Goal: Task Accomplishment & Management: Manage account settings

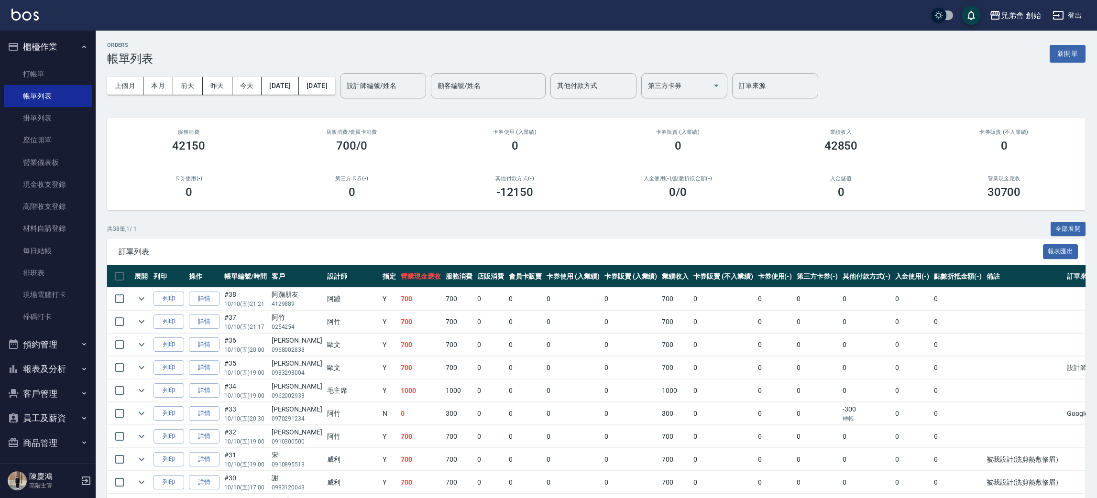
click at [544, 404] on td "0" at bounding box center [573, 414] width 58 height 22
click at [51, 349] on button "預約管理" at bounding box center [48, 344] width 88 height 25
click at [55, 394] on link "單日預約紀錄" at bounding box center [48, 393] width 88 height 22
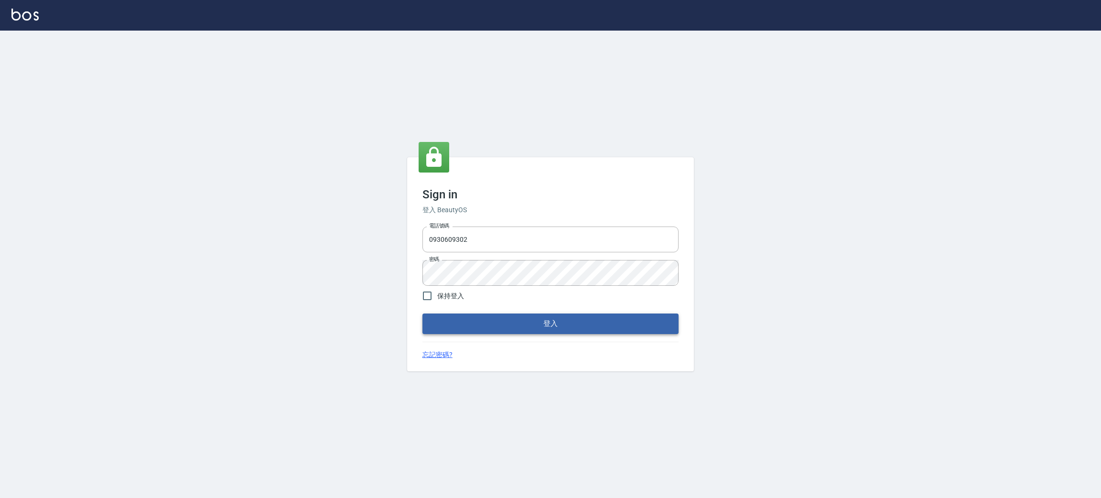
click at [632, 326] on button "登入" at bounding box center [551, 324] width 256 height 20
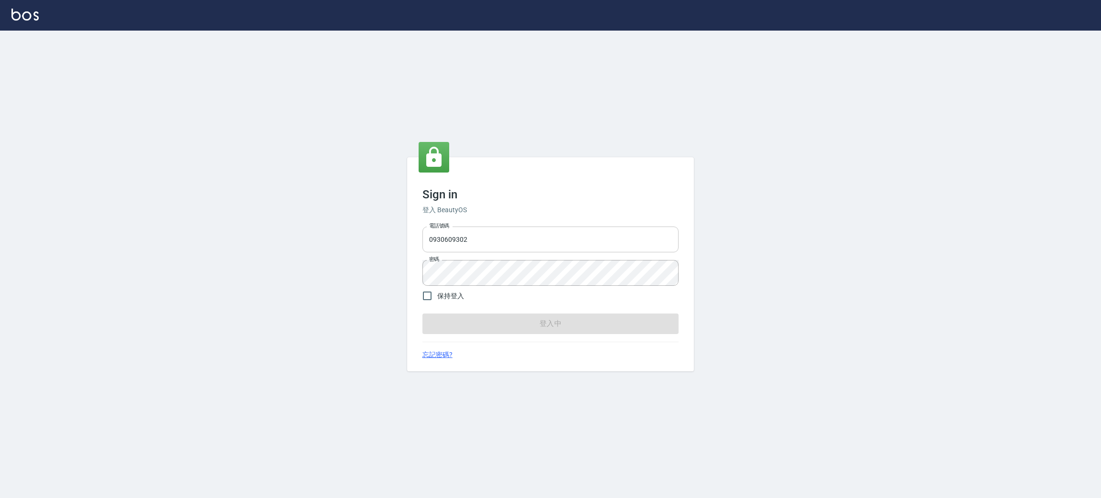
click at [490, 241] on input "0930609302" at bounding box center [551, 240] width 256 height 26
click at [363, 198] on div "Sign in 登入 BeautyOS 電話號碼 0930609302 電話號碼 密碼 密碼 保持登入 登入中 忘記密碼?" at bounding box center [550, 265] width 1101 height 468
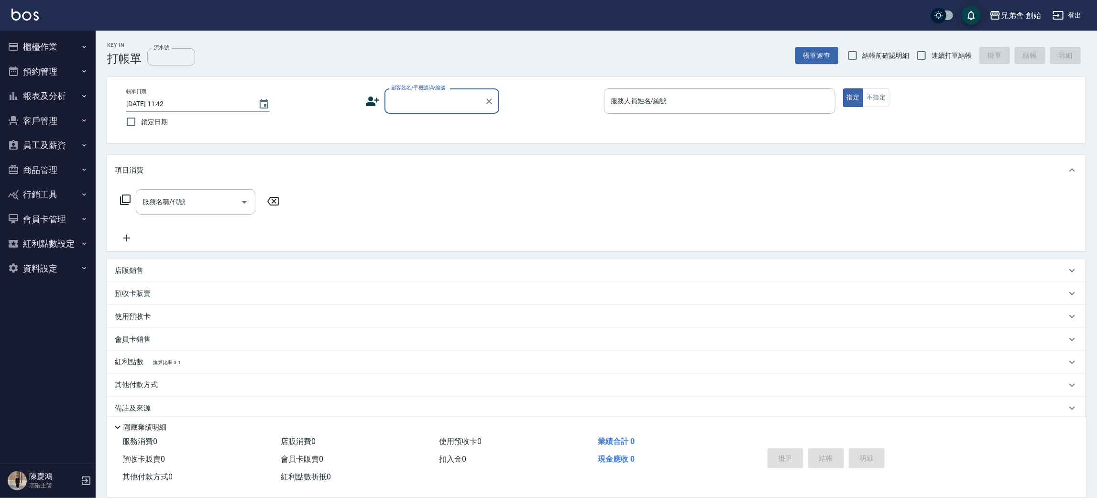
click at [48, 73] on button "預約管理" at bounding box center [48, 71] width 88 height 25
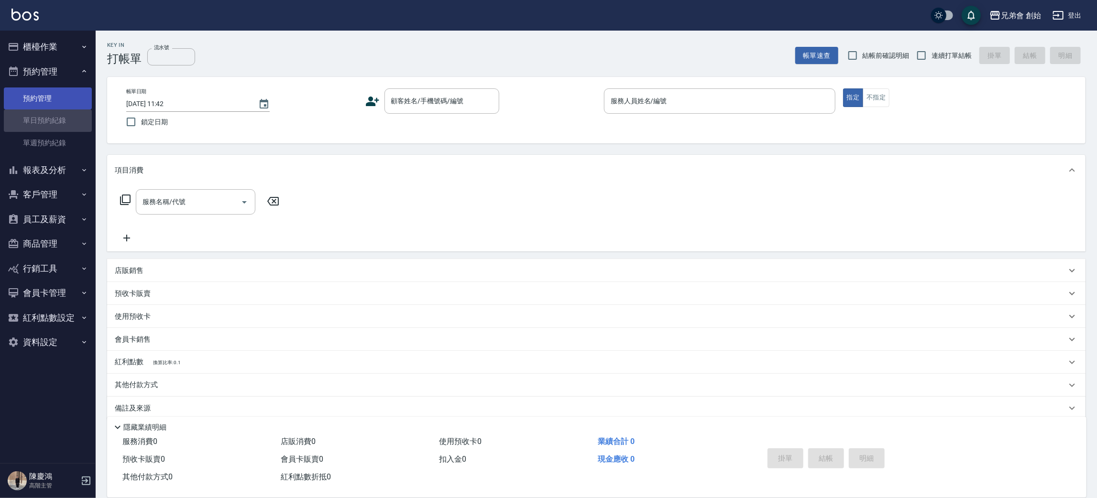
drag, startPoint x: 56, startPoint y: 110, endPoint x: 64, endPoint y: 99, distance: 13.0
click at [56, 111] on link "單日預約紀錄" at bounding box center [48, 120] width 88 height 22
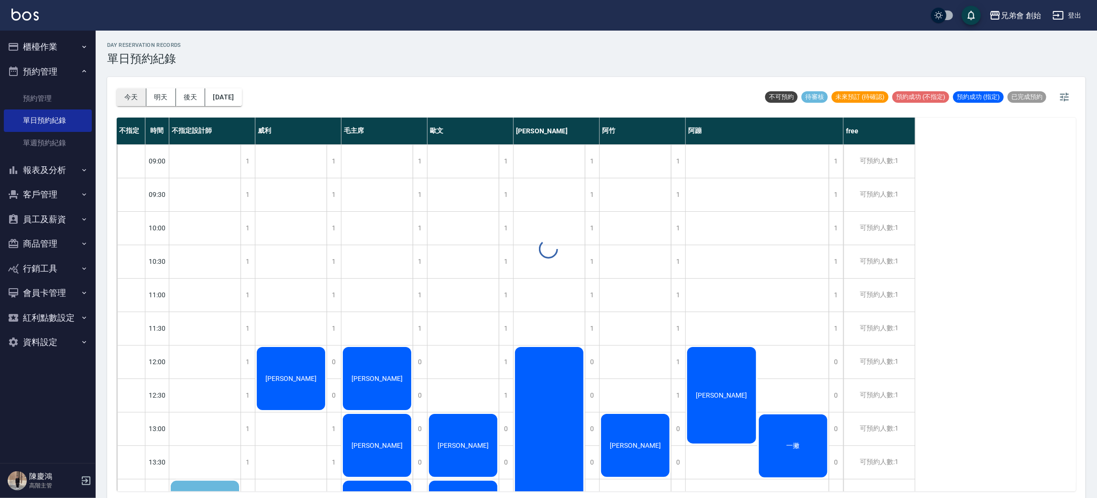
click at [123, 98] on button "今天" at bounding box center [132, 97] width 30 height 18
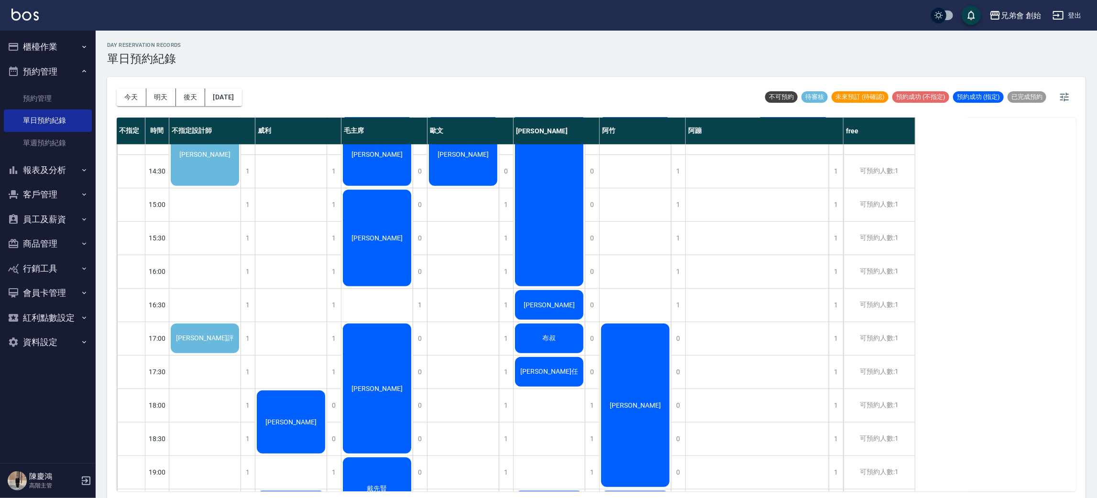
scroll to position [287, 0]
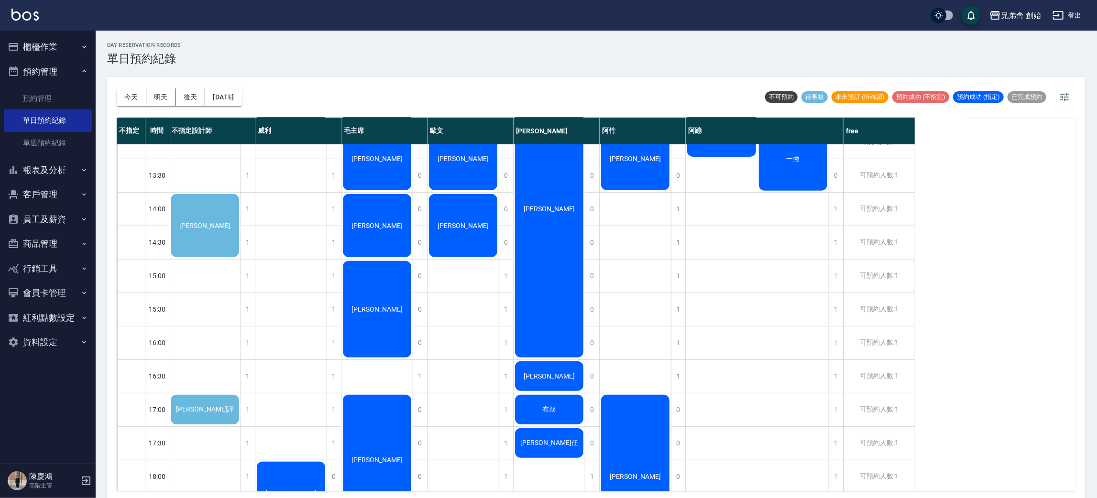
click at [212, 222] on span "[PERSON_NAME]" at bounding box center [204, 226] width 55 height 8
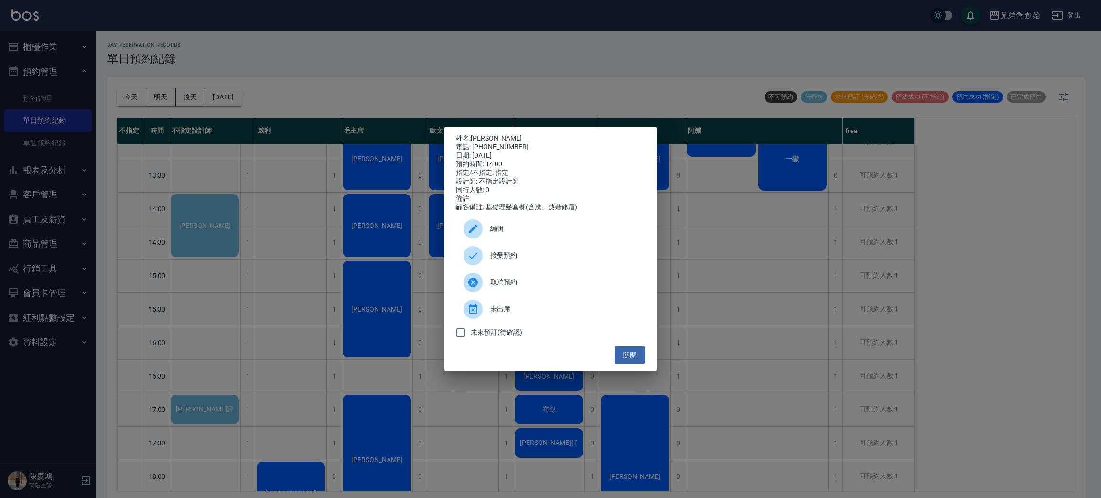
click at [526, 255] on span "接受預約" at bounding box center [564, 256] width 147 height 10
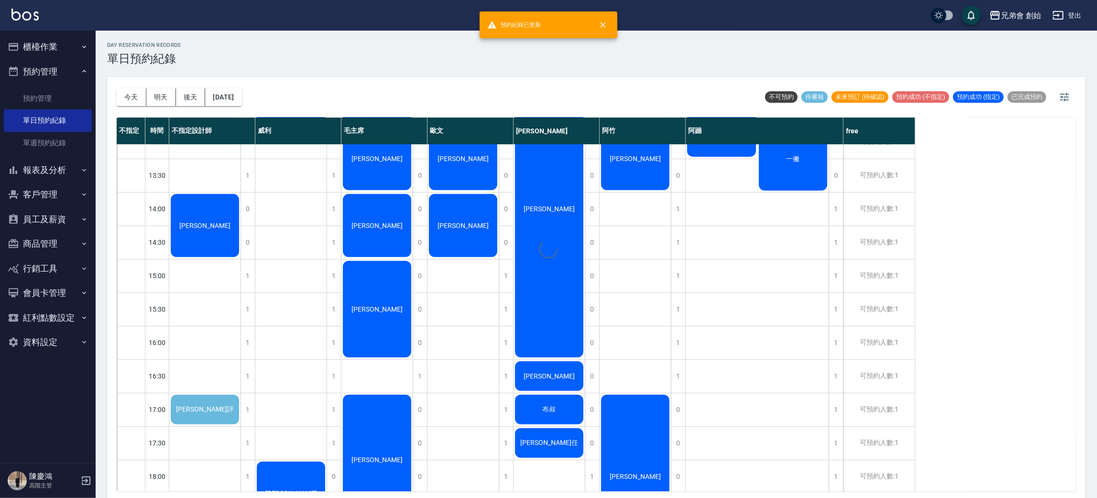
click at [207, 235] on div "[PERSON_NAME]" at bounding box center [204, 226] width 71 height 66
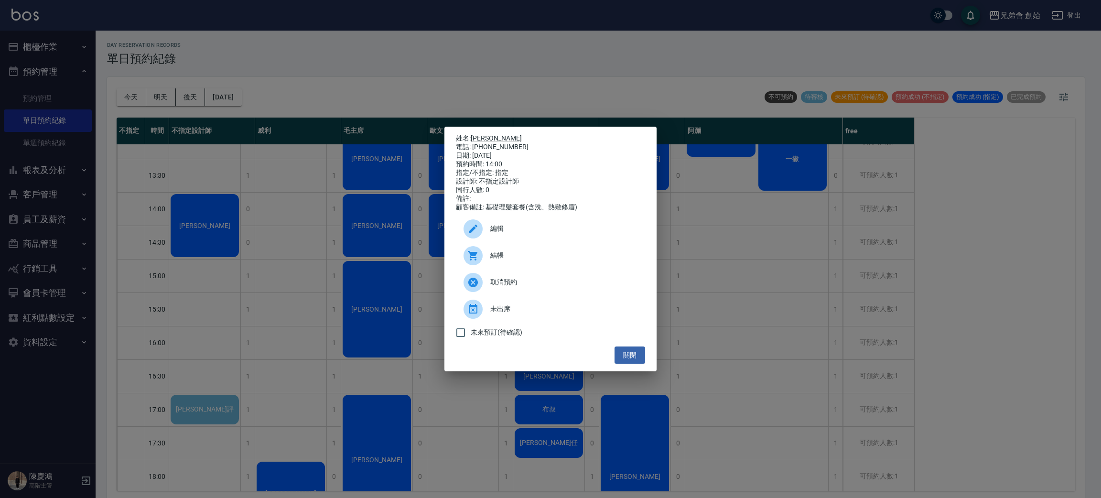
click at [533, 242] on div "編輯" at bounding box center [550, 229] width 189 height 27
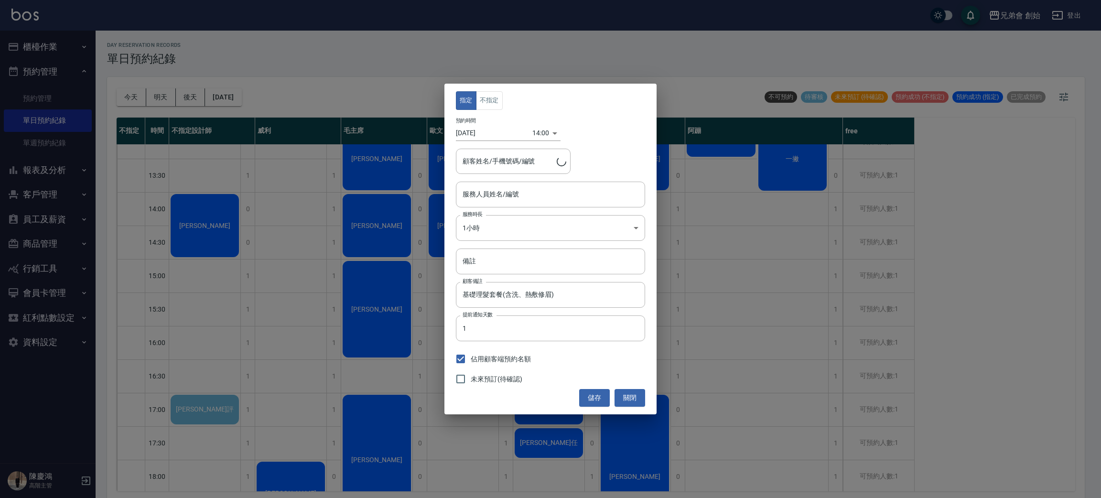
type input "不指定設計師(無代號)"
type input "林双喆/0963970091/"
click at [541, 204] on div "不指定設計師(無代號) 服務人員姓名/編號" at bounding box center [550, 194] width 189 height 25
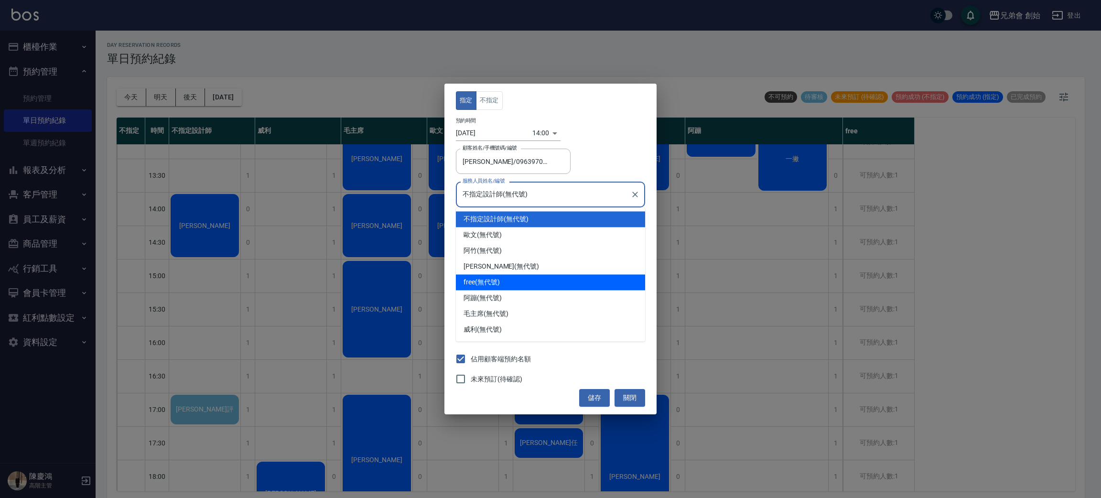
click at [516, 280] on div "free (無代號)" at bounding box center [550, 282] width 189 height 16
type input "free(無代號)"
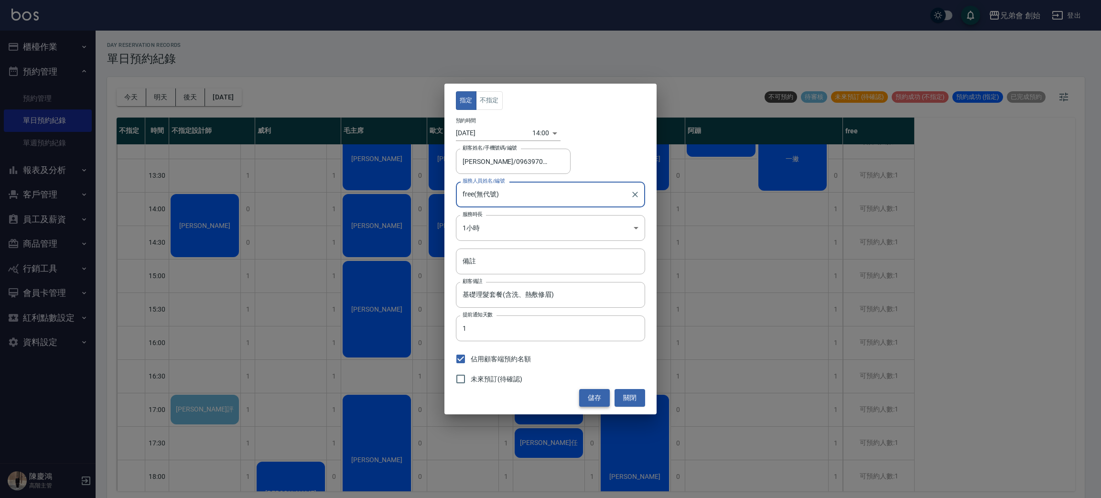
click at [584, 398] on button "儲存" at bounding box center [594, 398] width 31 height 18
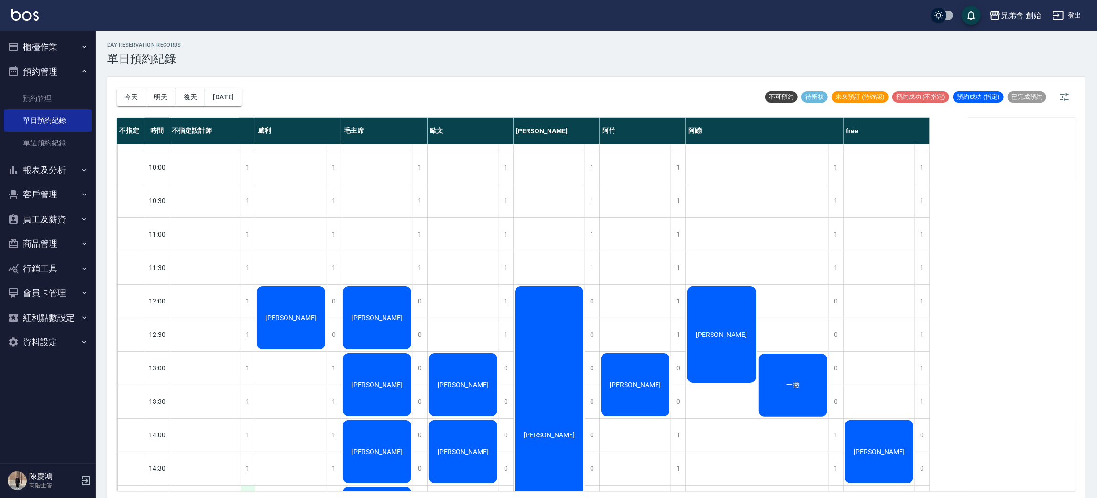
scroll to position [348, 0]
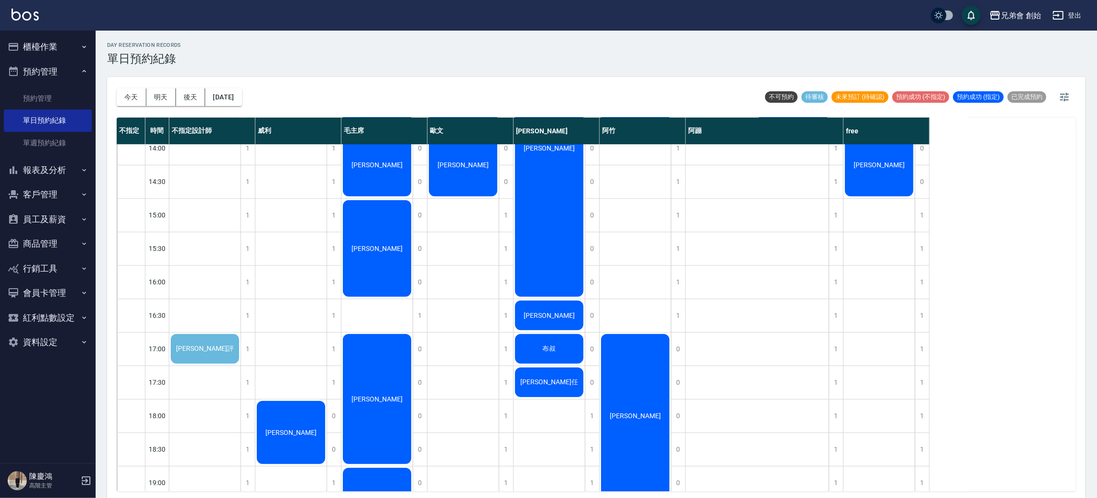
click at [206, 345] on span "[PERSON_NAME]評" at bounding box center [205, 349] width 62 height 9
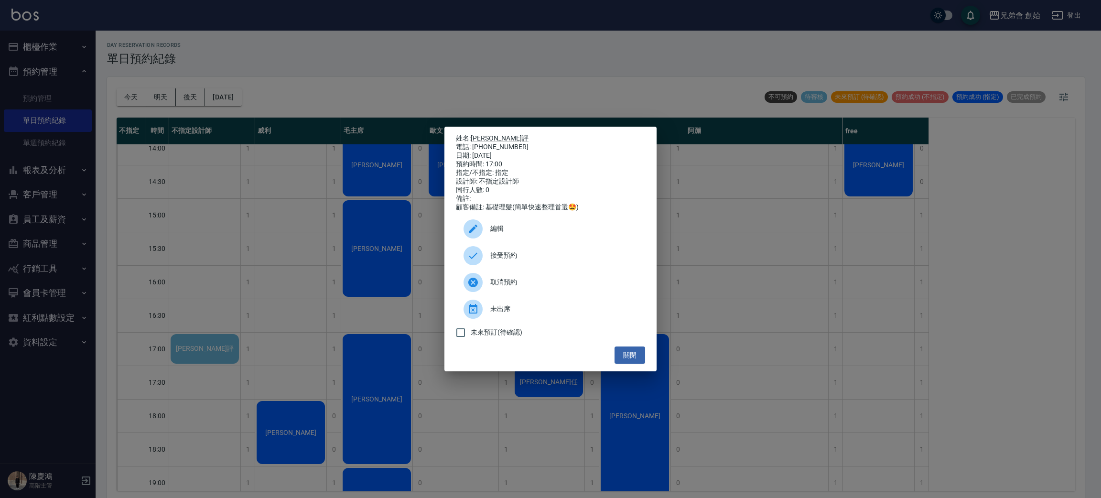
click at [558, 261] on span "接受預約" at bounding box center [564, 256] width 147 height 10
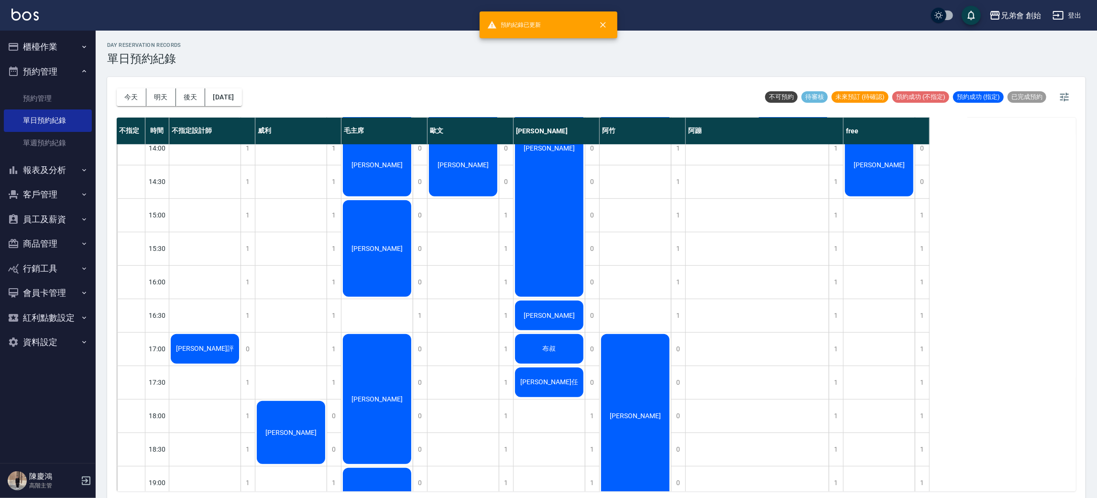
click at [236, 345] on div "[PERSON_NAME]評" at bounding box center [204, 349] width 71 height 33
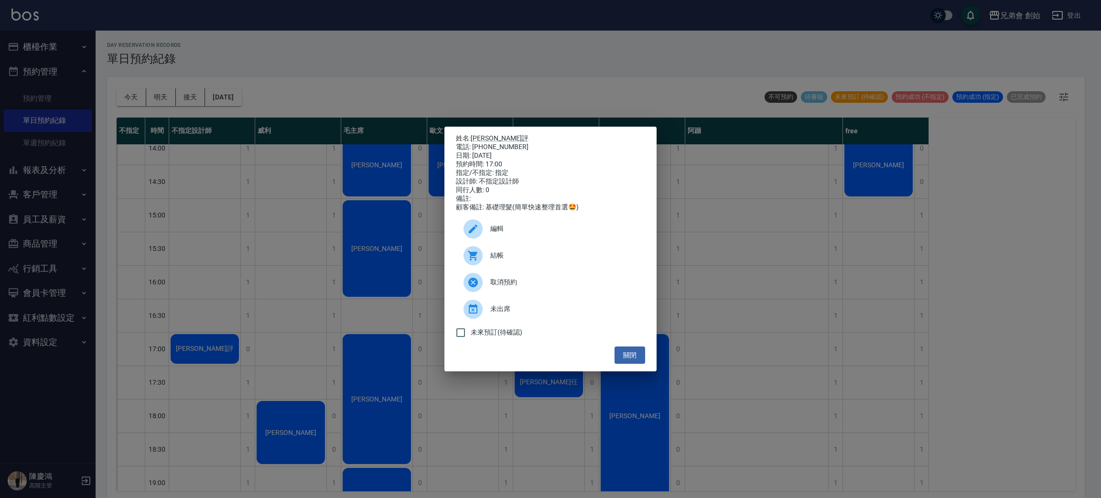
click at [553, 242] on div "編輯" at bounding box center [550, 229] width 189 height 27
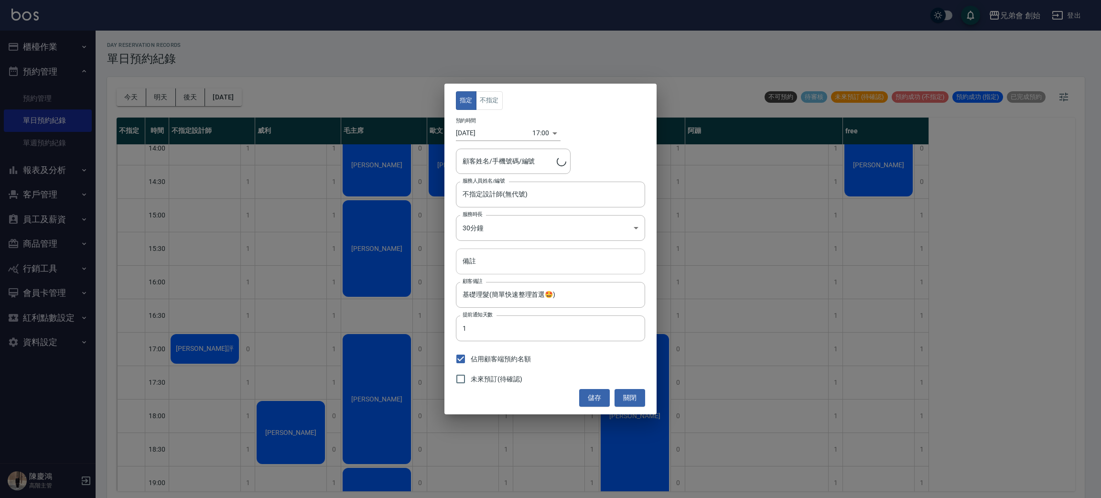
type input "蘇楷評/0903352158"
click at [725, 281] on div "指定 不指定 預約時間 2025/10/11 17:00 1760173200000 顧客姓名/手機號碼/編號 蘇楷評/0903352158 顧客姓名/手機號…" at bounding box center [550, 249] width 1101 height 498
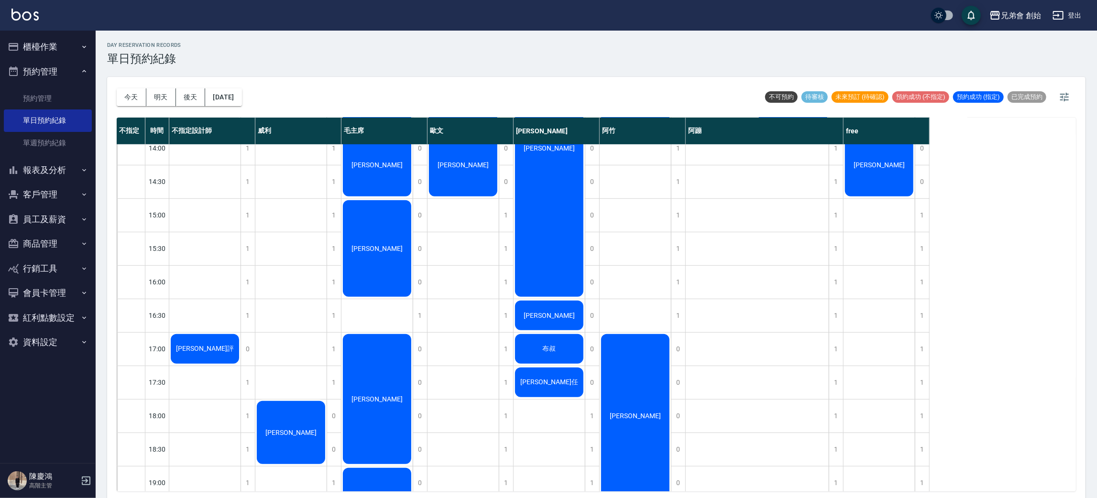
click at [206, 347] on span "[PERSON_NAME]評" at bounding box center [205, 349] width 62 height 9
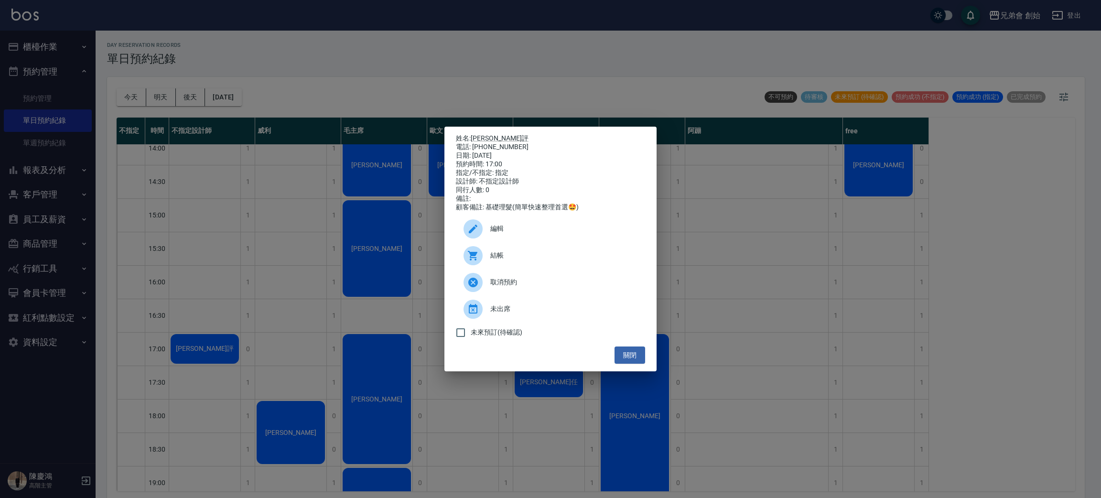
click at [555, 261] on span "結帳" at bounding box center [564, 256] width 147 height 10
click at [549, 233] on span "編輯" at bounding box center [564, 229] width 147 height 10
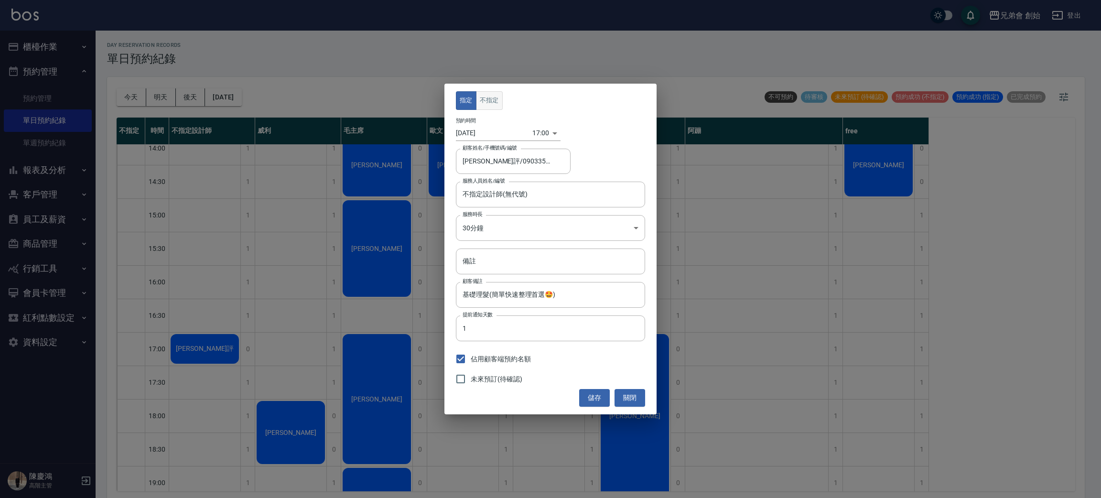
click at [500, 105] on button "不指定" at bounding box center [489, 100] width 27 height 19
click at [510, 225] on body "兄弟會 創始 登出 櫃檯作業 打帳單 帳單列表 掛單列表 座位開單 營業儀表板 現金收支登錄 高階收支登錄 材料自購登錄 每日結帳 排班表 現場電腦打卡 掃碼…" at bounding box center [550, 250] width 1101 height 501
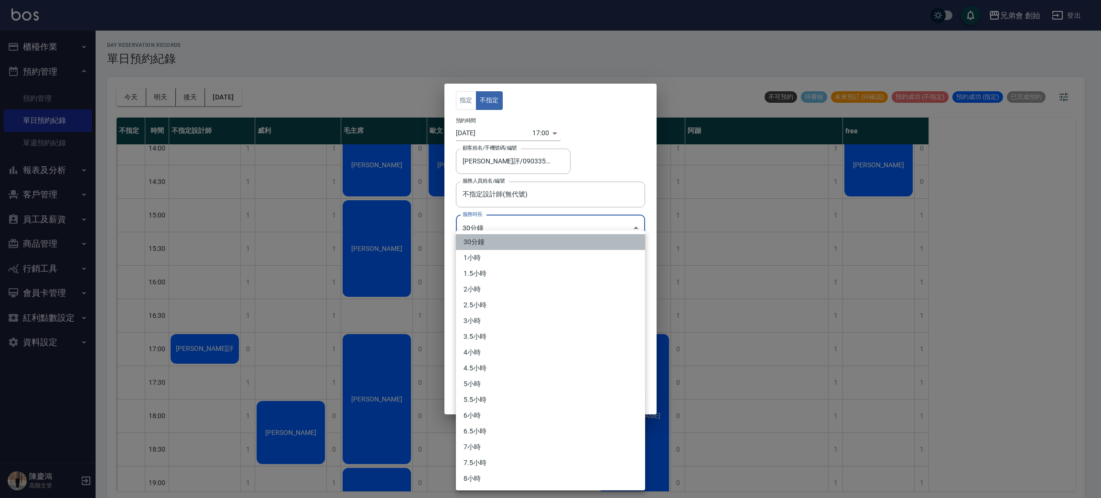
click at [512, 238] on li "30分鐘" at bounding box center [550, 242] width 189 height 16
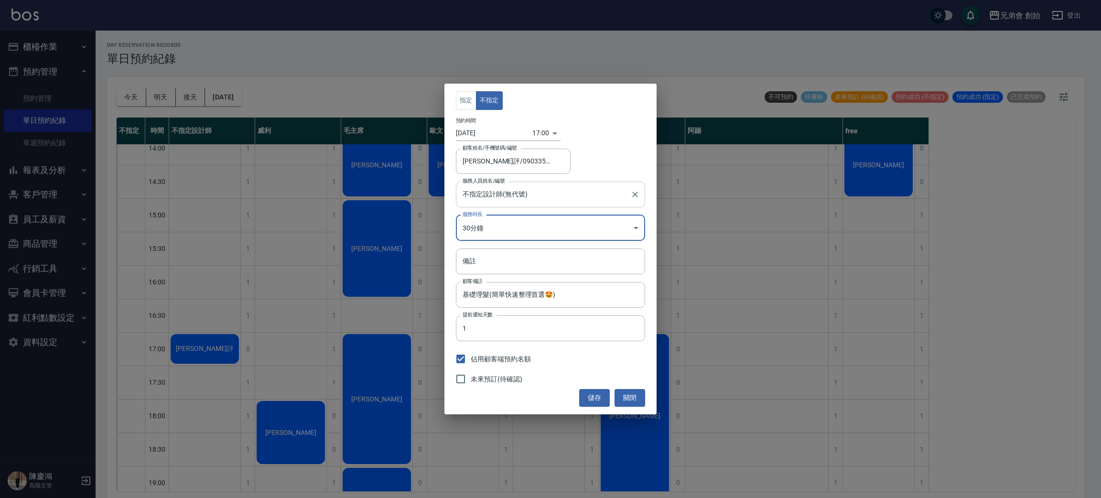
click at [532, 203] on div "不指定設計師(無代號) 服務人員姓名/編號" at bounding box center [550, 194] width 189 height 25
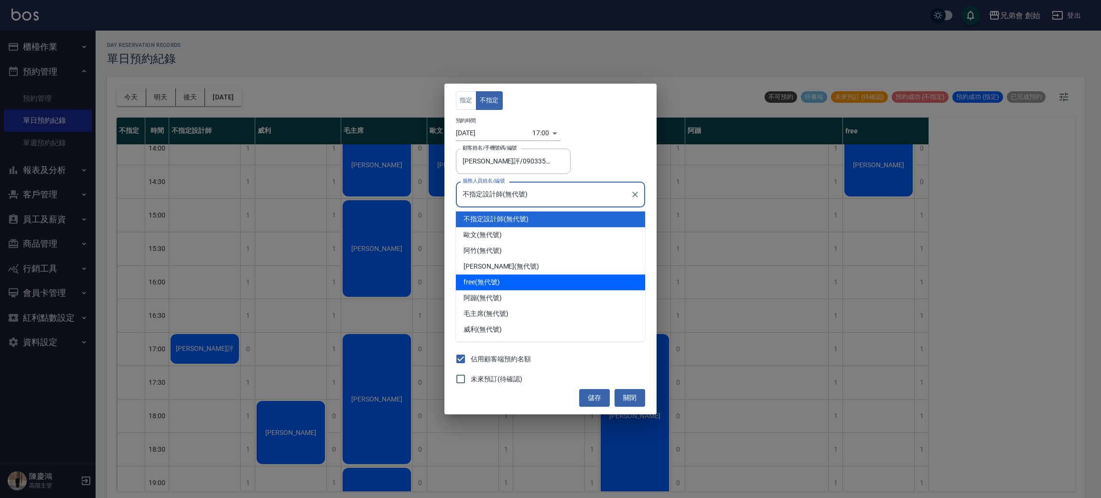
click at [514, 274] on div "free (無代號)" at bounding box center [550, 282] width 189 height 16
type input "free(無代號)"
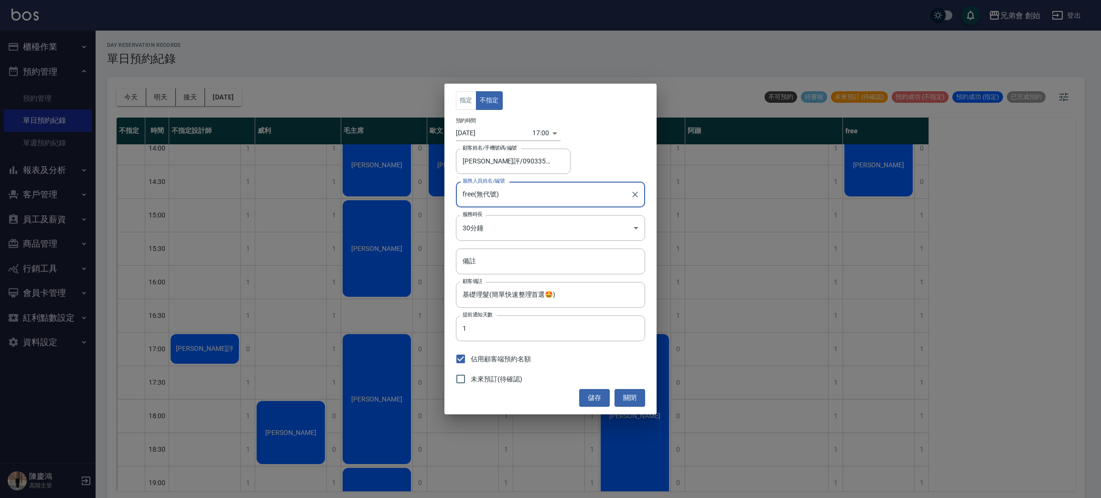
click at [586, 389] on div "未來預訂(待確認)" at bounding box center [550, 379] width 189 height 20
click at [595, 398] on button "儲存" at bounding box center [594, 398] width 31 height 18
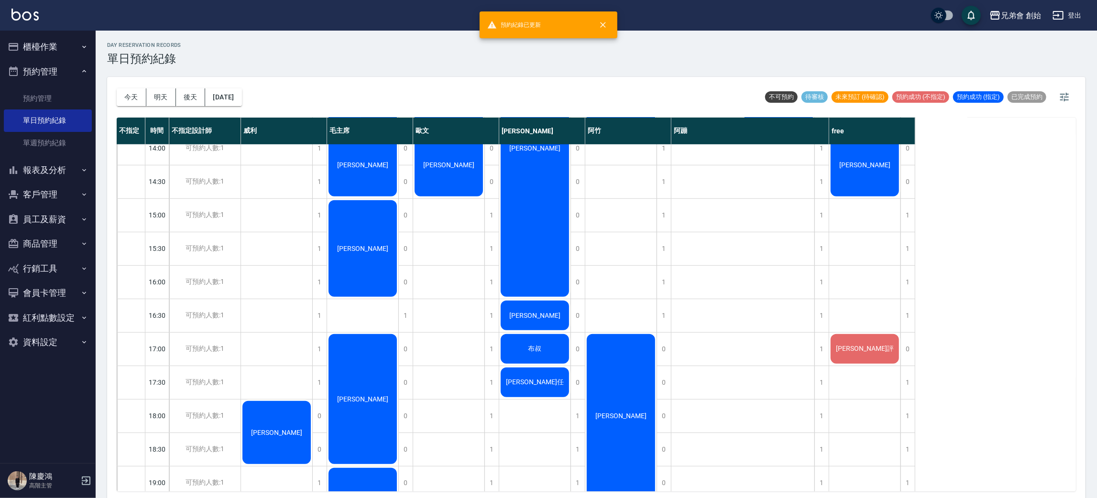
click at [872, 165] on span "[PERSON_NAME]" at bounding box center [864, 165] width 55 height 8
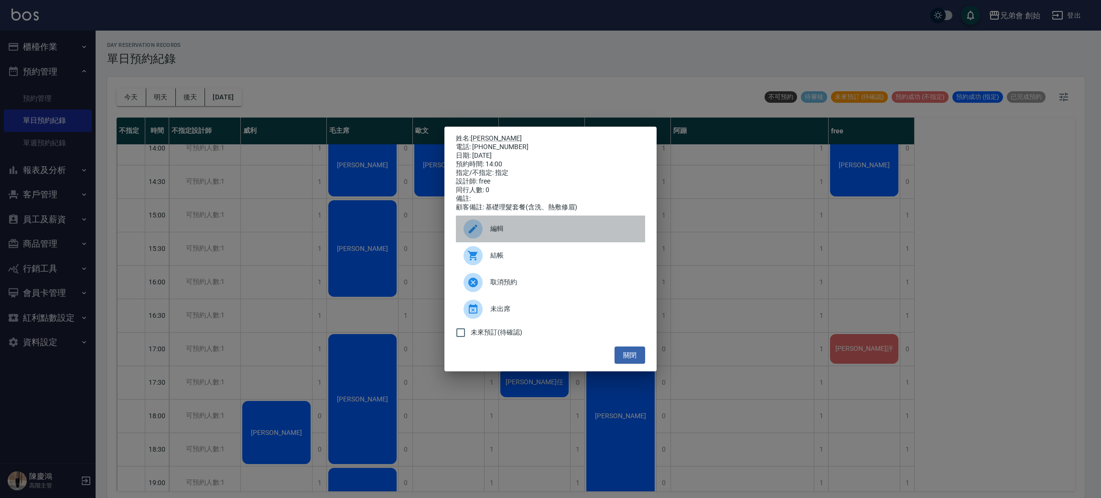
click at [539, 240] on div "編輯" at bounding box center [550, 229] width 189 height 27
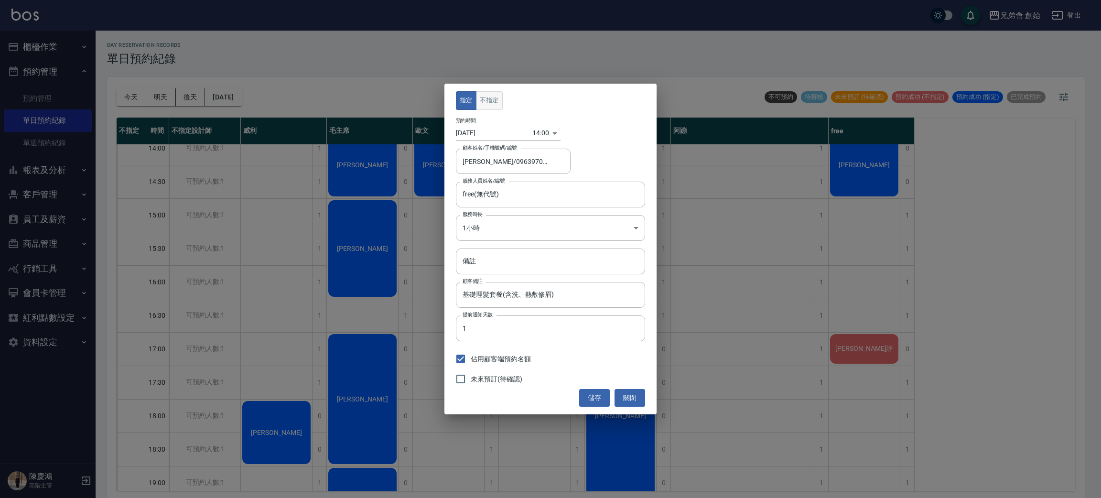
click at [492, 96] on button "不指定" at bounding box center [489, 100] width 27 height 19
click at [599, 407] on div "指定 不指定 預約時間 2025/10/11 14:00 1760162400000 顧客姓名/手機號碼/編號 林双喆/0963970091/ 顧客姓名/手機…" at bounding box center [551, 249] width 212 height 330
click at [599, 404] on button "儲存" at bounding box center [594, 398] width 31 height 18
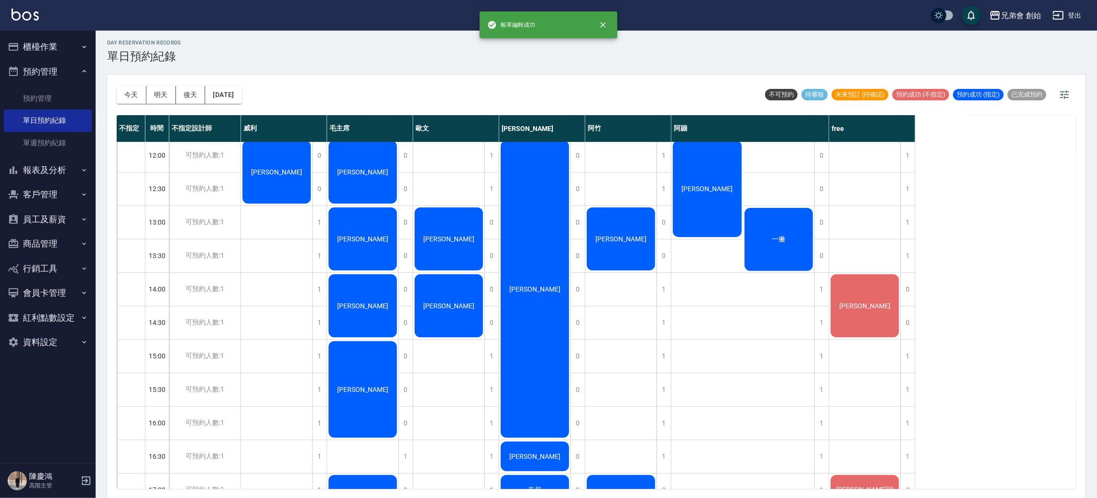
scroll to position [61, 0]
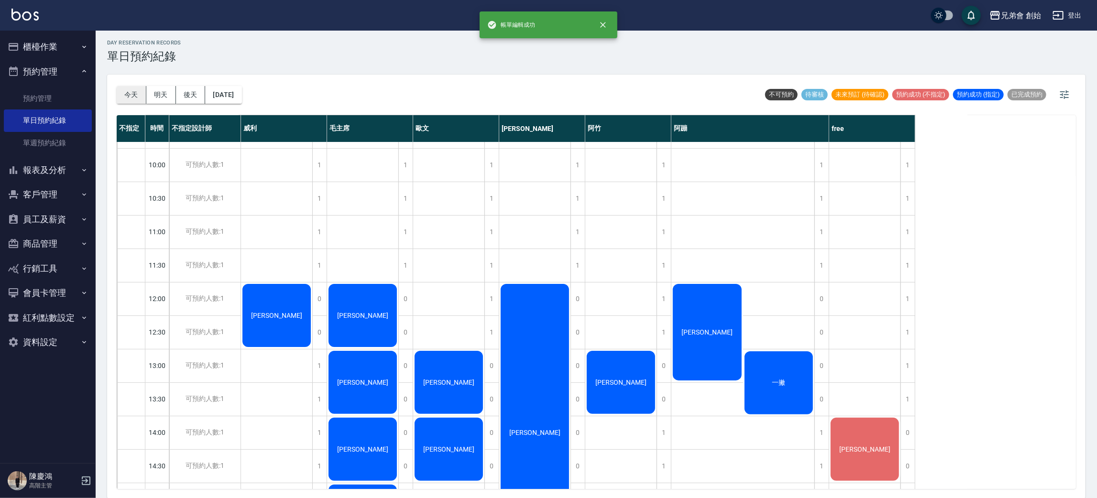
click at [137, 100] on button "今天" at bounding box center [132, 95] width 30 height 18
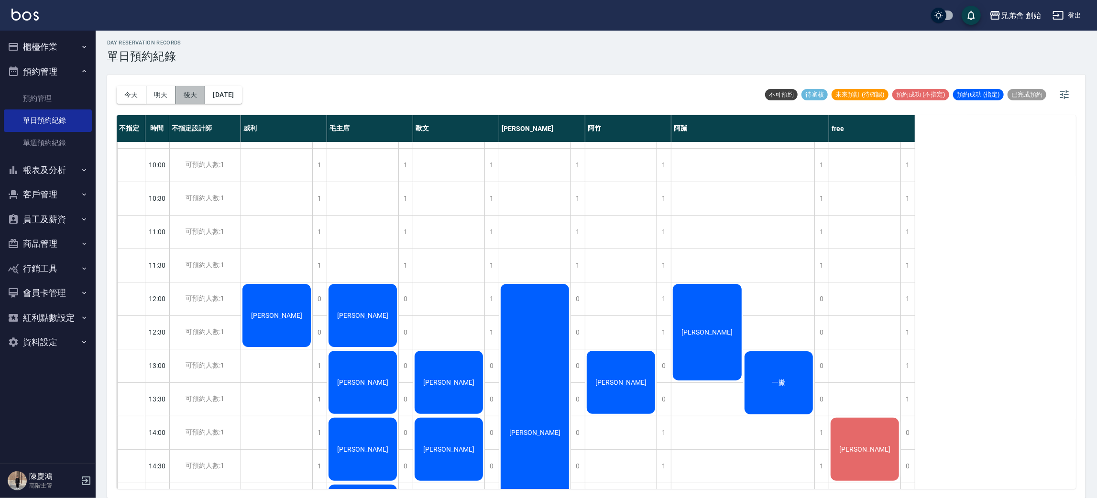
click at [179, 100] on button "後天" at bounding box center [191, 95] width 30 height 18
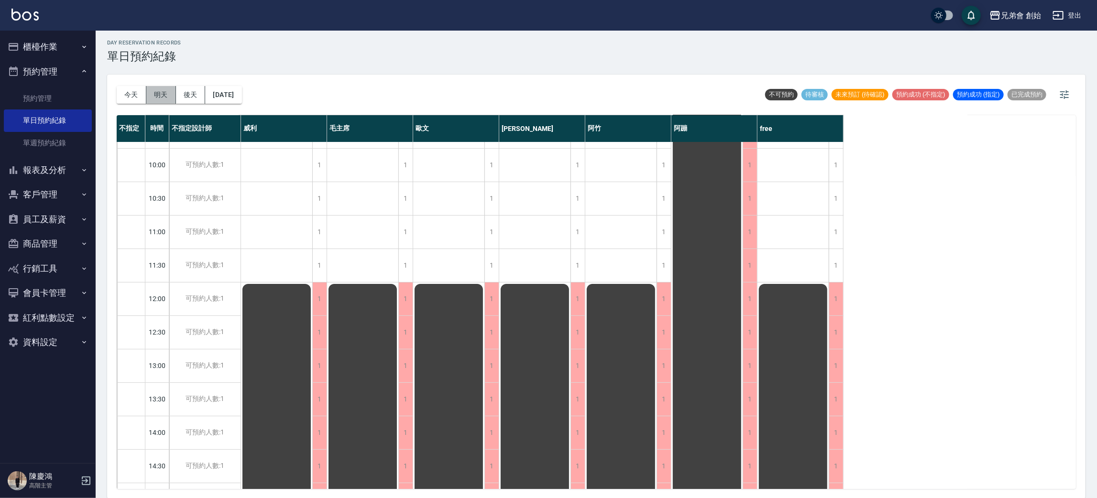
click at [152, 95] on button "明天" at bounding box center [161, 95] width 30 height 18
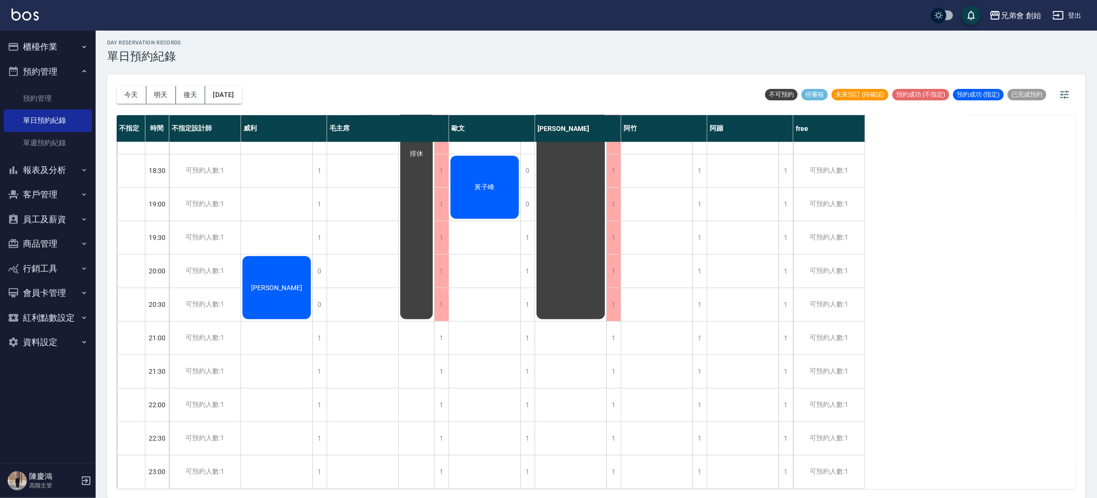
scroll to position [276, 0]
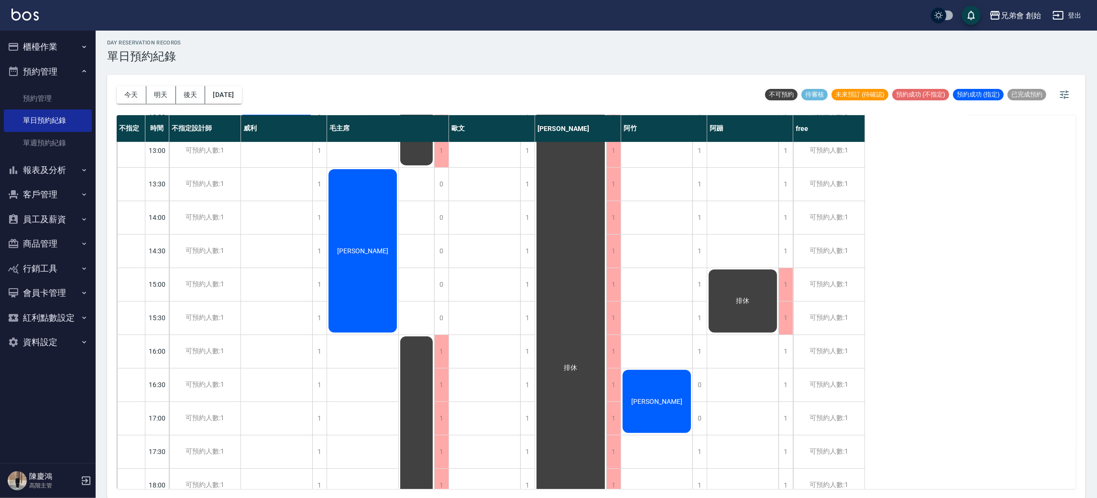
click at [182, 88] on button "後天" at bounding box center [191, 95] width 30 height 18
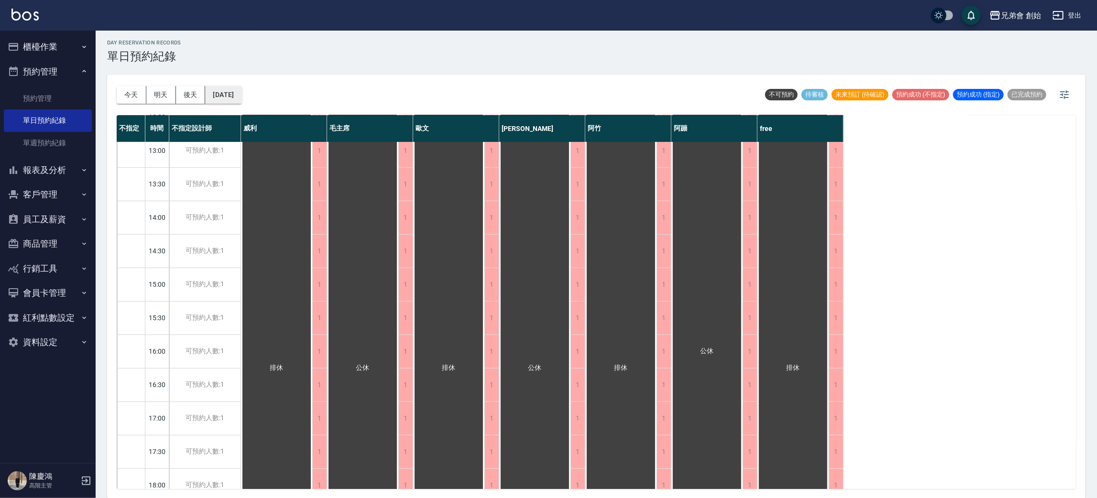
click at [241, 98] on button "2025/10/13" at bounding box center [223, 95] width 36 height 18
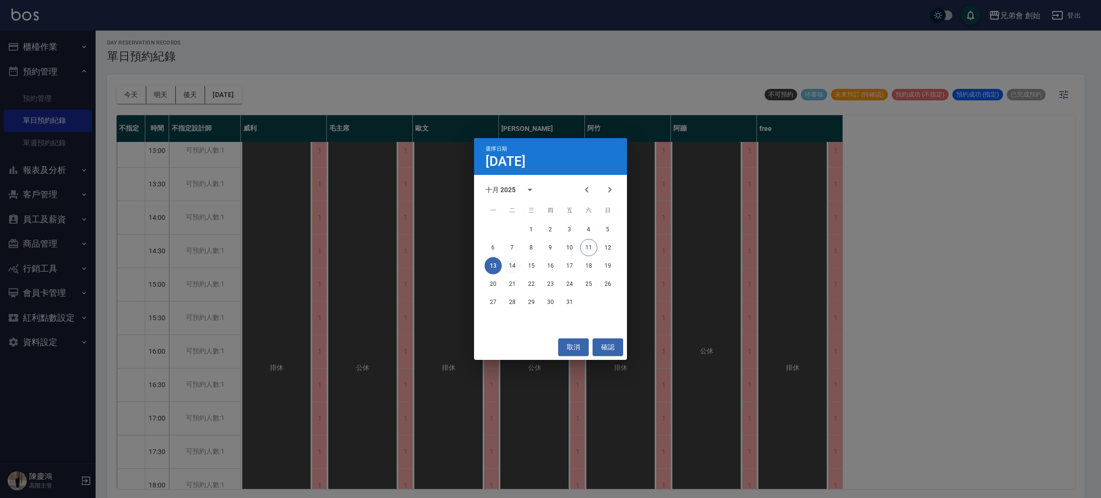
click at [504, 266] on button "14" at bounding box center [512, 265] width 17 height 17
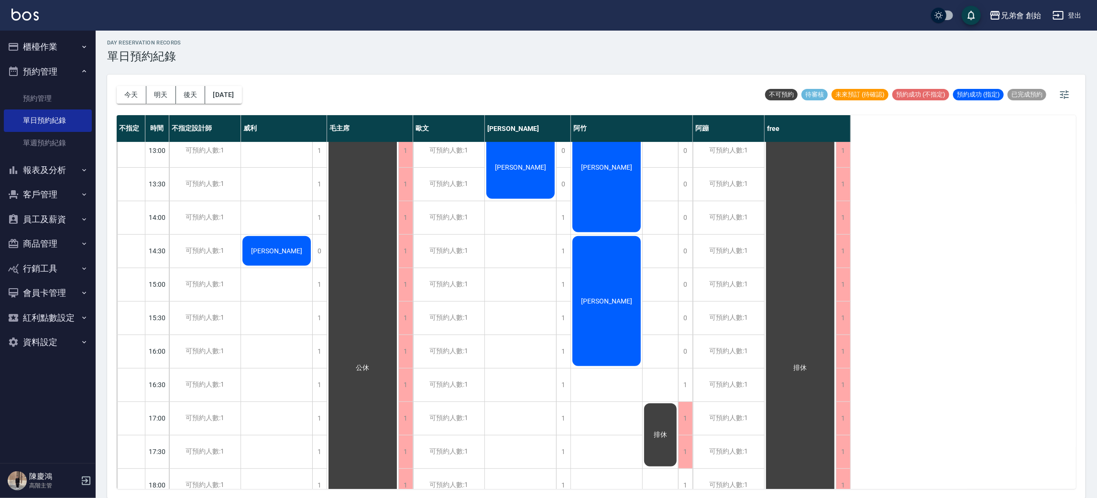
click at [242, 106] on div "今天 明天 後天 2025/10/14" at bounding box center [179, 95] width 125 height 41
click at [241, 100] on button "2025/10/14" at bounding box center [223, 95] width 36 height 18
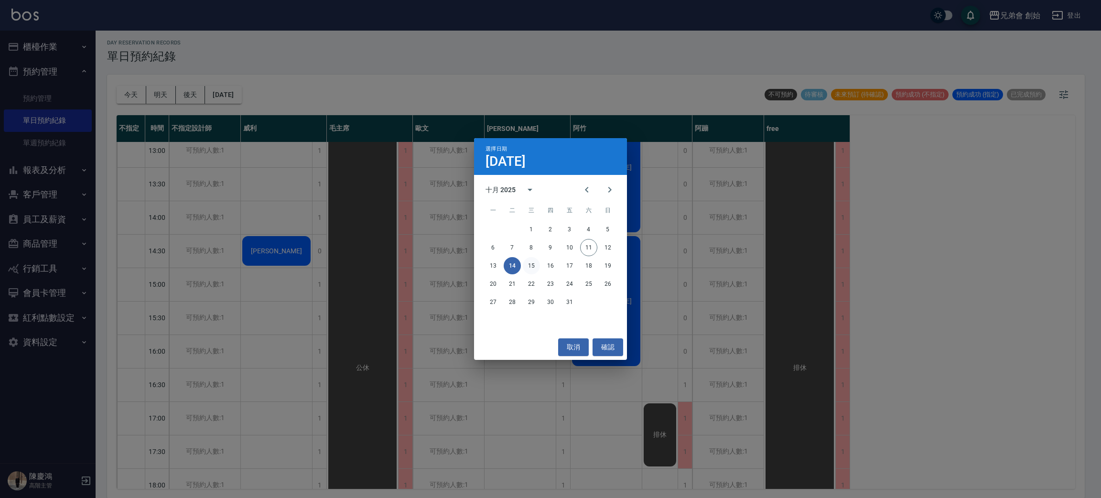
click at [529, 273] on button "15" at bounding box center [531, 265] width 17 height 17
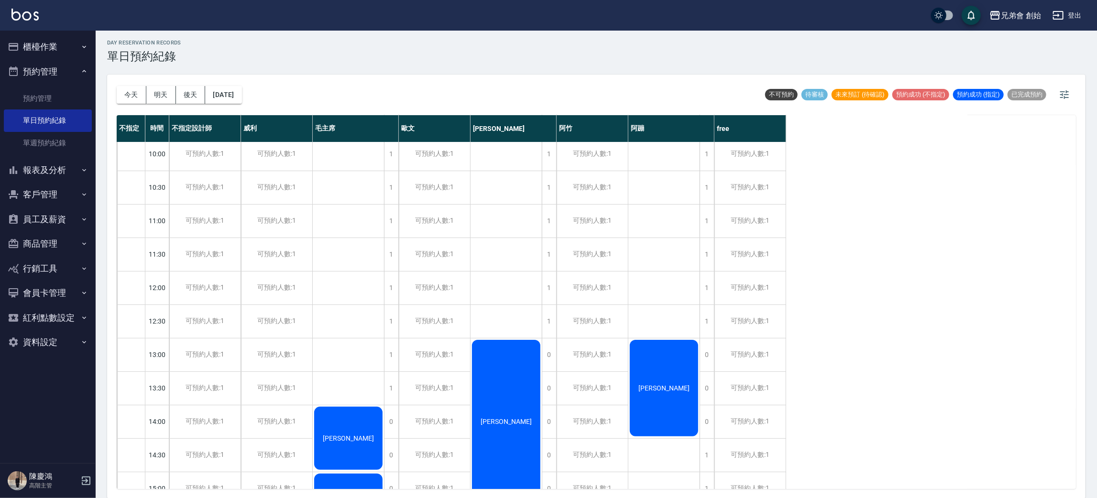
scroll to position [358, 0]
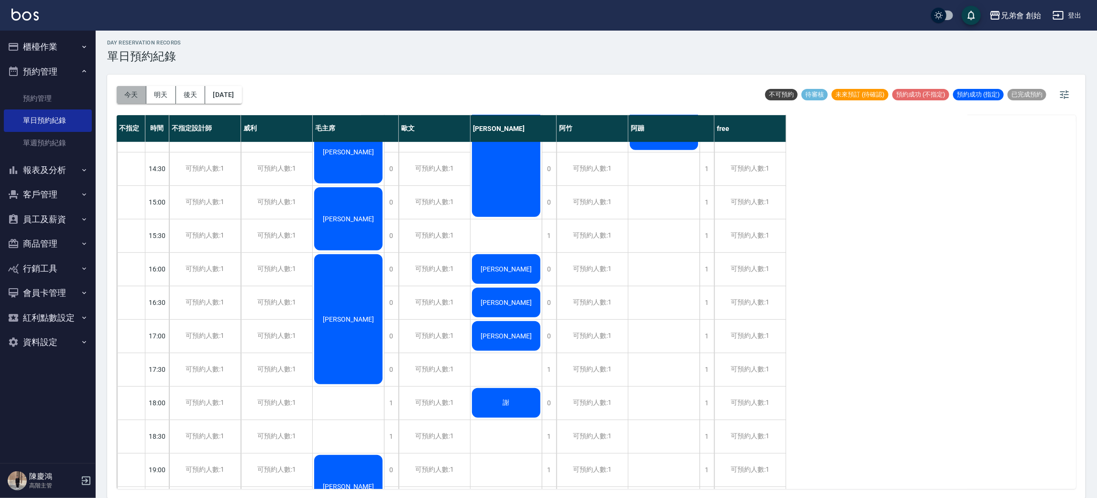
click at [144, 93] on button "今天" at bounding box center [132, 95] width 30 height 18
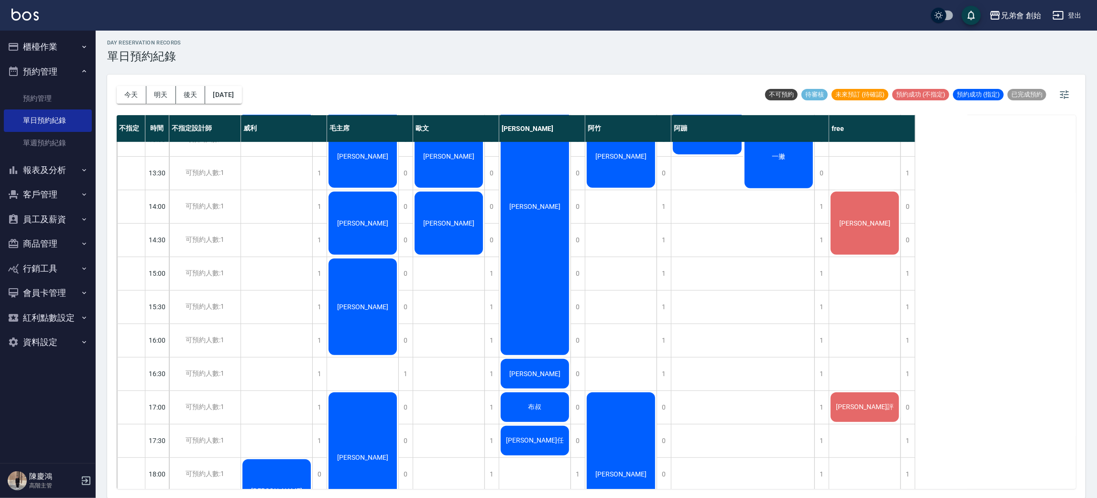
scroll to position [358, 0]
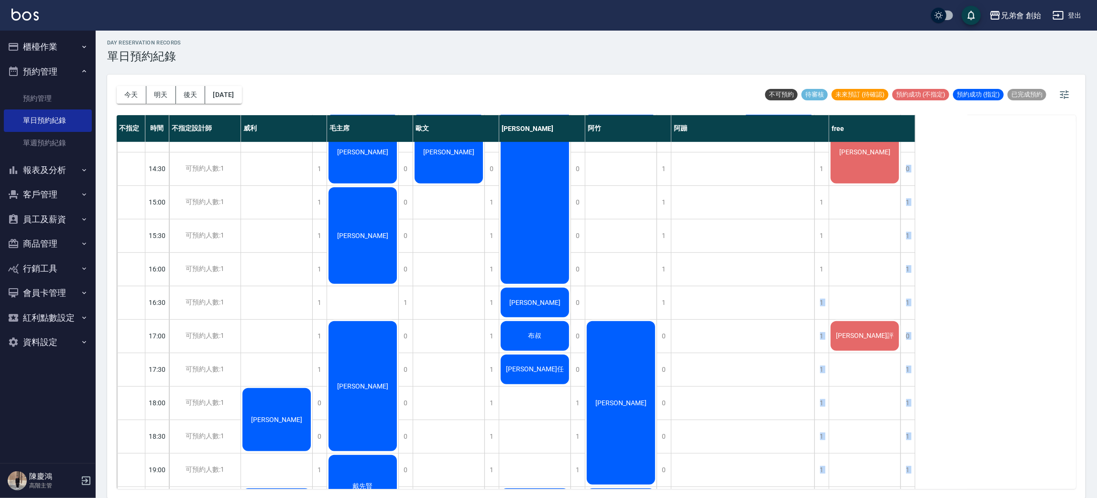
click at [829, 277] on div "09:00 09:30 10:00 10:30 11:00 11:30 12:00 12:30 13:00 13:30 14:00 14:30 15:00 1…" at bounding box center [516, 269] width 798 height 971
click at [821, 272] on div "1" at bounding box center [821, 269] width 14 height 33
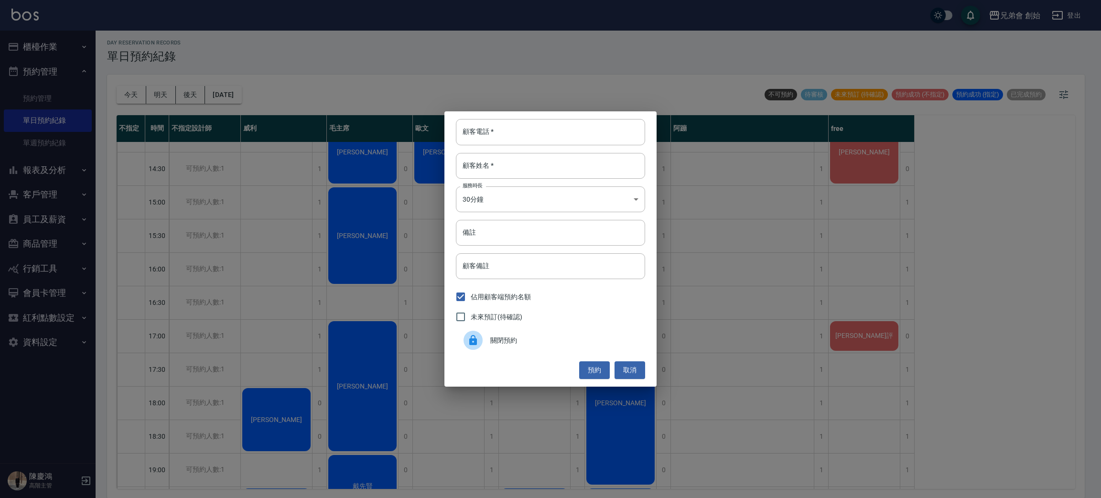
drag, startPoint x: 606, startPoint y: 338, endPoint x: 621, endPoint y: 343, distance: 15.7
click at [607, 340] on span "關閉預約" at bounding box center [564, 341] width 147 height 10
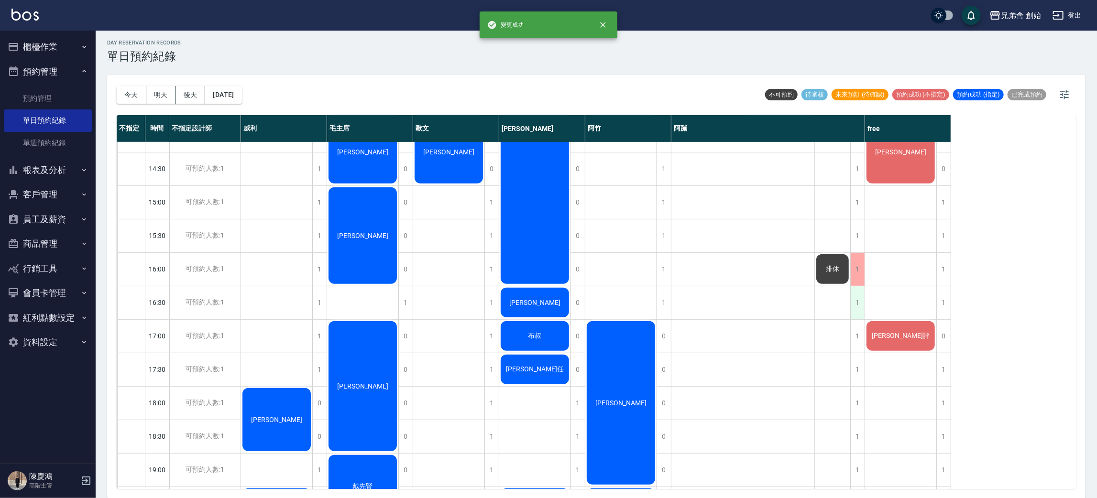
click at [859, 300] on div "1" at bounding box center [857, 302] width 14 height 33
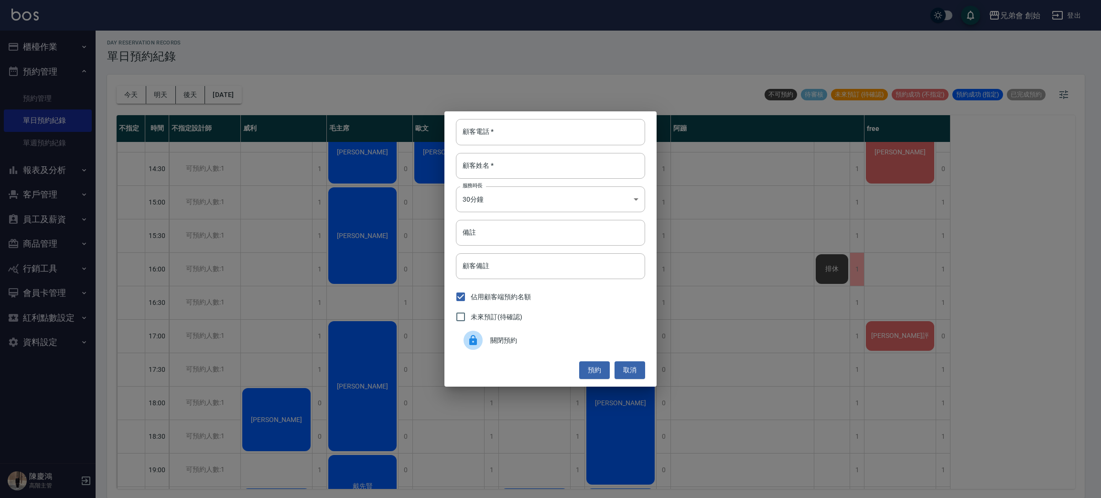
click at [616, 337] on span "關閉預約" at bounding box center [564, 341] width 147 height 10
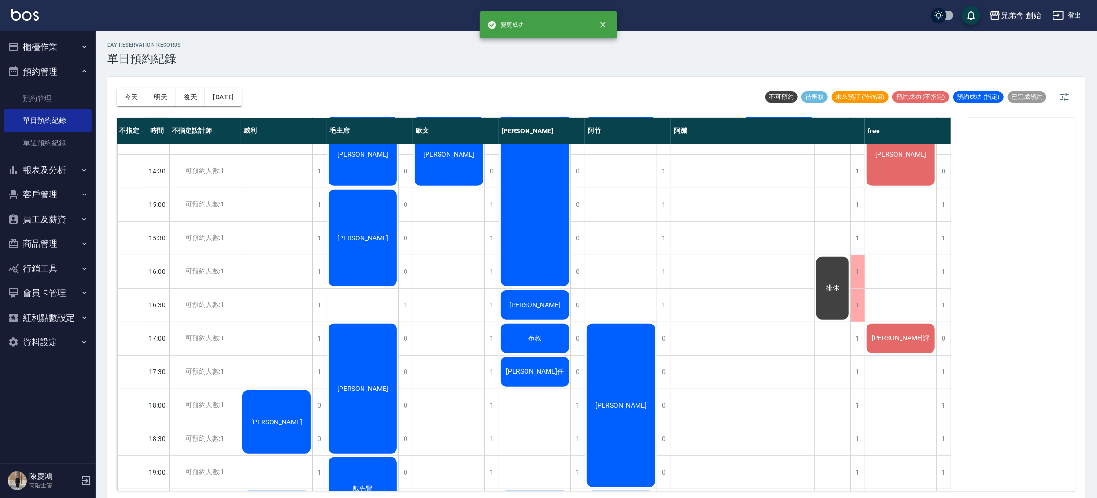
scroll to position [72, 0]
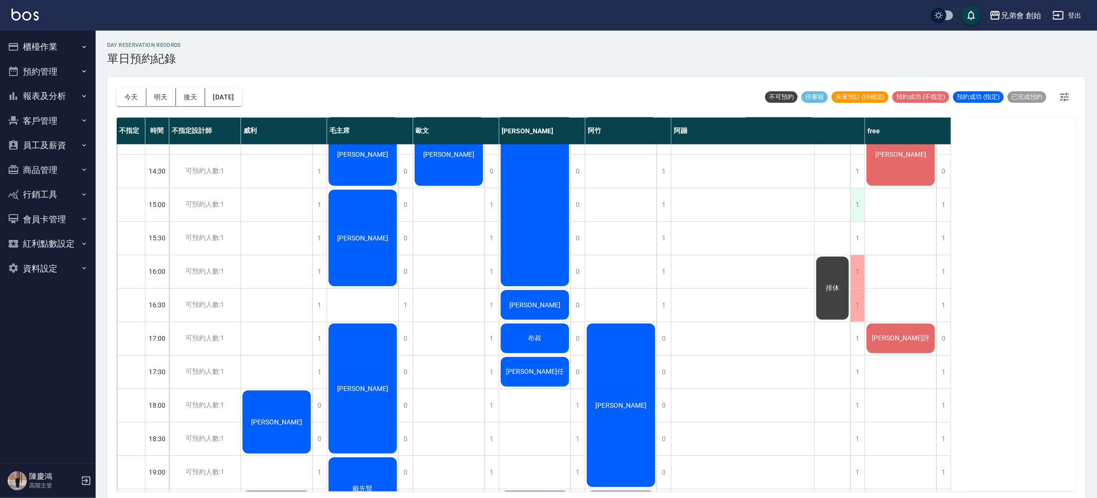
scroll to position [287, 0]
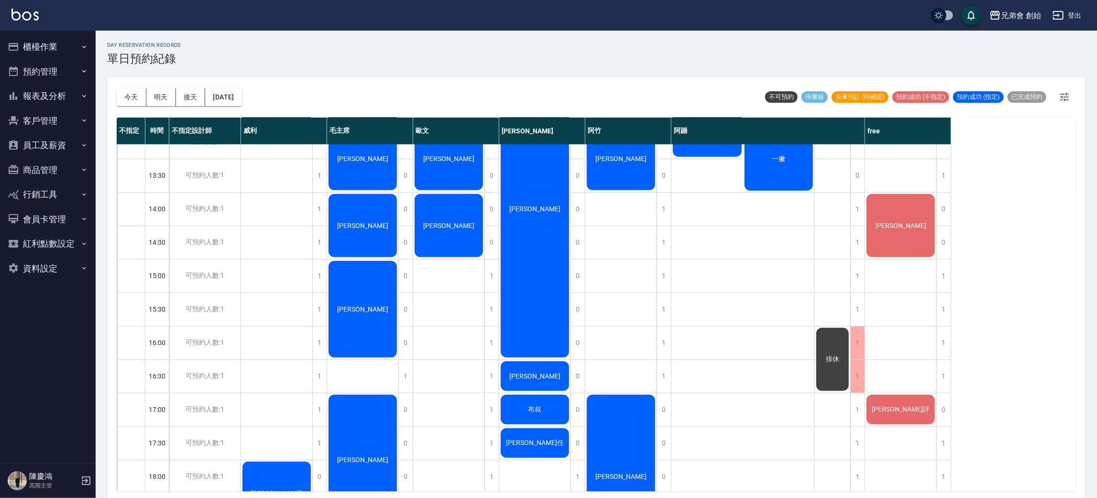
click at [920, 240] on div "[PERSON_NAME]" at bounding box center [900, 226] width 71 height 66
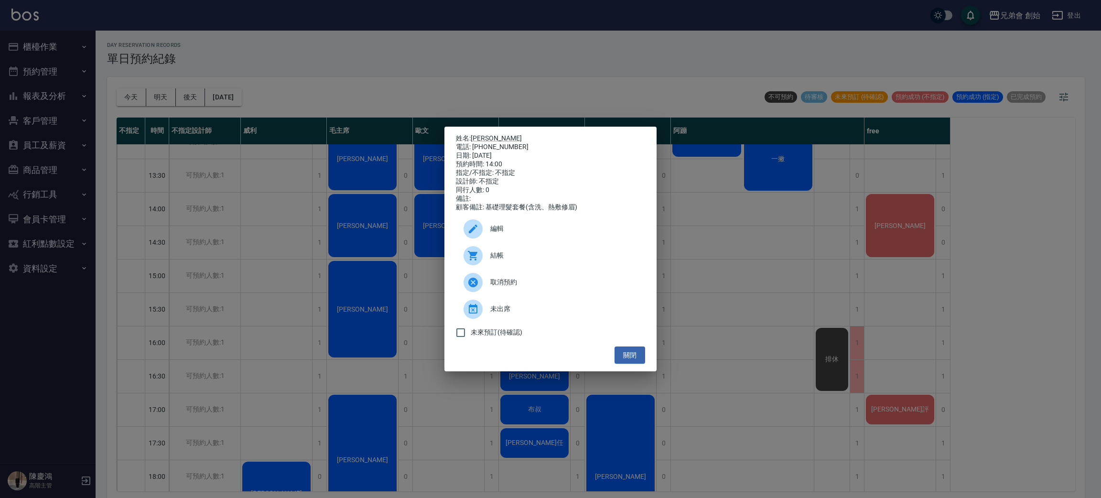
click at [920, 240] on div "姓名: [PERSON_NAME] 電話: [PHONE_NUMBER] 日期: [DATE] 預約時間: 14:00 指定/不指定: 不指定 設計師: 不指…" at bounding box center [550, 249] width 1101 height 498
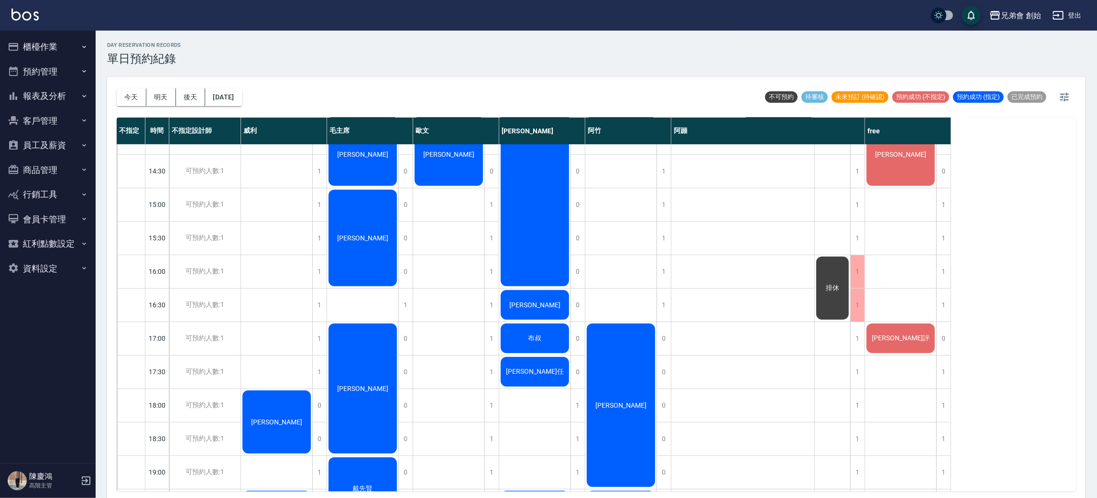
scroll to position [430, 0]
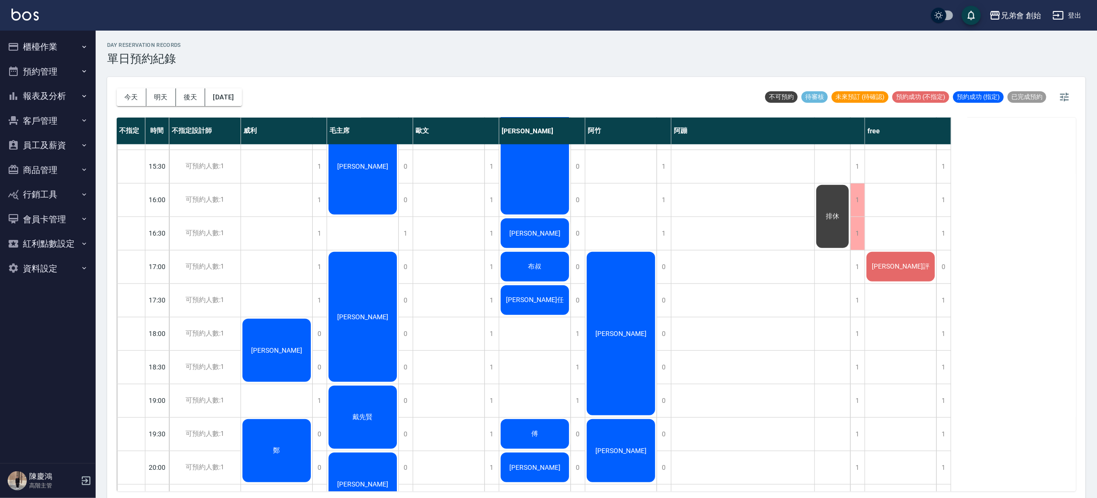
click at [916, 260] on div "[PERSON_NAME]評" at bounding box center [900, 267] width 71 height 33
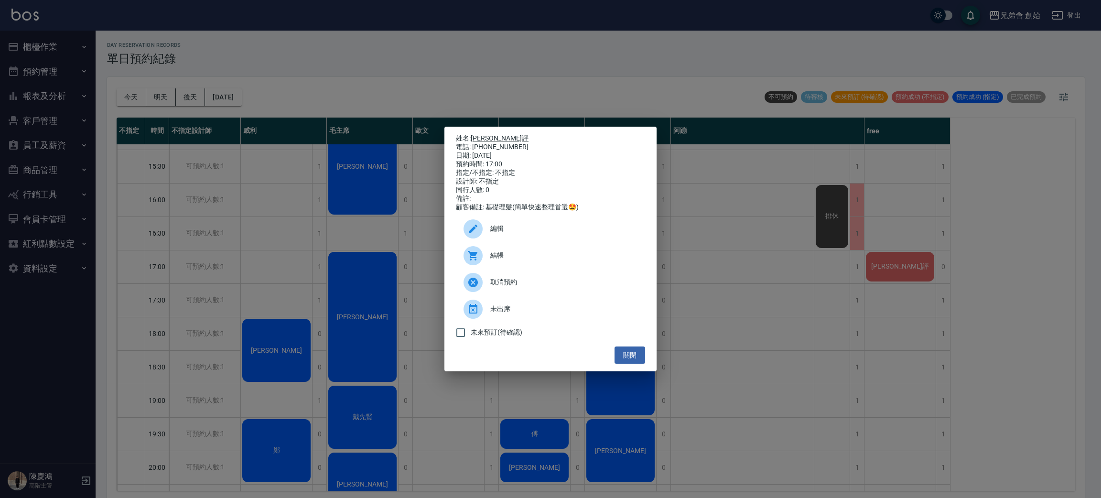
click at [490, 136] on link "[PERSON_NAME]評" at bounding box center [500, 138] width 58 height 8
click at [311, 34] on div "姓名: 蘇楷評 電話: 0903352158 日期: 2025/10/11 預約時間: 17:00 指定/不指定: 不指定 設計師: 不指定 同行人數: 0 …" at bounding box center [550, 249] width 1101 height 498
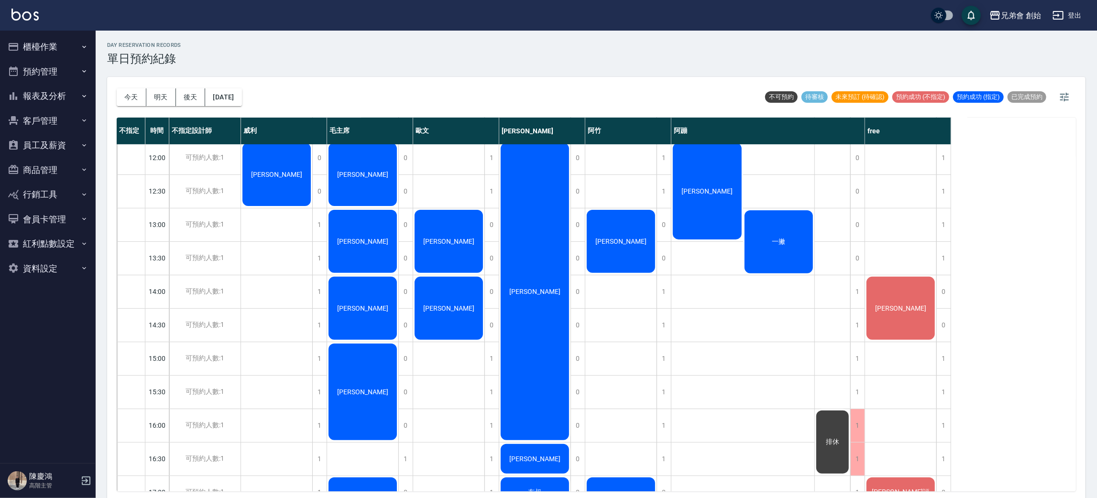
scroll to position [348, 0]
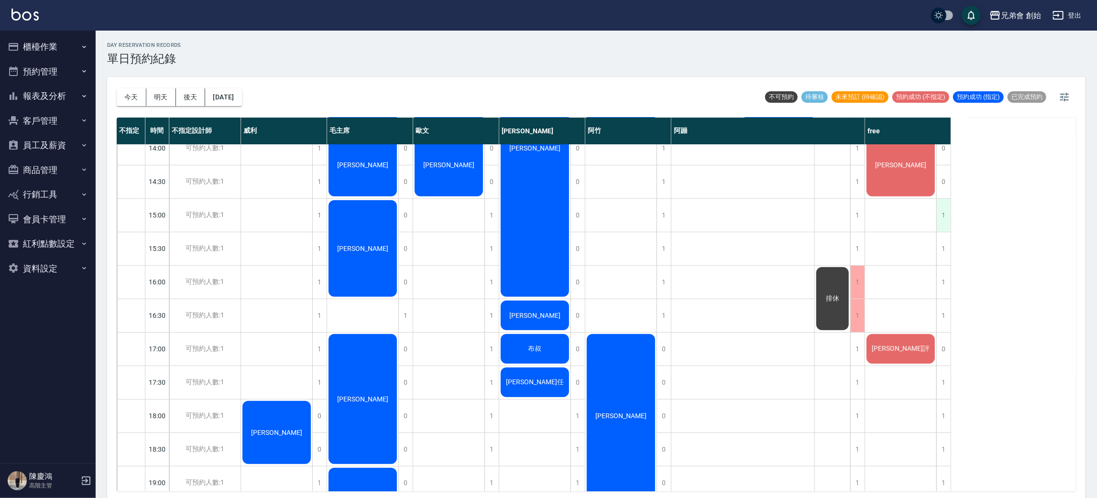
click at [939, 209] on div "1" at bounding box center [943, 215] width 14 height 33
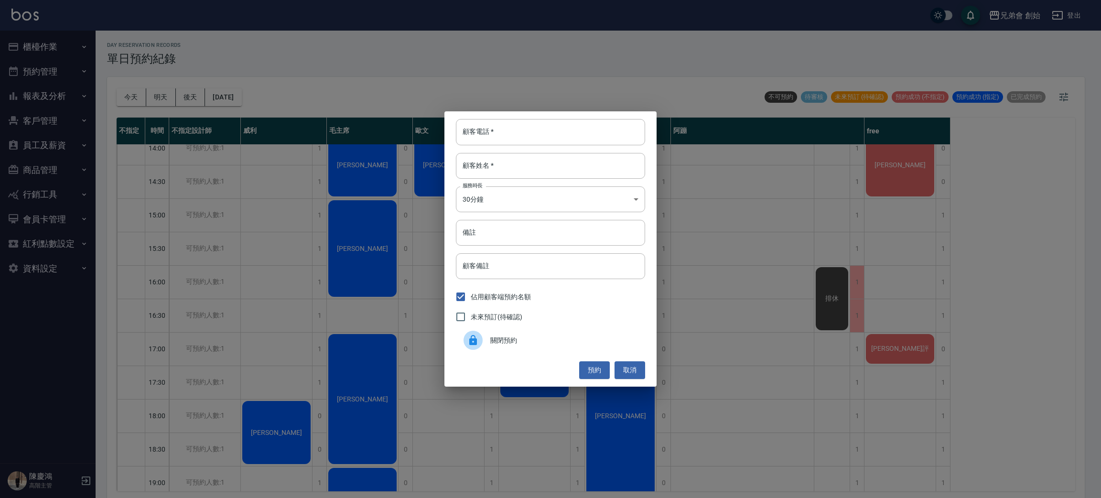
click at [542, 344] on span "關閉預約" at bounding box center [564, 341] width 147 height 10
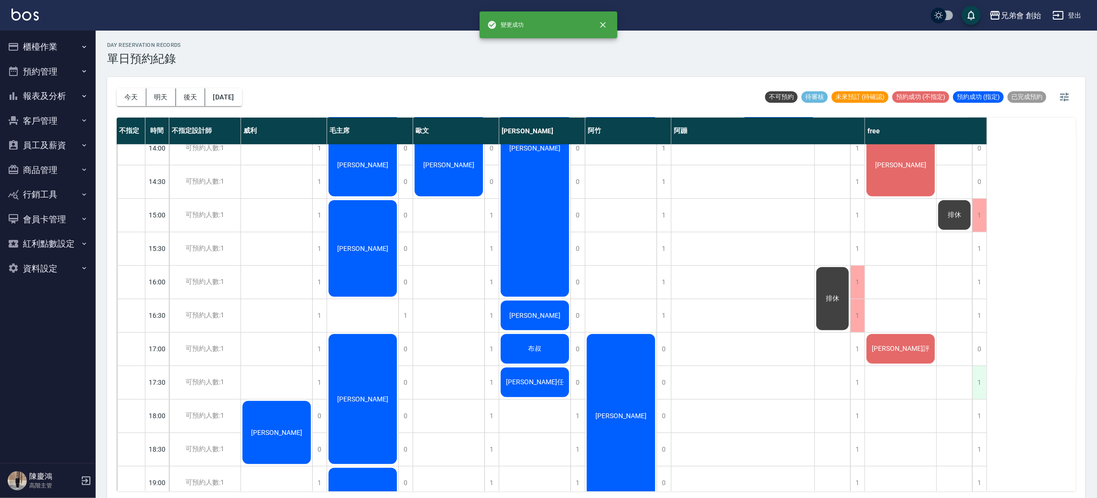
scroll to position [491, 0]
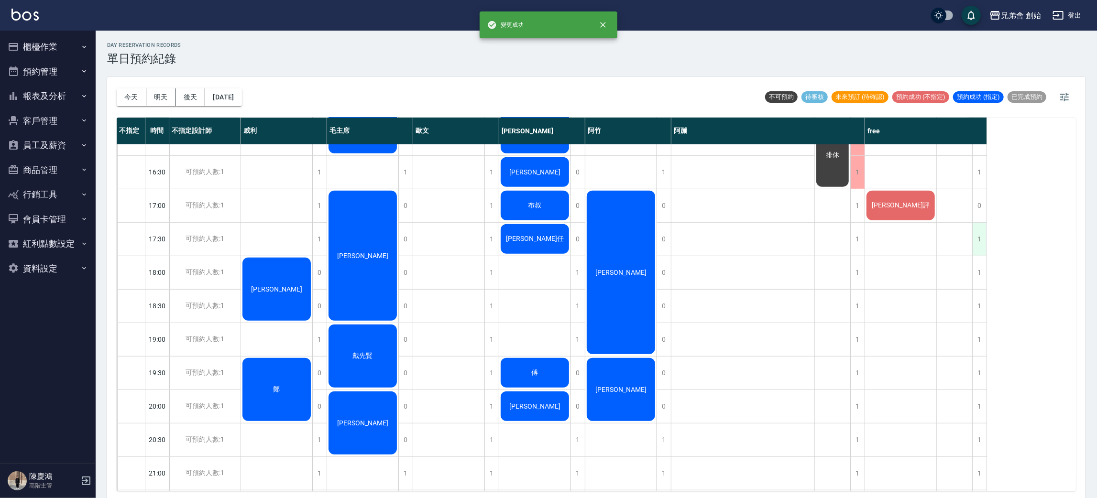
click at [976, 242] on div "1" at bounding box center [979, 239] width 14 height 33
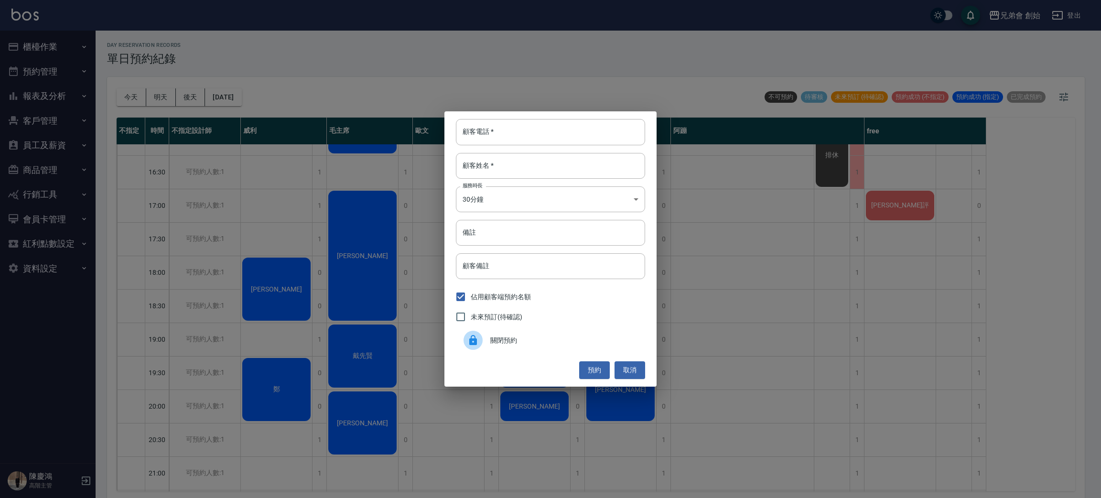
click at [537, 337] on span "關閉預約" at bounding box center [564, 341] width 147 height 10
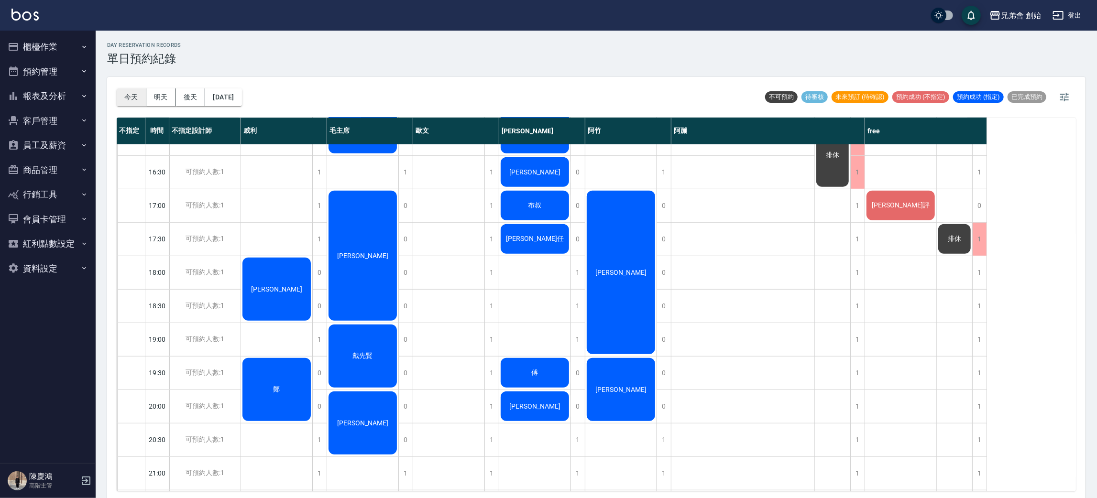
click at [120, 99] on button "今天" at bounding box center [132, 97] width 30 height 18
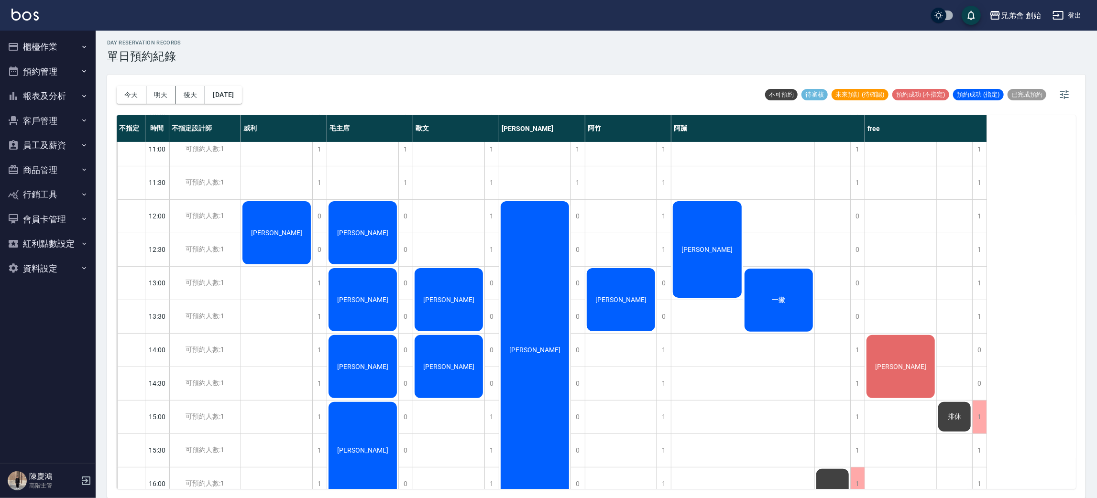
scroll to position [287, 0]
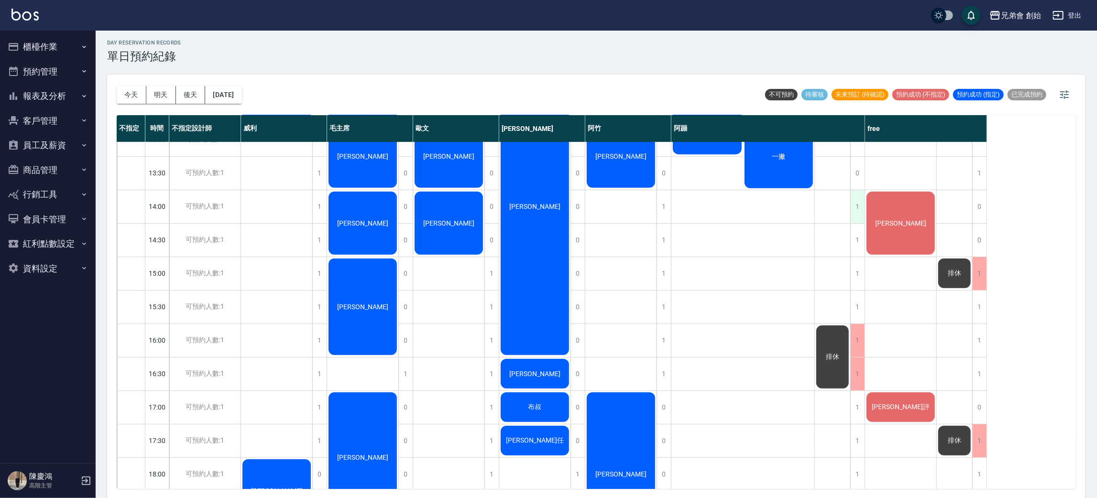
click at [854, 214] on div "1" at bounding box center [857, 206] width 14 height 33
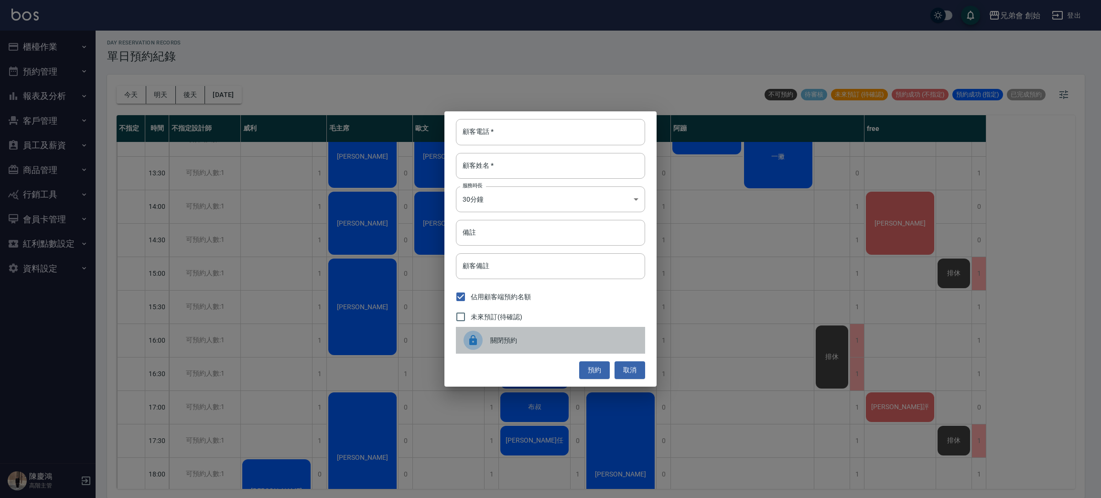
click at [475, 341] on icon at bounding box center [473, 340] width 11 height 11
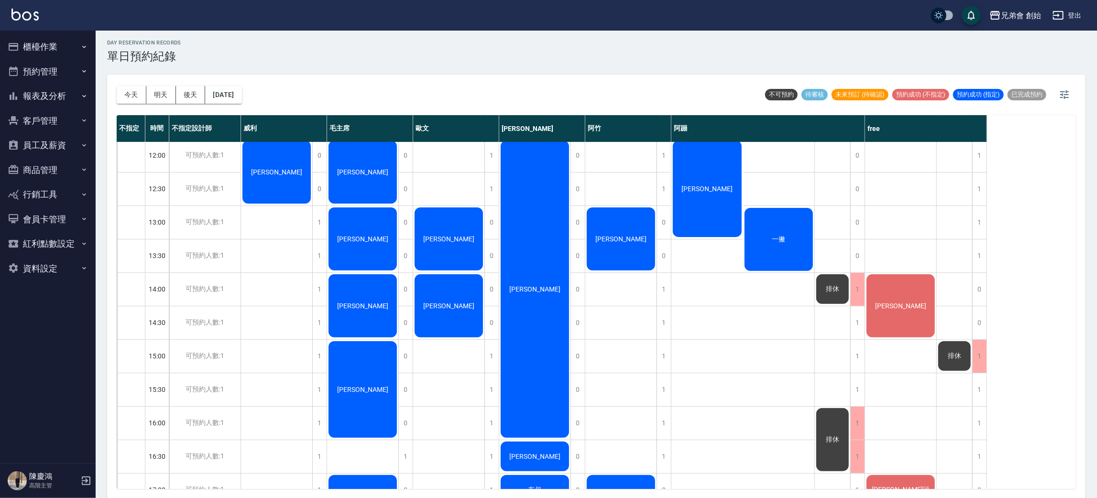
scroll to position [348, 0]
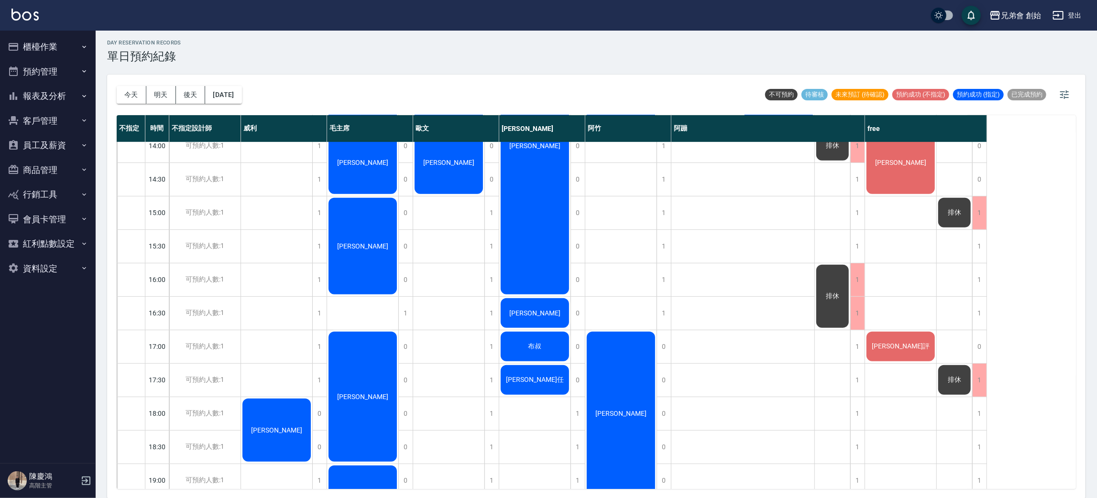
click at [950, 223] on div "排休" at bounding box center [954, 212] width 35 height 33
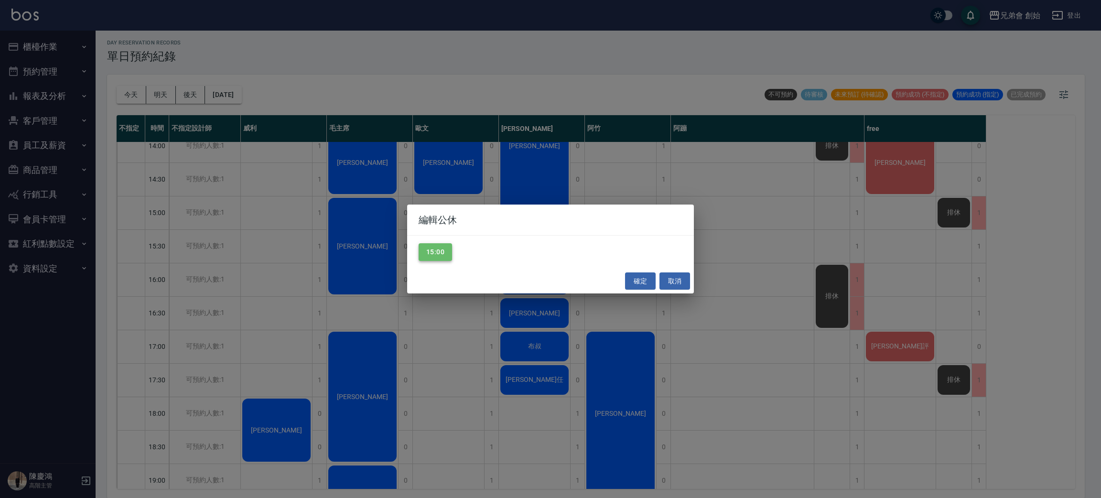
click at [447, 257] on button "15:00" at bounding box center [435, 252] width 33 height 18
click at [651, 279] on button "確定" at bounding box center [640, 282] width 31 height 18
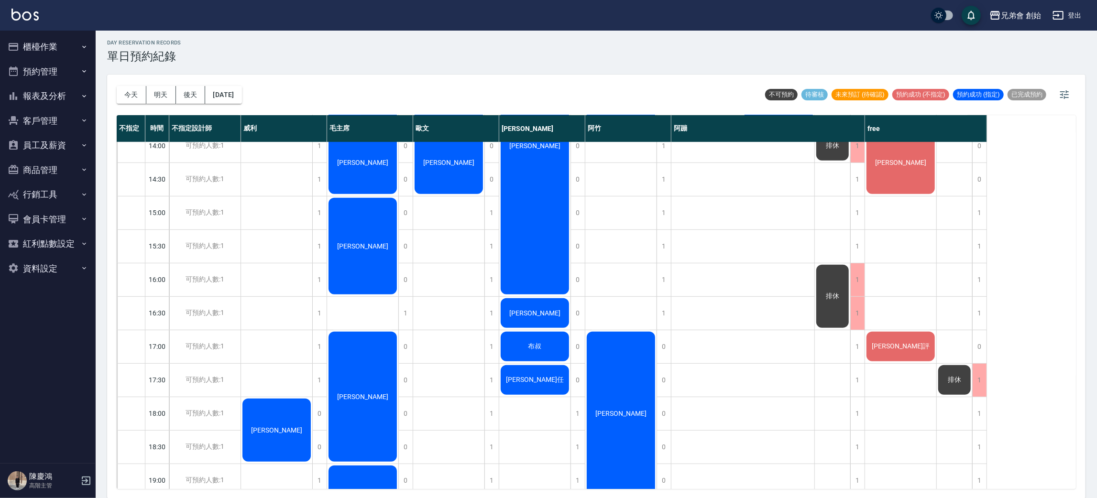
click at [949, 376] on span "排休" at bounding box center [954, 380] width 17 height 9
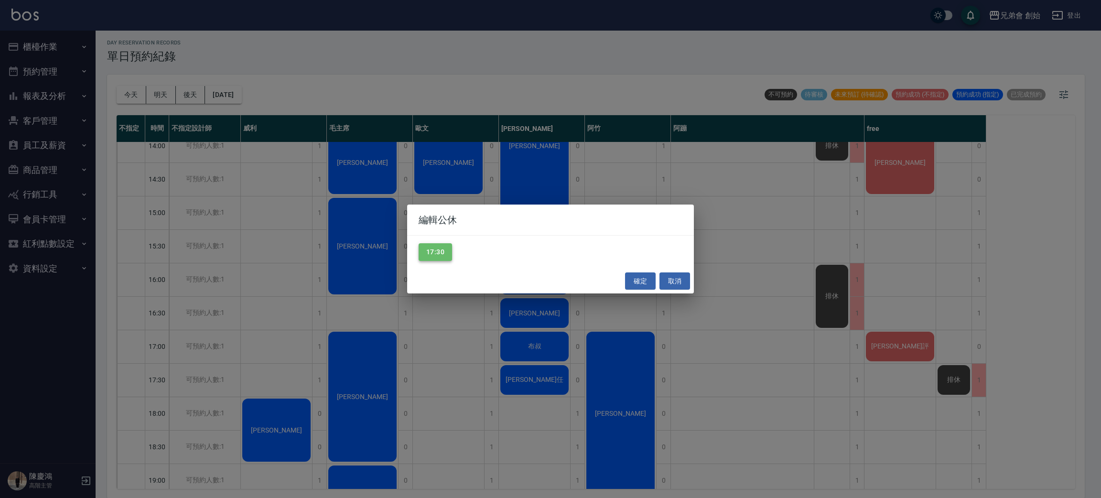
click at [432, 251] on button "17:30" at bounding box center [435, 252] width 33 height 18
click at [633, 286] on button "確定" at bounding box center [640, 282] width 31 height 18
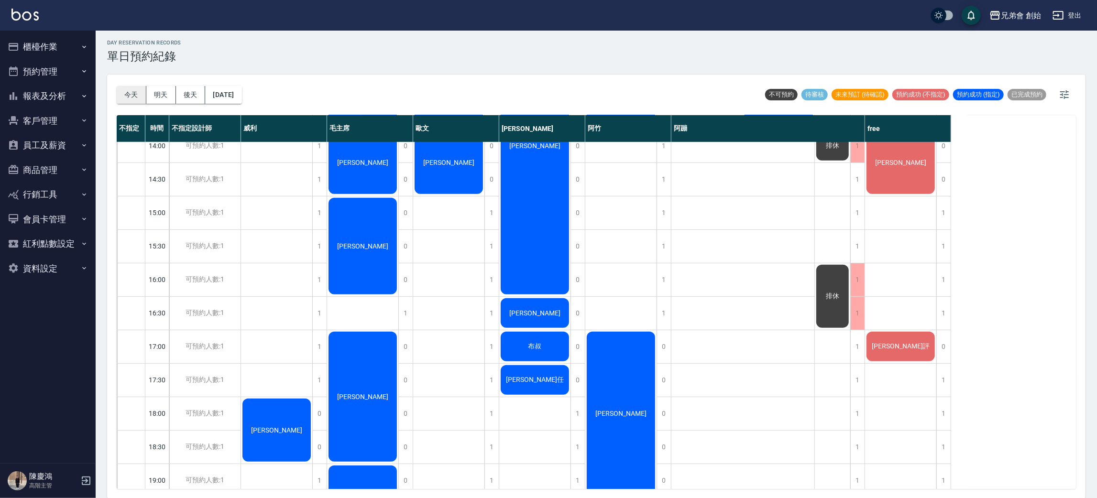
click at [144, 91] on button "今天" at bounding box center [132, 95] width 30 height 18
click at [158, 100] on button "明天" at bounding box center [161, 95] width 30 height 18
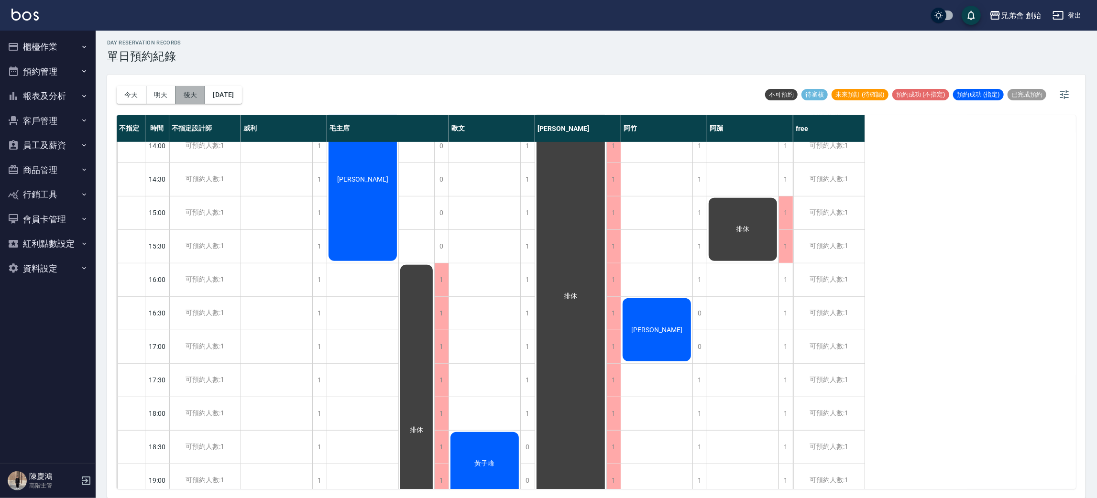
click at [185, 100] on button "後天" at bounding box center [191, 95] width 30 height 18
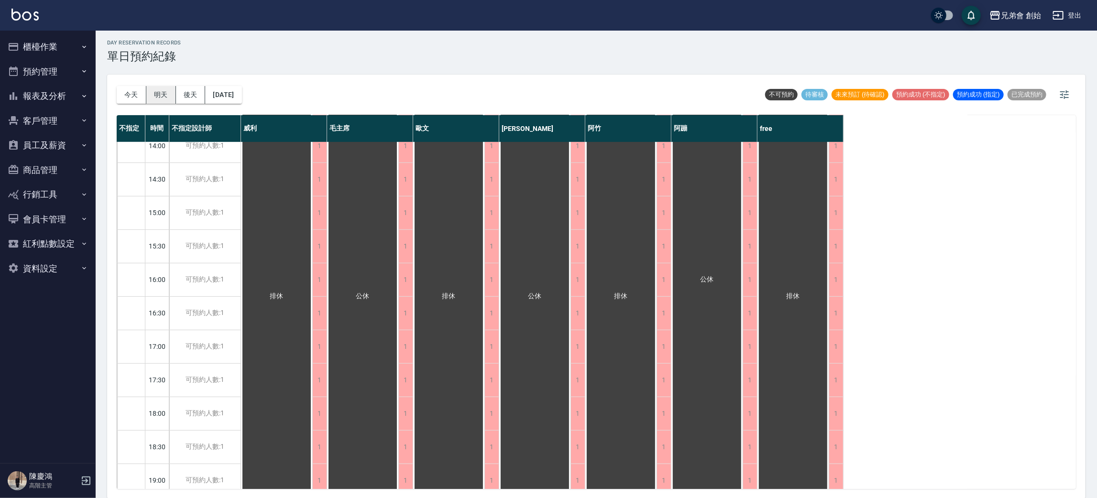
click at [157, 102] on button "明天" at bounding box center [161, 95] width 30 height 18
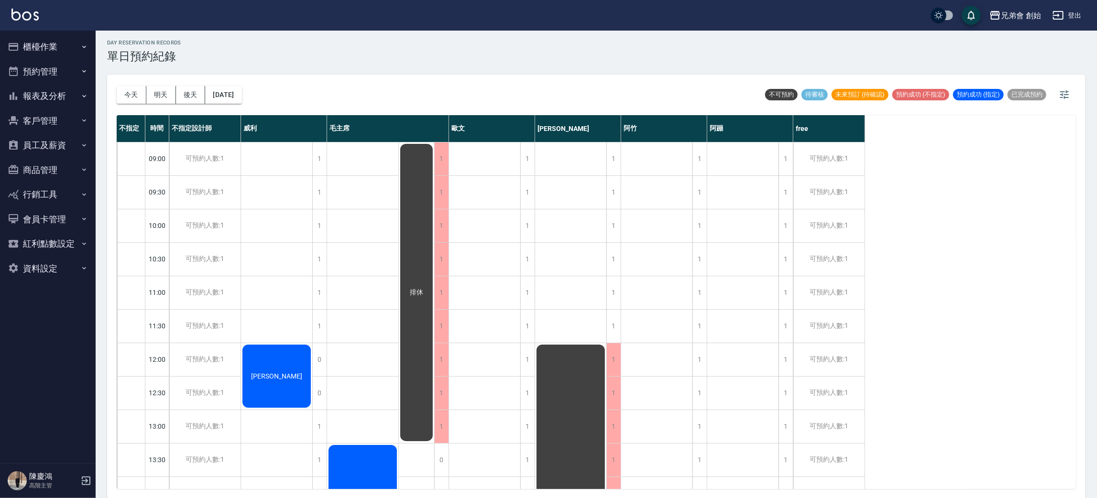
scroll to position [502, 0]
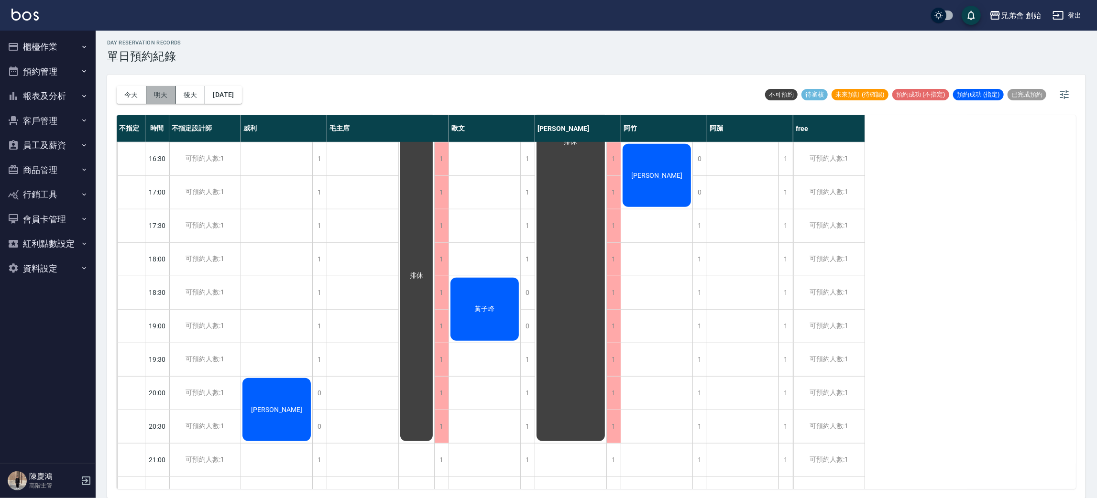
click at [168, 97] on button "明天" at bounding box center [161, 95] width 30 height 18
click at [126, 93] on button "今天" at bounding box center [132, 95] width 30 height 18
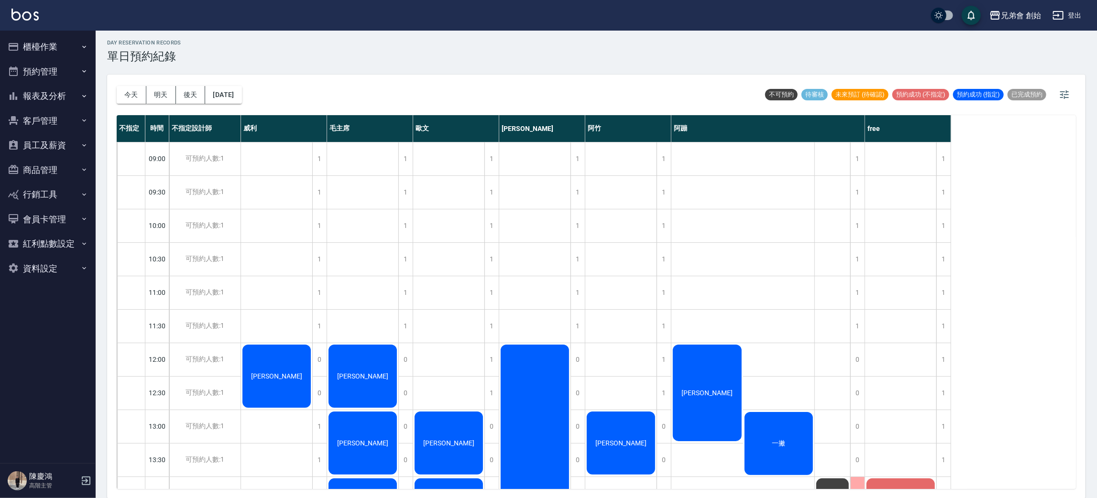
scroll to position [215, 0]
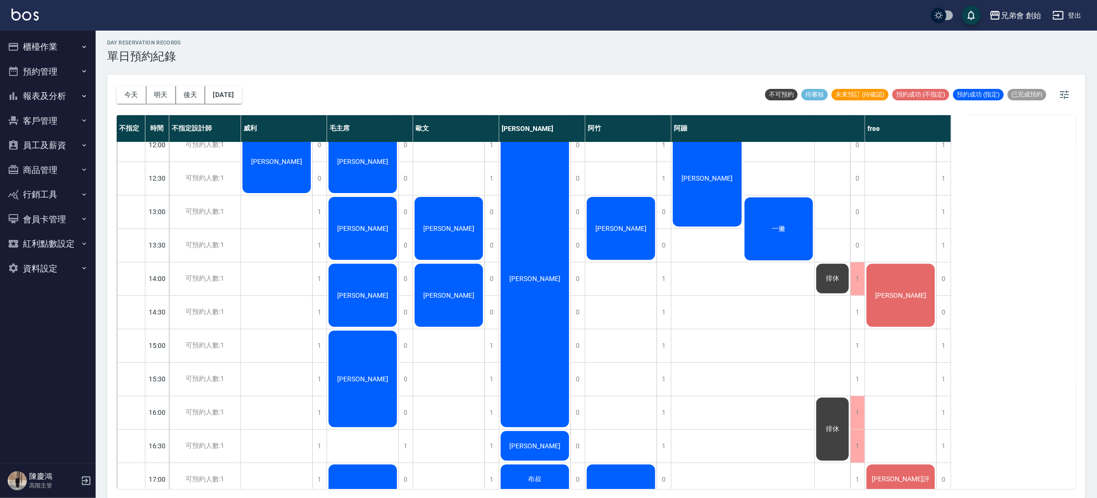
click at [912, 299] on div "[PERSON_NAME]" at bounding box center [900, 295] width 71 height 66
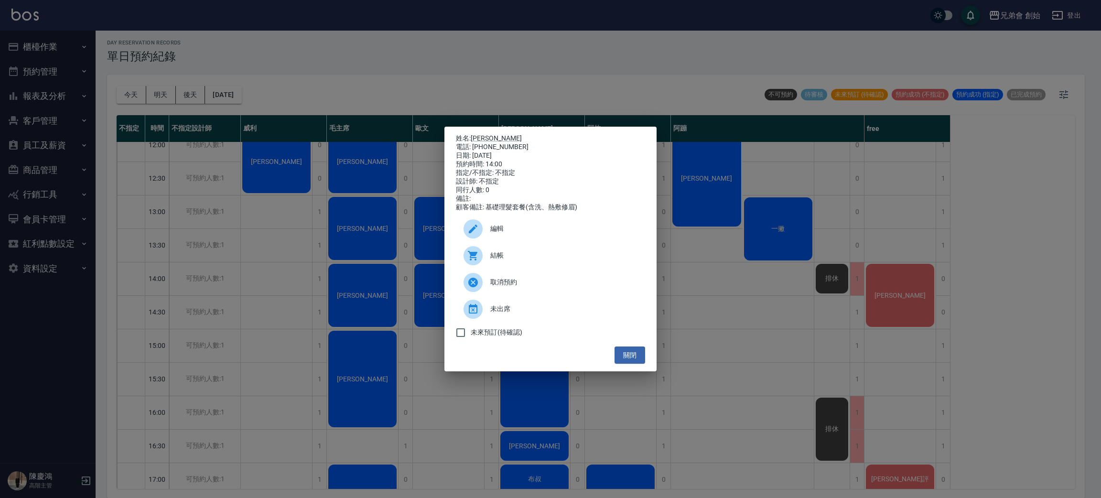
click at [1039, 391] on div "姓名: 林双喆 電話: 0963970091 日期: 2025/10/11 預約時間: 14:00 指定/不指定: 不指定 設計師: 不指定 同行人數: 0 …" at bounding box center [550, 249] width 1101 height 498
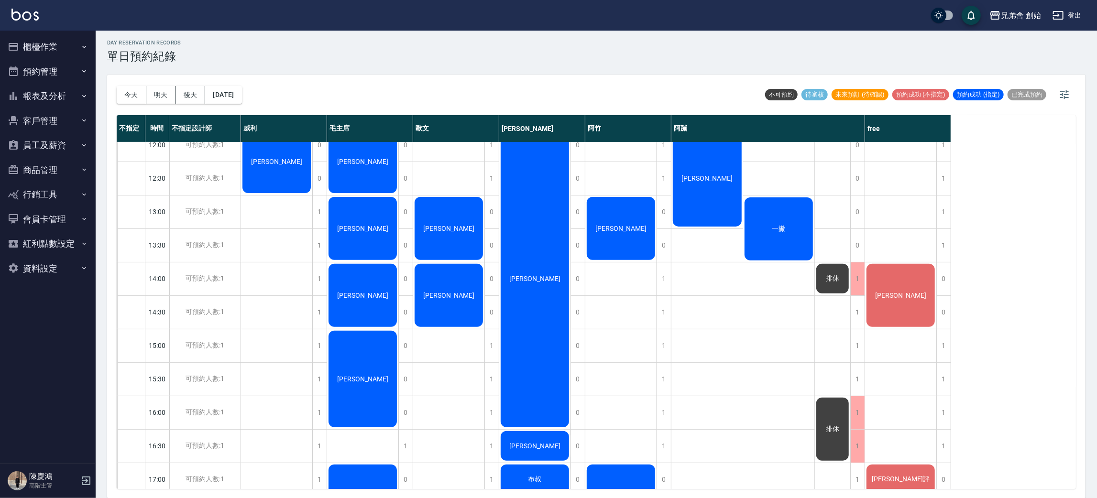
click at [72, 45] on button "櫃檯作業" at bounding box center [48, 46] width 88 height 25
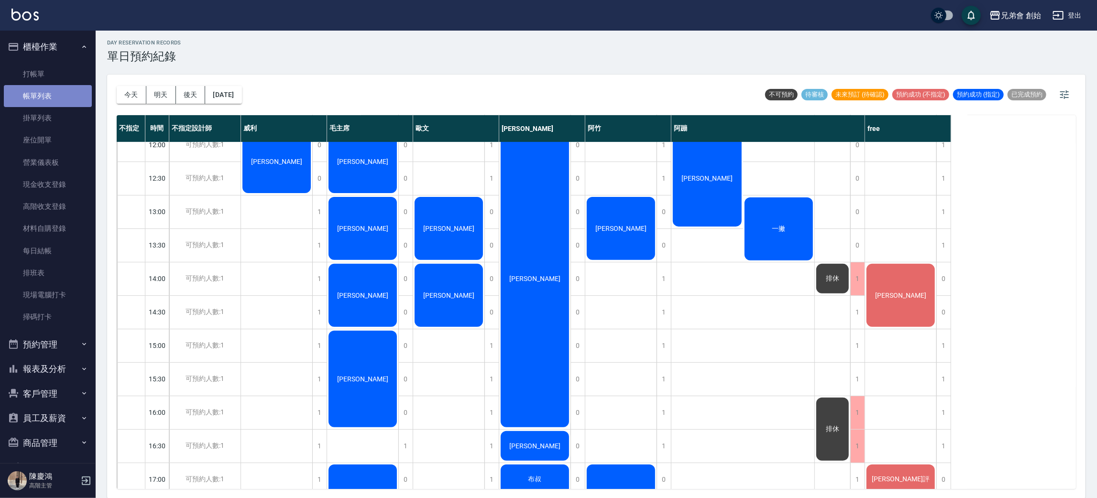
click at [74, 95] on link "帳單列表" at bounding box center [48, 96] width 88 height 22
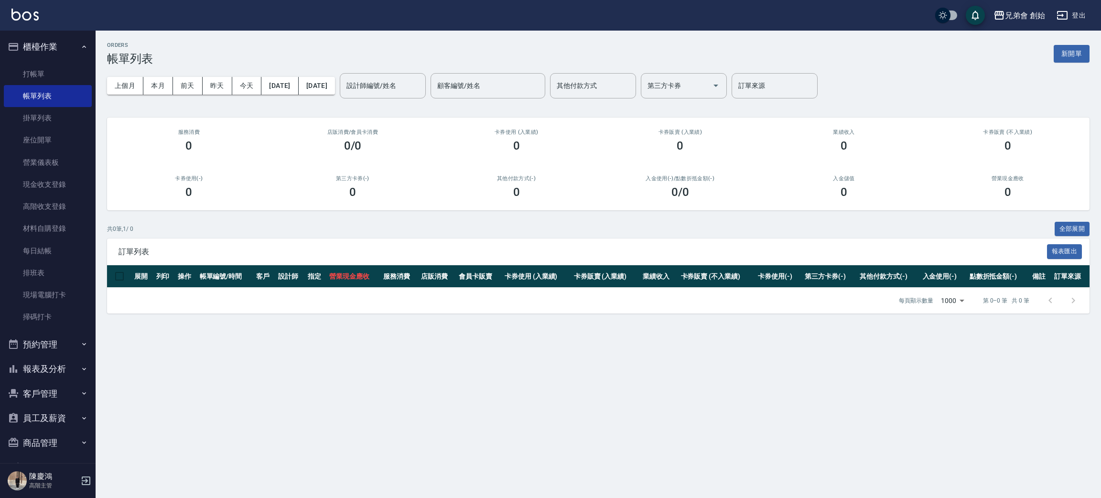
click at [423, 79] on div "設計師編號/姓名 設計師編號/姓名" at bounding box center [383, 85] width 86 height 25
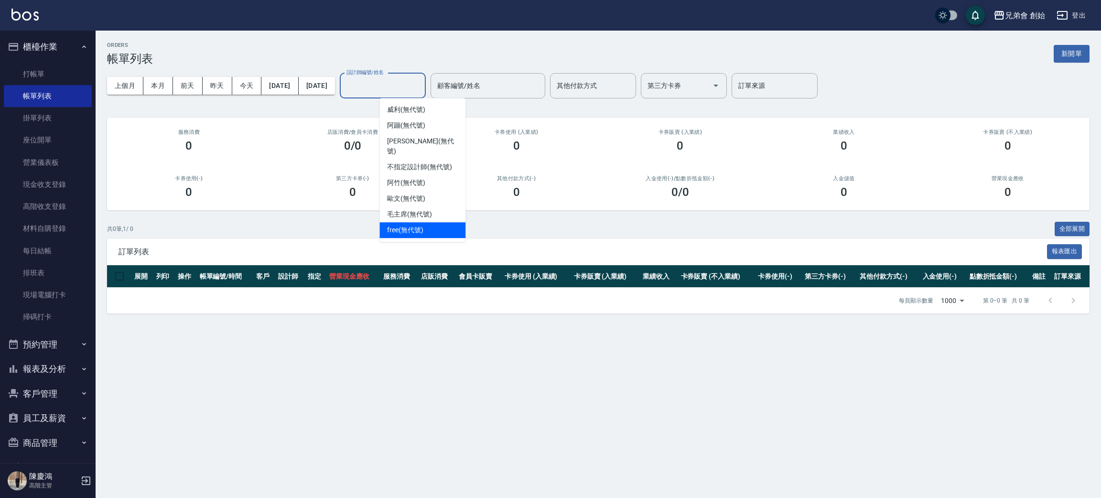
click at [415, 225] on span "free (無代號)" at bounding box center [405, 230] width 36 height 10
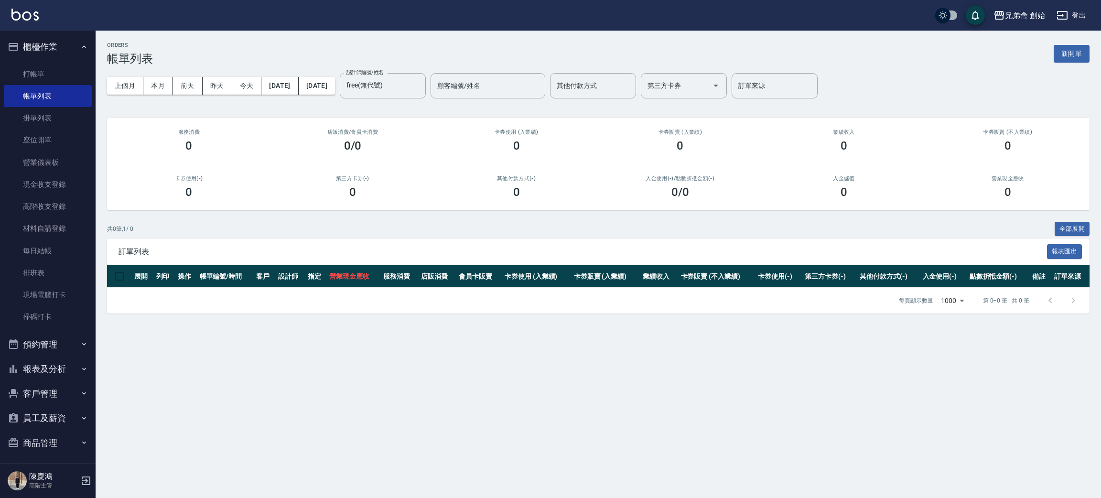
click at [155, 94] on div "上個月 本月 前天 昨天 今天 2025/10/11 2025/10/11 設計師編號/姓名 free(無代號) 設計師編號/姓名 顧客編號/姓名 顧客編號/…" at bounding box center [598, 85] width 983 height 41
click at [158, 91] on button "本月" at bounding box center [158, 86] width 30 height 18
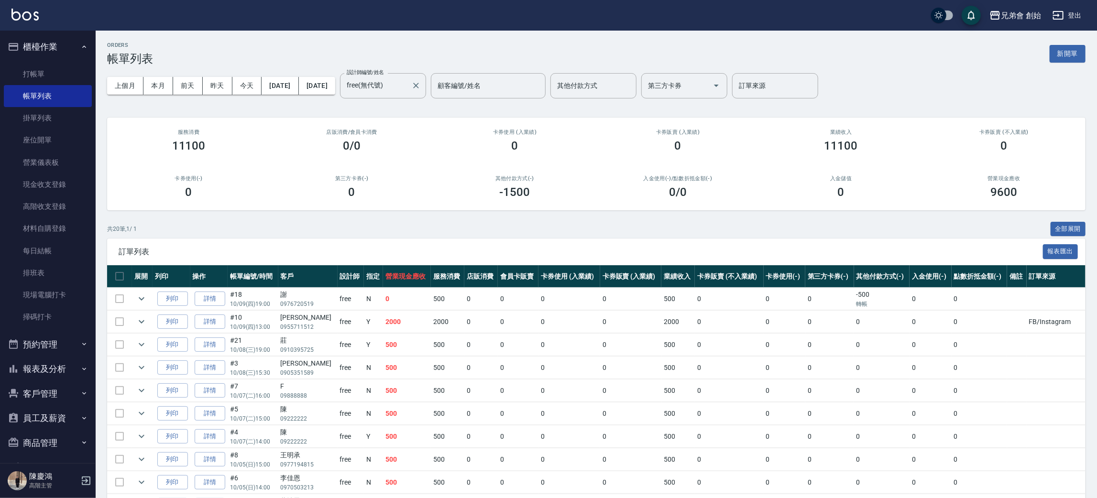
click at [397, 75] on div "設計師編號/姓名 free(無代號) 設計師編號/姓名" at bounding box center [383, 85] width 86 height 25
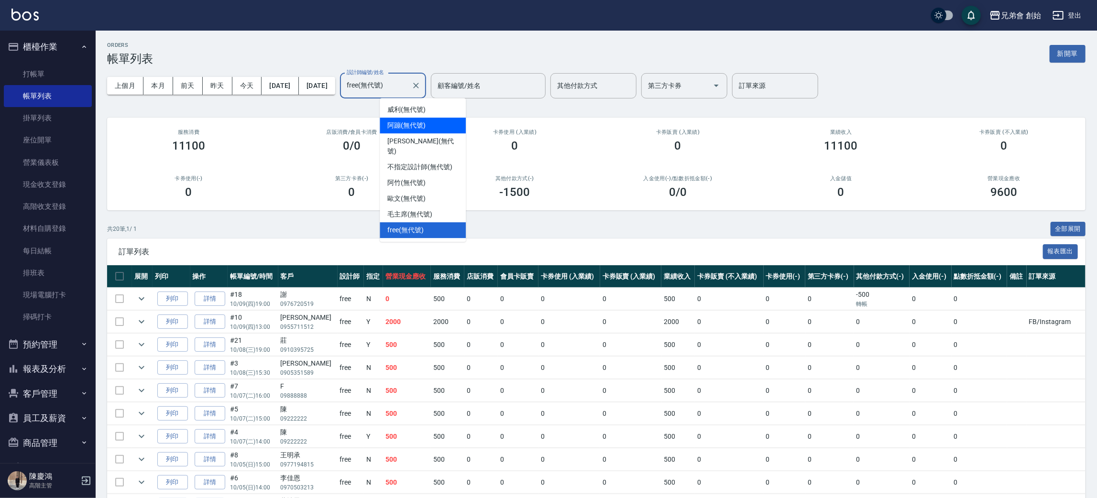
click at [425, 126] on span "阿蹦 (無代號)" at bounding box center [406, 125] width 38 height 10
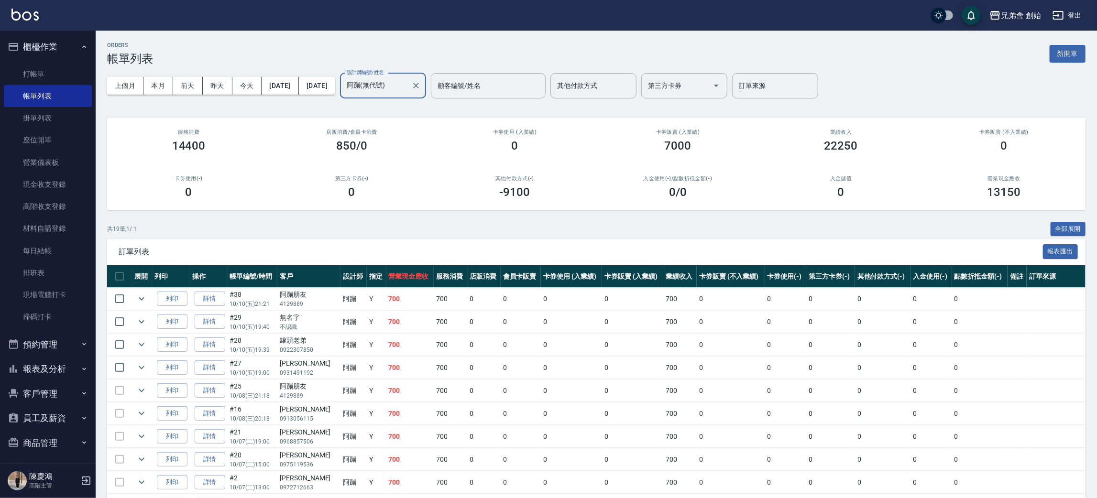
click at [166, 94] on button "本月" at bounding box center [158, 86] width 30 height 18
click at [419, 95] on div "阿蹦(無代號) 設計師編號/姓名" at bounding box center [383, 85] width 86 height 25
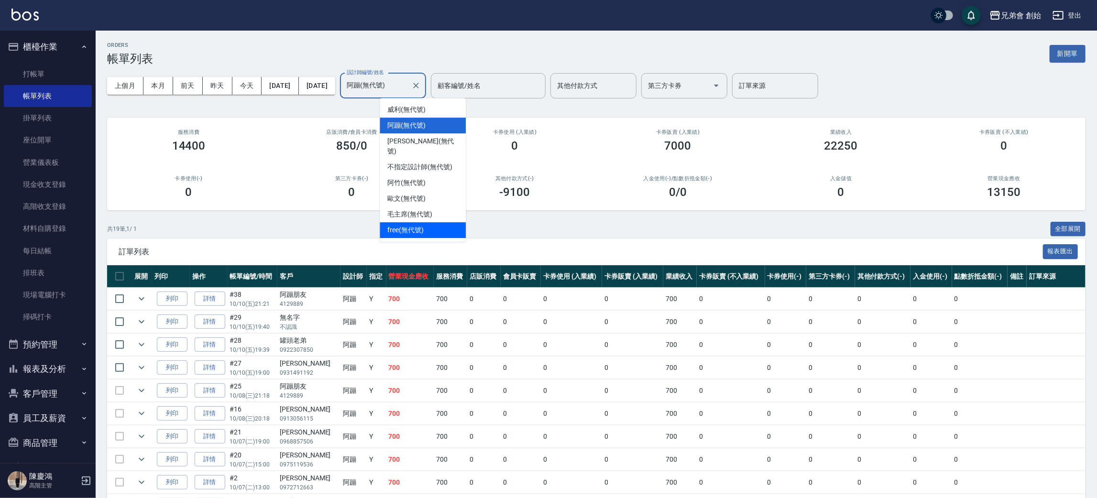
click at [422, 364] on td "700" at bounding box center [409, 368] width 47 height 22
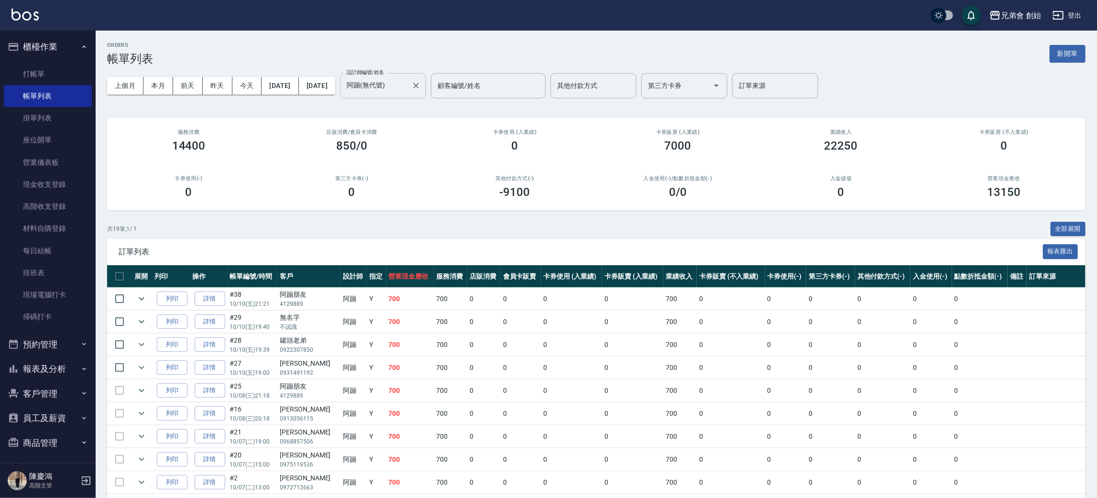
click at [407, 92] on input "阿蹦(無代號)" at bounding box center [375, 85] width 63 height 17
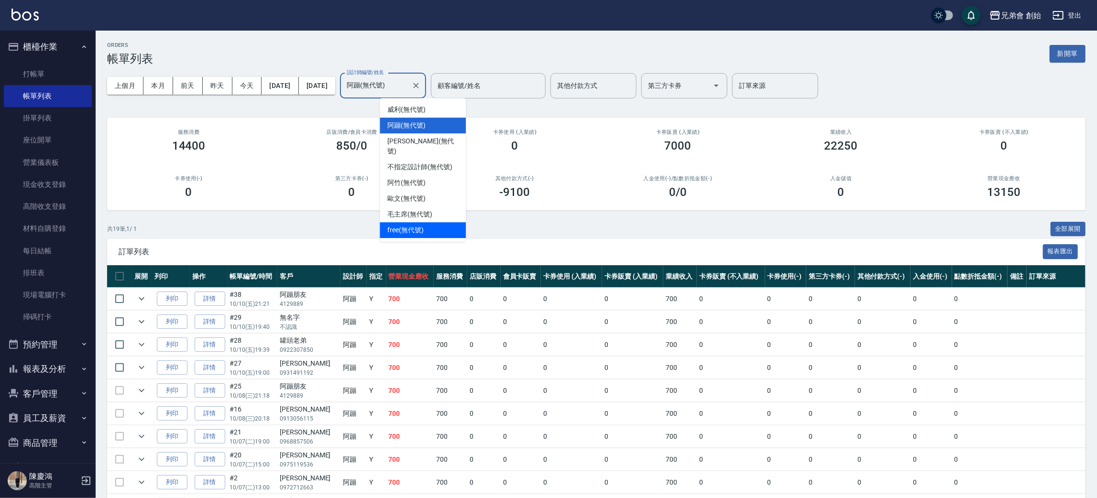
click at [420, 230] on ul "威利 (無代號) 阿蹦 (無代號) 潘潘 (無代號) 不指定設計師 (無代號) 阿竹 (無代號) 歐文 (無代號) 毛主席 (無代號) free (無代號)" at bounding box center [423, 170] width 86 height 144
click at [420, 224] on div "free (無代號)" at bounding box center [423, 230] width 86 height 16
type input "free(無代號)"
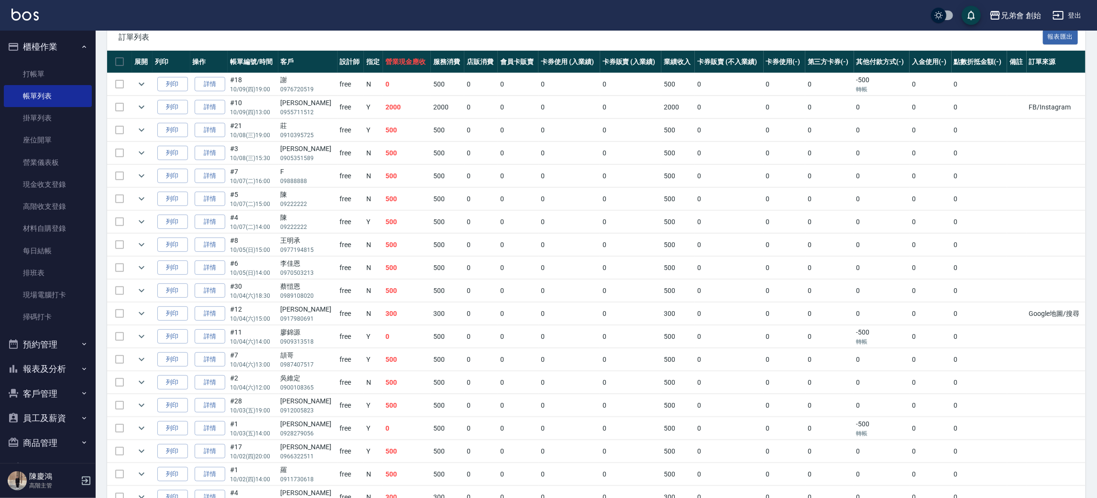
scroll to position [289, 0]
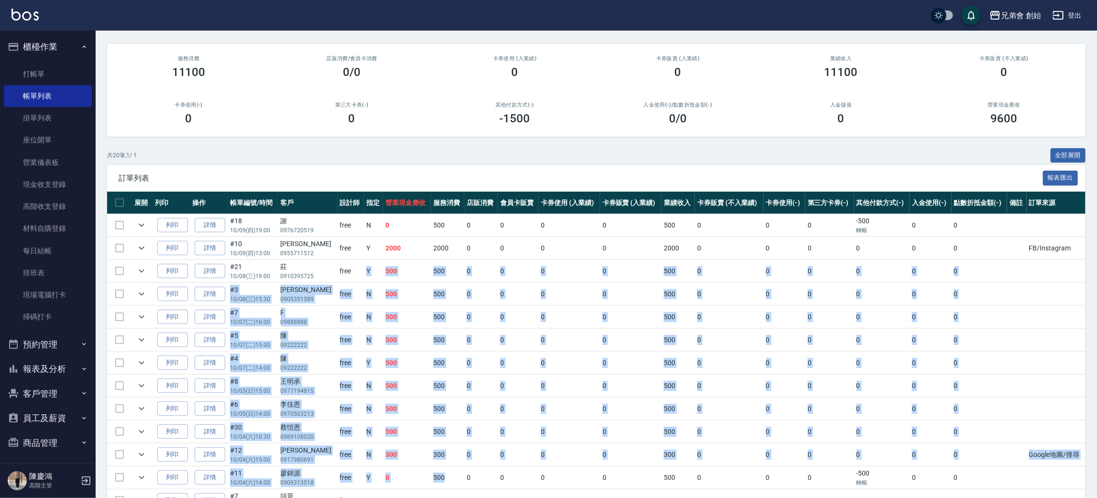
drag, startPoint x: 416, startPoint y: 423, endPoint x: 473, endPoint y: 441, distance: 59.3
click at [449, 469] on tbody "列印 詳情 #18 10/09 (四) 19:00 謝 0976720519 free N 0 500 0 0 0 0 500 0 0 0 -500 轉帳 0…" at bounding box center [596, 443] width 978 height 459
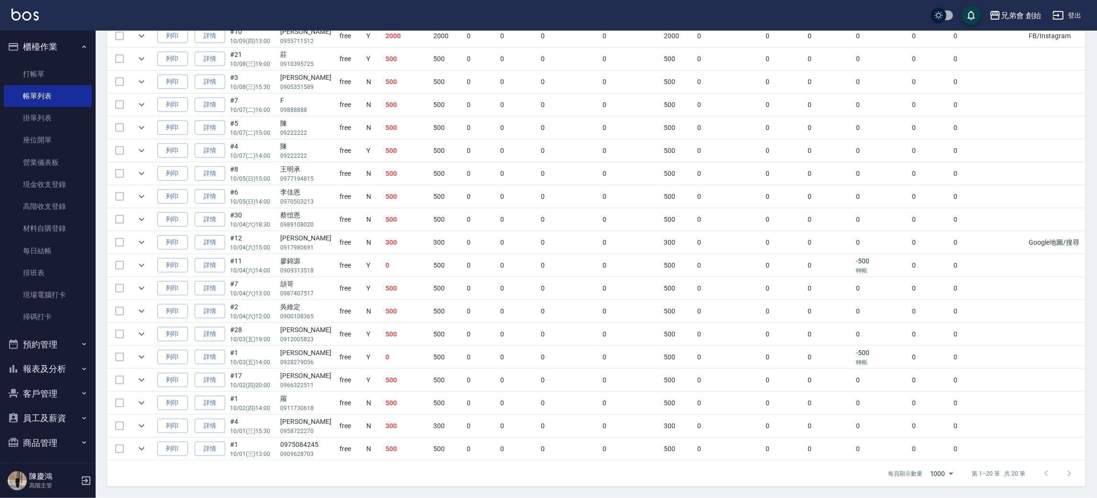
click at [484, 394] on td "0" at bounding box center [480, 403] width 33 height 22
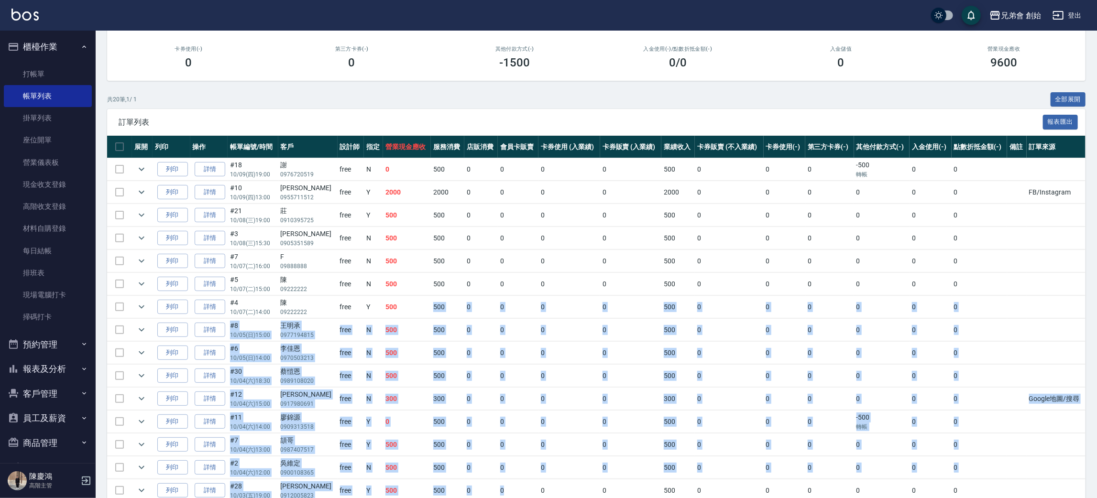
drag, startPoint x: 432, startPoint y: 422, endPoint x: 520, endPoint y: 495, distance: 114.4
click at [520, 495] on tbody "列印 詳情 #18 10/09 (四) 19:00 謝 0976720519 free N 0 500 0 0 0 0 500 0 0 0 -500 轉帳 0…" at bounding box center [596, 387] width 978 height 459
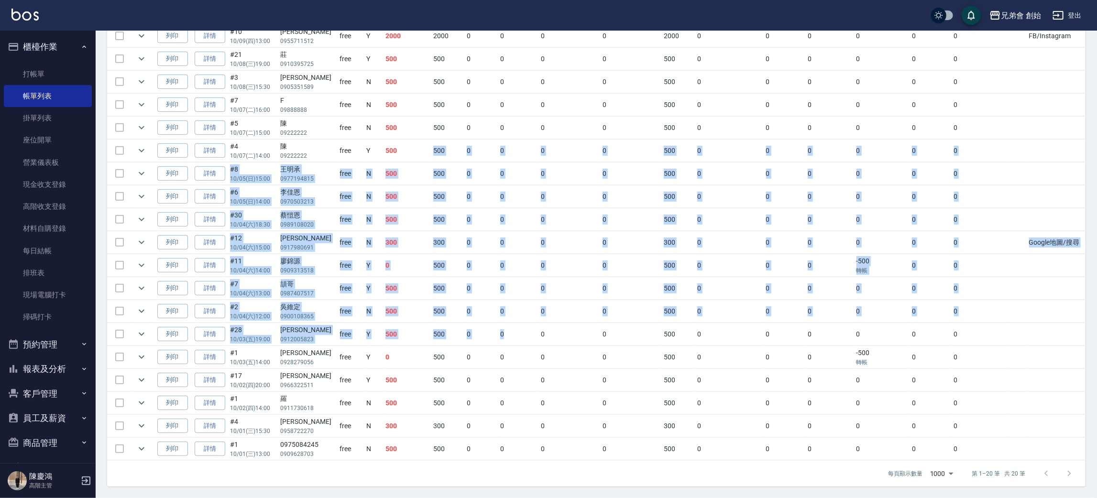
click at [523, 377] on td "0" at bounding box center [518, 380] width 41 height 22
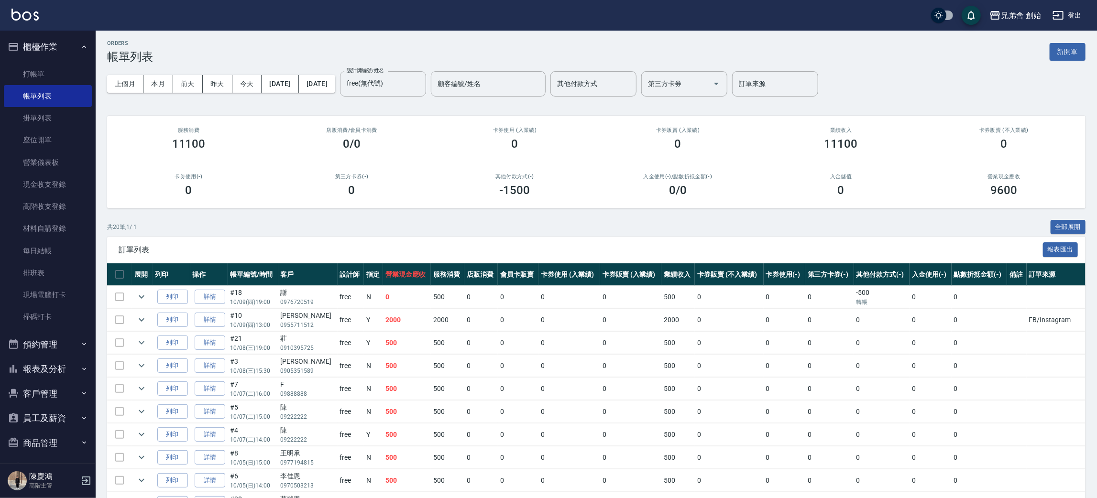
scroll to position [0, 0]
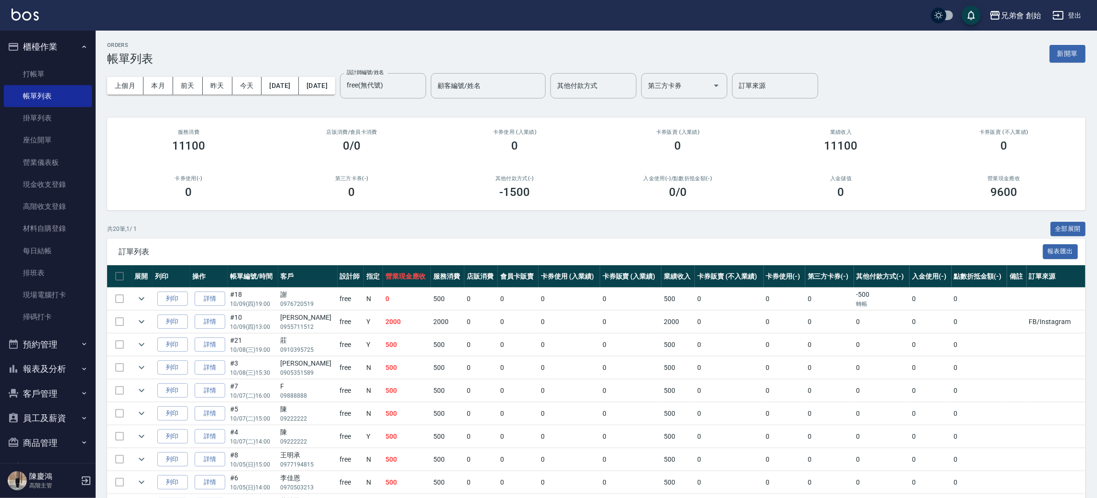
click at [54, 347] on button "預約管理" at bounding box center [48, 344] width 88 height 25
click at [72, 392] on link "單日預約紀錄" at bounding box center [48, 393] width 88 height 22
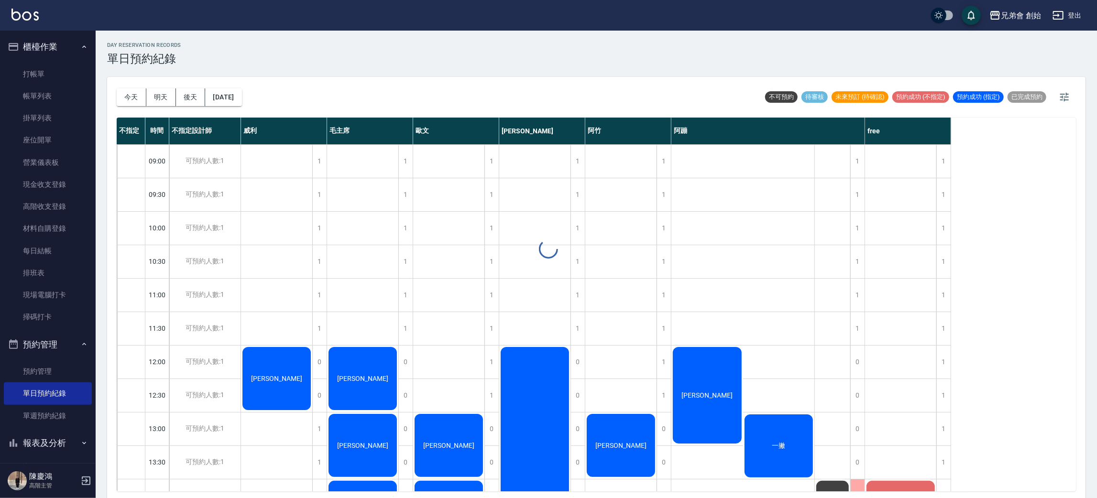
click at [131, 97] on div "day Reservation records 單日預約紀錄 今天 明天 後天 2025/10/11 不可預約 待審核 未來預訂 (待確認) 預約成功 (不指…" at bounding box center [596, 266] width 1001 height 470
click at [123, 102] on button "今天" at bounding box center [132, 97] width 30 height 18
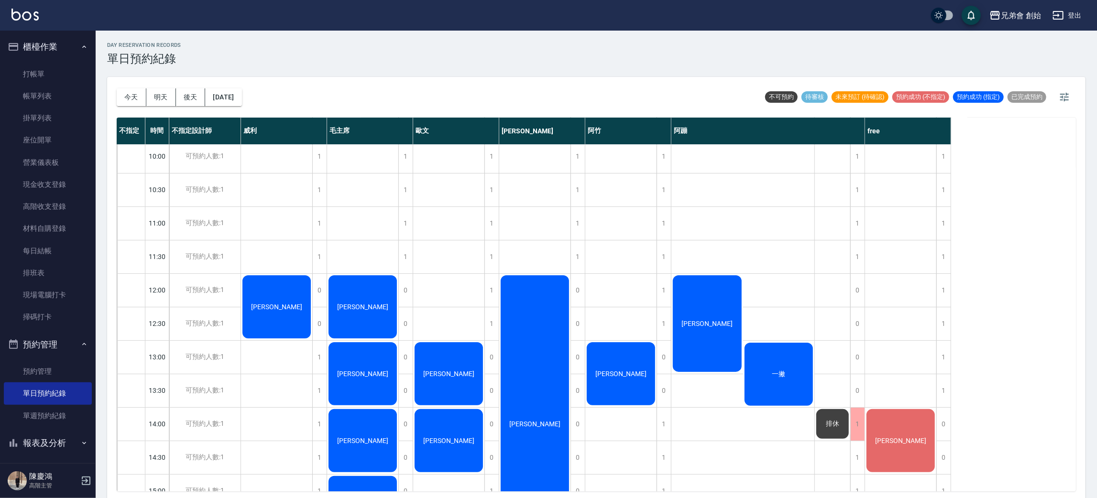
scroll to position [215, 0]
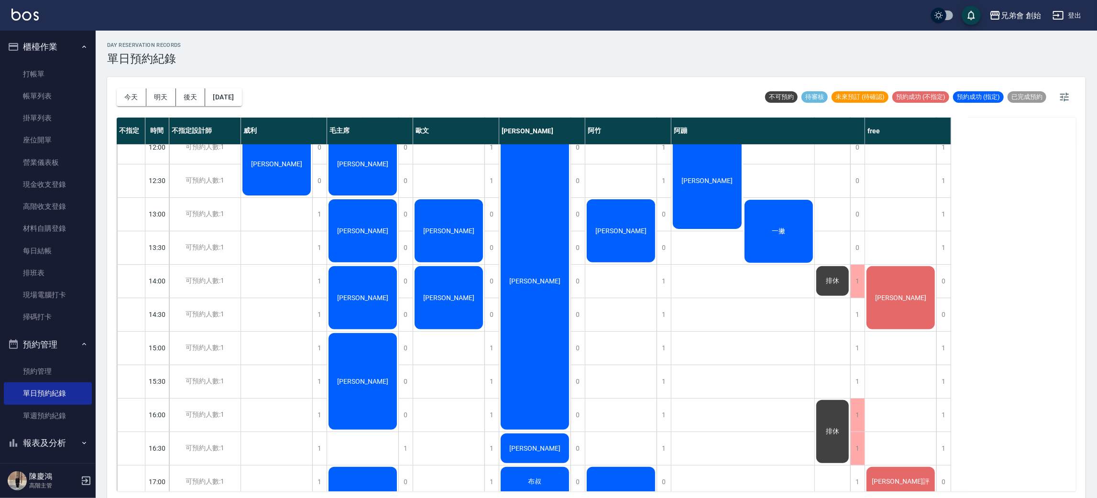
click at [671, 290] on div "王宇誠 一撇" at bounding box center [742, 415] width 143 height 970
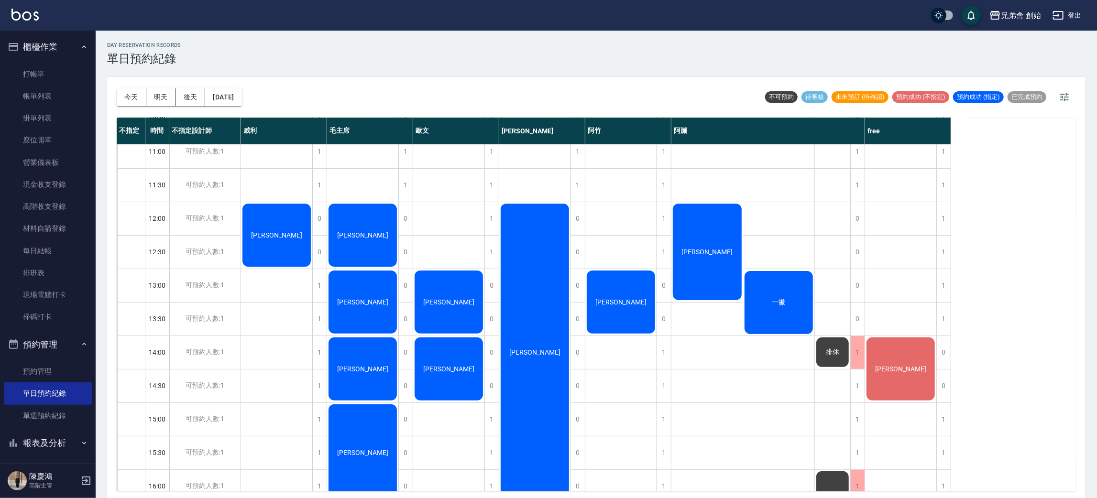
click at [711, 254] on span "[PERSON_NAME]" at bounding box center [706, 252] width 55 height 8
click at [709, 254] on span "[PERSON_NAME]" at bounding box center [706, 252] width 55 height 8
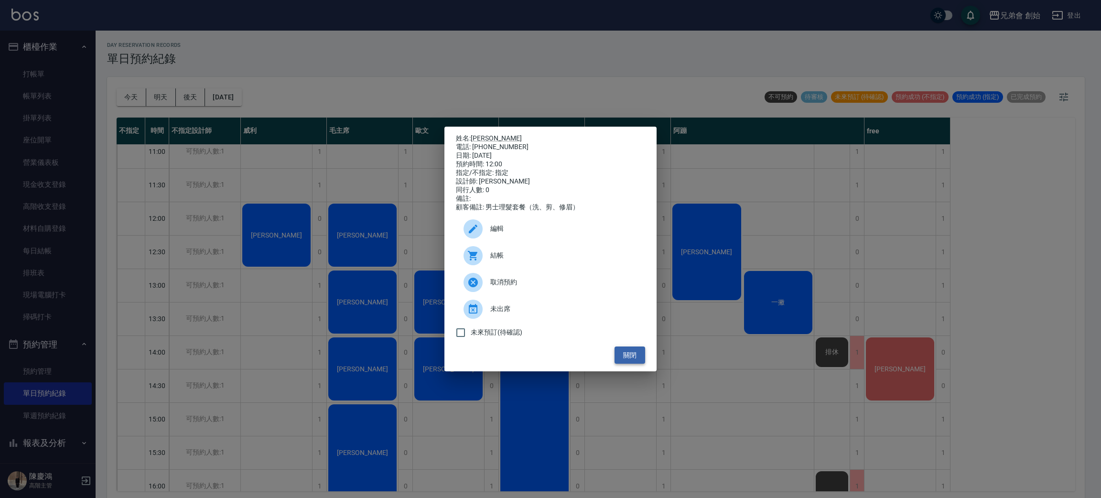
click at [633, 361] on button "關閉" at bounding box center [630, 356] width 31 height 18
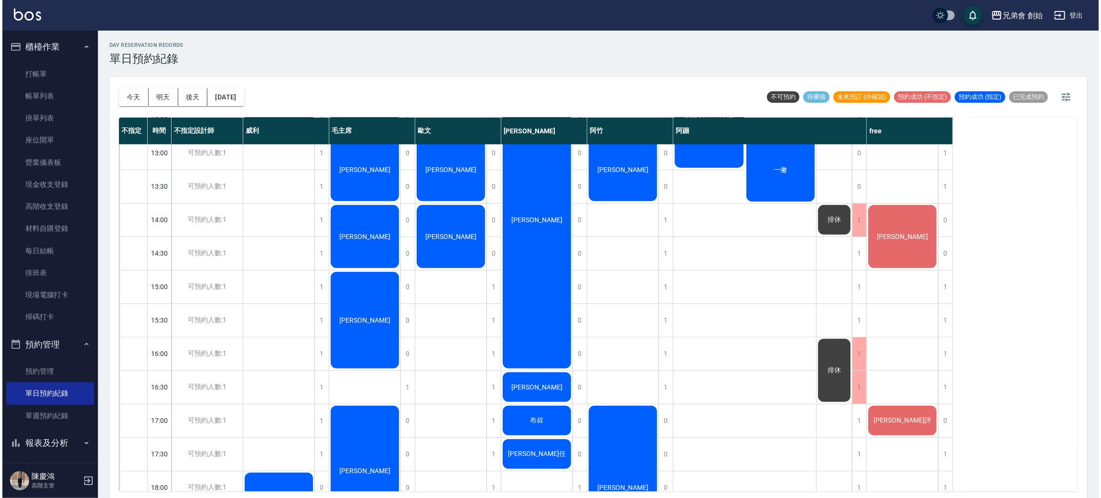
scroll to position [132, 0]
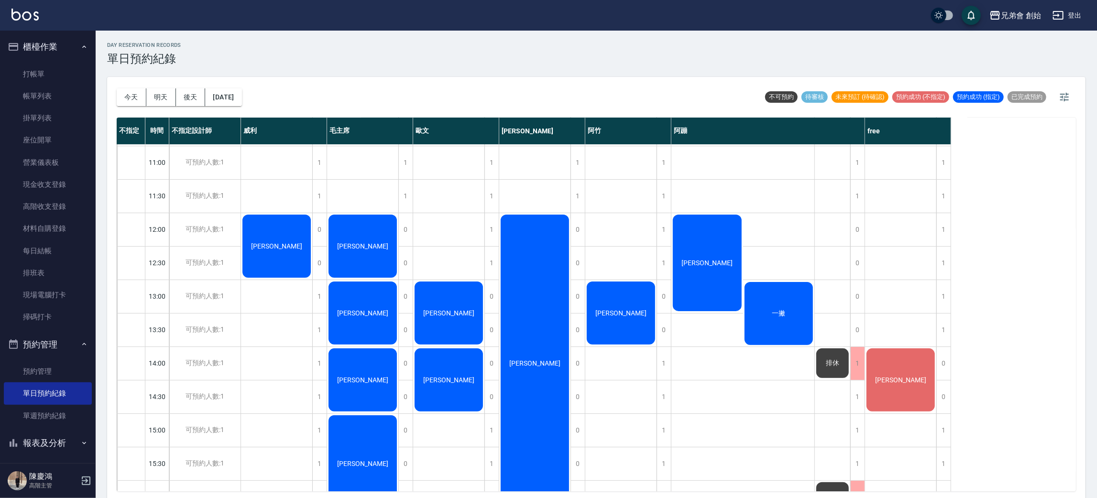
click at [706, 247] on div "[PERSON_NAME]" at bounding box center [707, 262] width 72 height 99
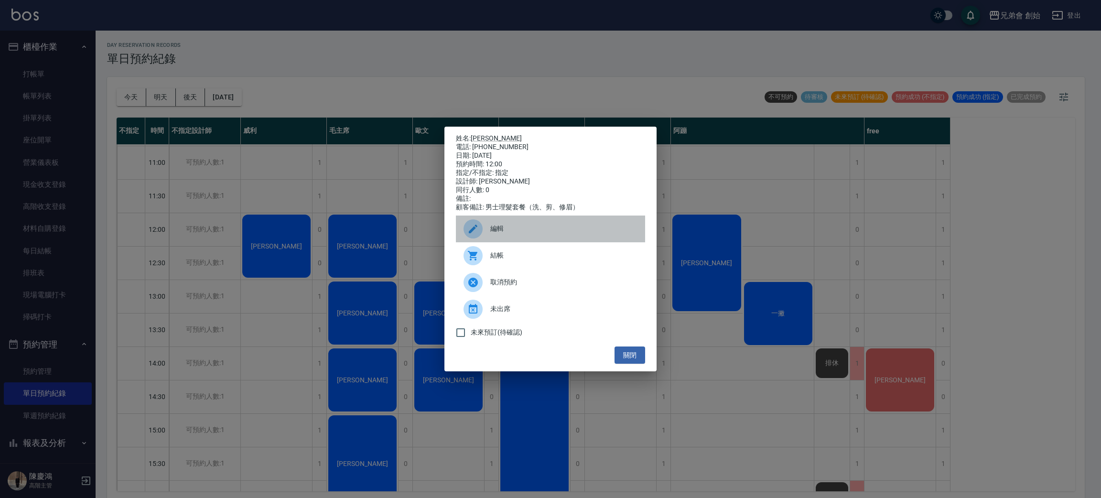
click at [525, 242] on div "編輯" at bounding box center [550, 229] width 189 height 27
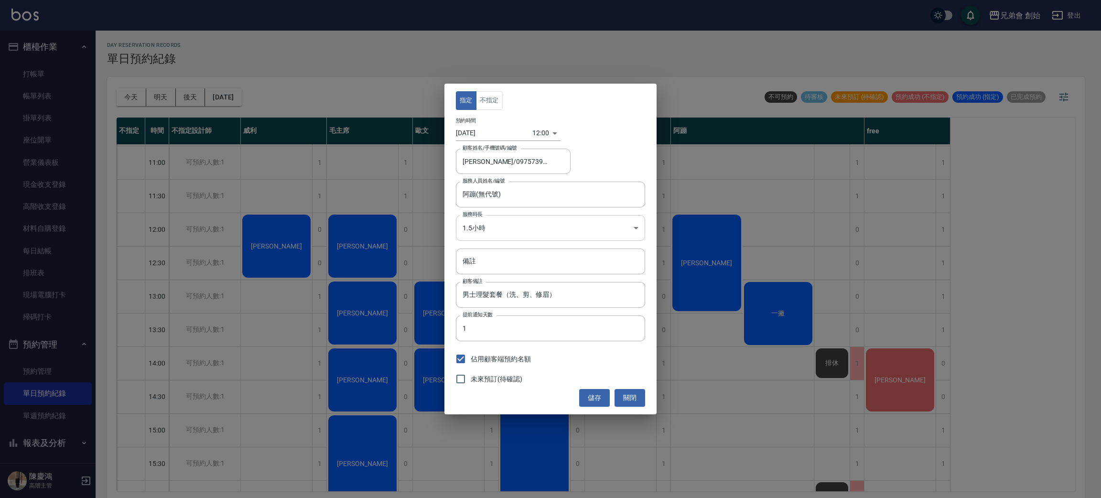
click at [520, 233] on body "兄弟會 創始 登出 櫃檯作業 打帳單 帳單列表 掛單列表 座位開單 營業儀表板 現金收支登錄 高階收支登錄 材料自購登錄 每日結帳 排班表 現場電腦打卡 掃碼…" at bounding box center [550, 250] width 1101 height 501
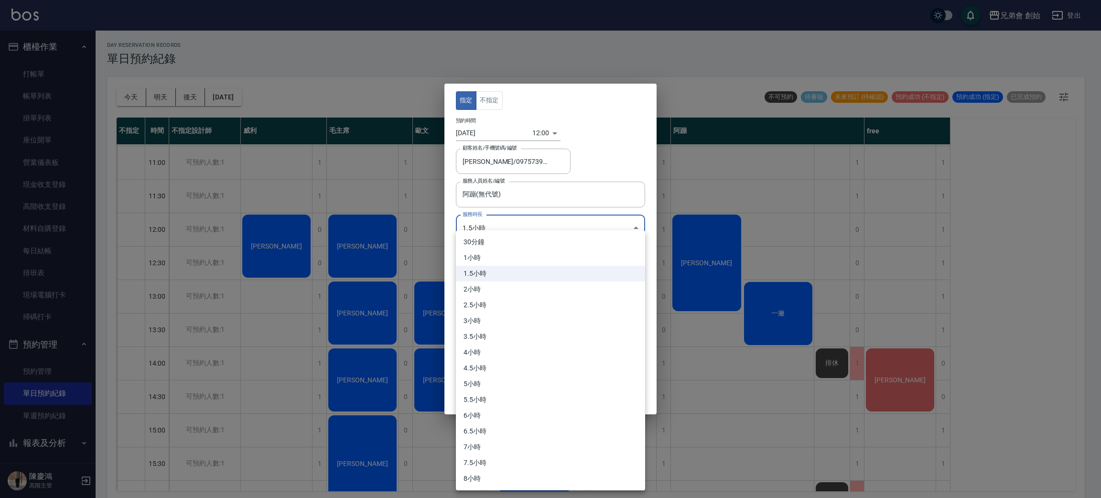
click at [529, 261] on li "1小時" at bounding box center [550, 258] width 189 height 16
type input "2"
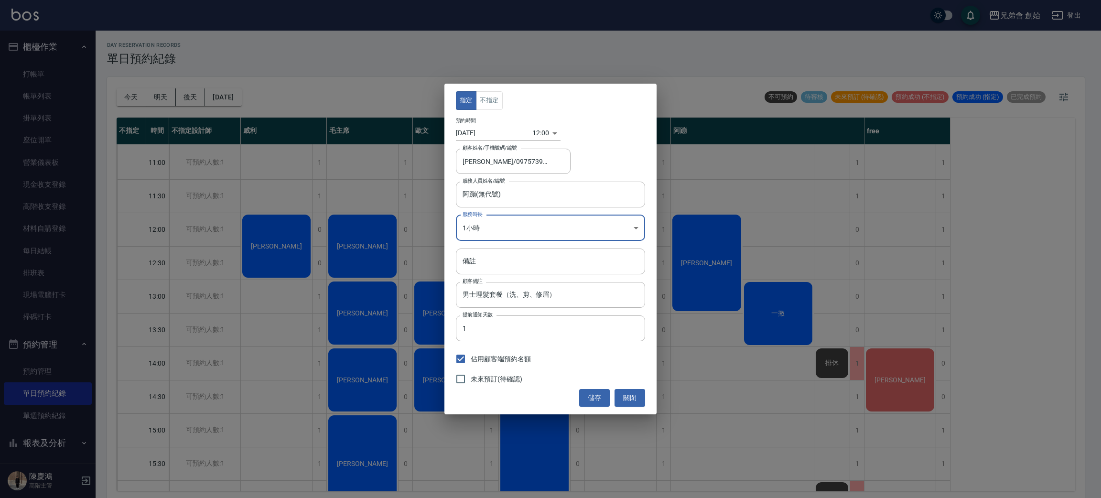
click at [547, 132] on body "兄弟會 創始 登出 櫃檯作業 打帳單 帳單列表 掛單列表 座位開單 營業儀表板 現金收支登錄 高階收支登錄 材料自購登錄 每日結帳 排班表 現場電腦打卡 掃碼…" at bounding box center [550, 250] width 1101 height 501
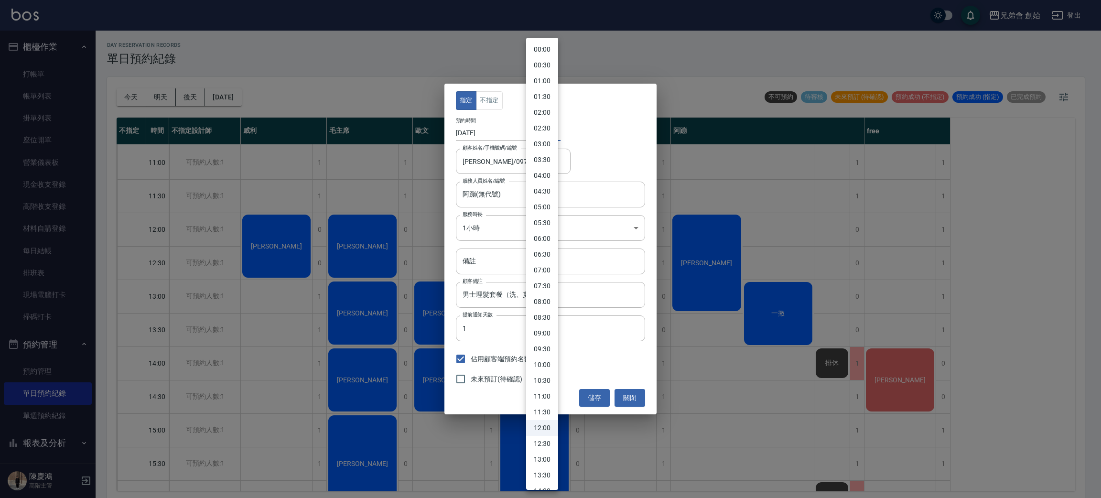
click at [548, 142] on li "03:00" at bounding box center [542, 144] width 32 height 16
type input "1760122800000"
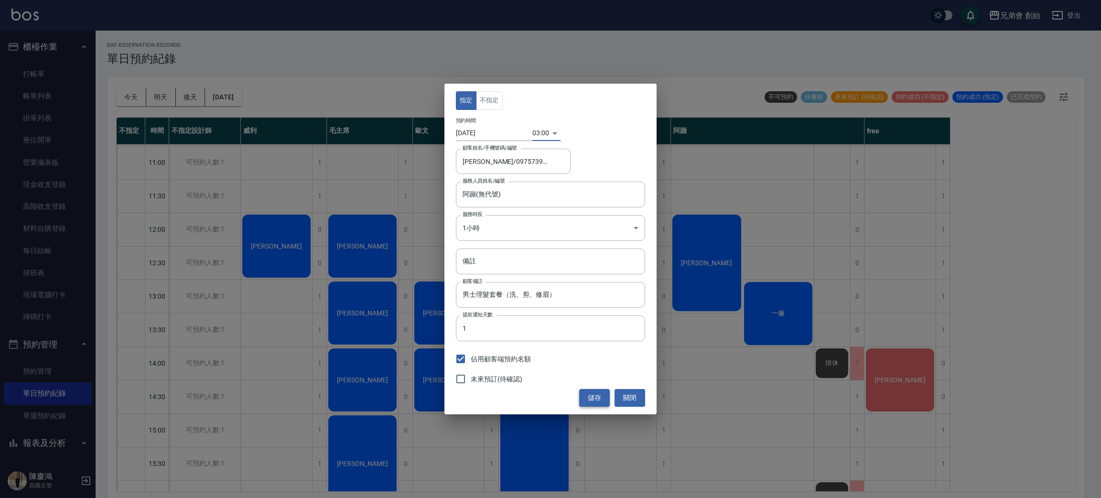
click at [597, 397] on button "儲存" at bounding box center [594, 398] width 31 height 18
click at [557, 132] on div "03:00 1760122800000" at bounding box center [547, 133] width 28 height 16
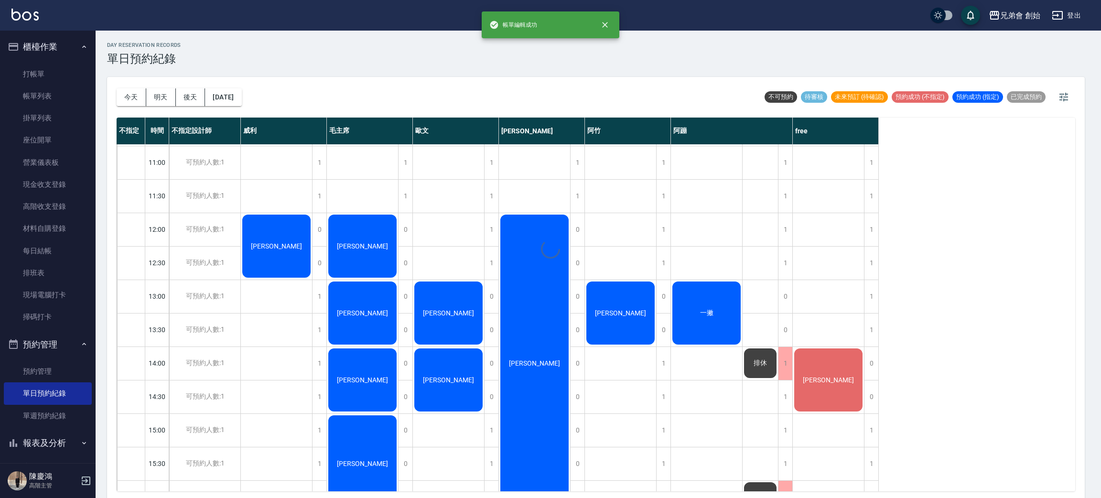
click at [540, 129] on div at bounding box center [550, 249] width 1101 height 498
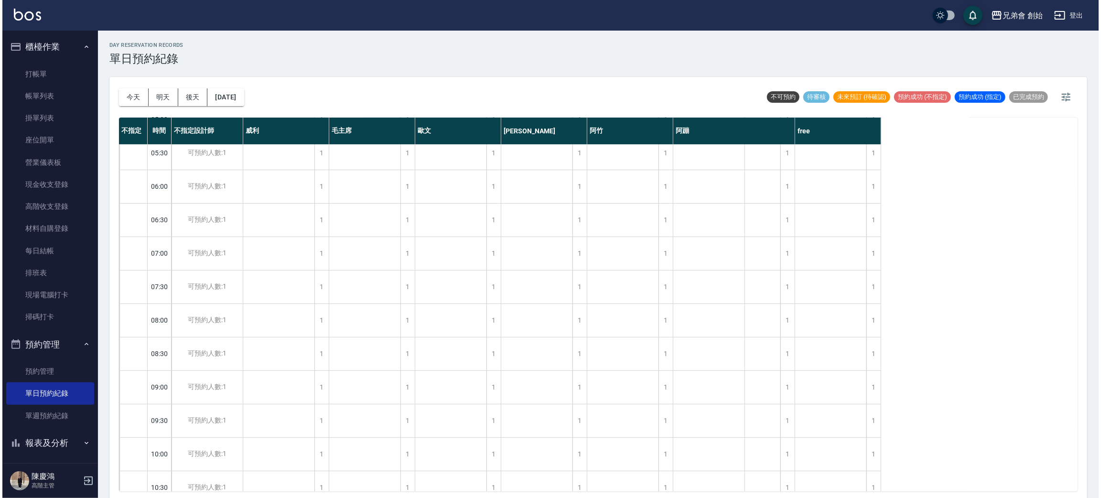
scroll to position [0, 0]
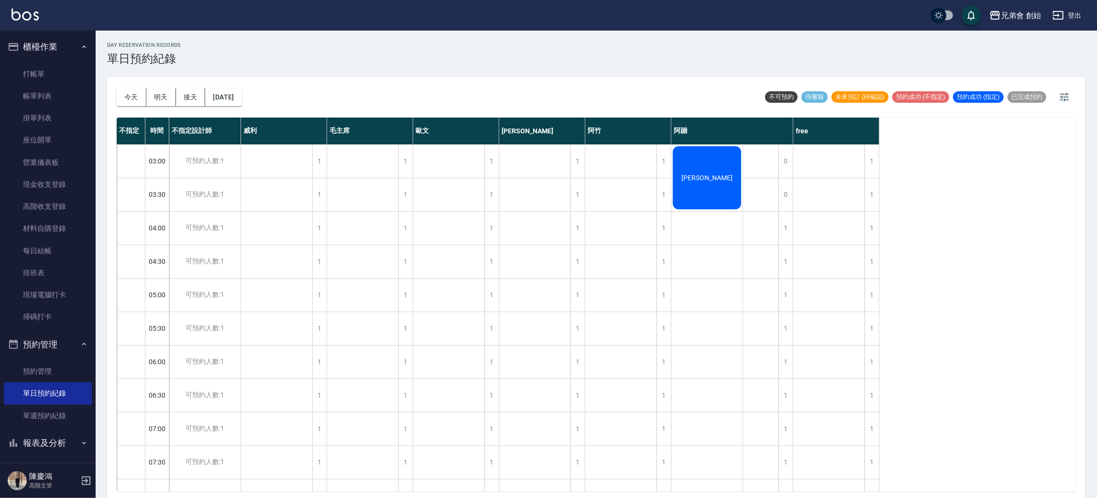
click at [723, 187] on div "[PERSON_NAME]" at bounding box center [706, 178] width 71 height 66
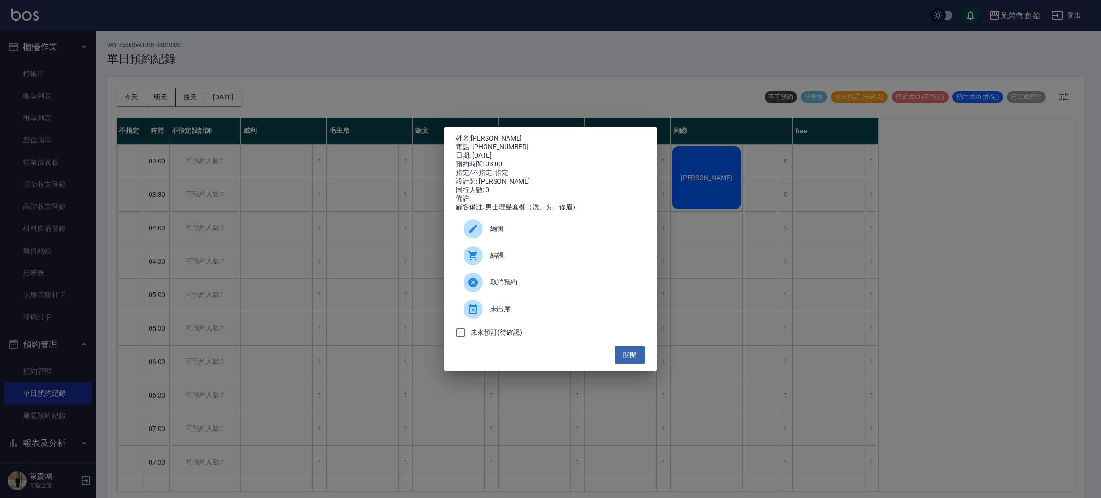
click at [534, 229] on span "編輯" at bounding box center [564, 229] width 147 height 10
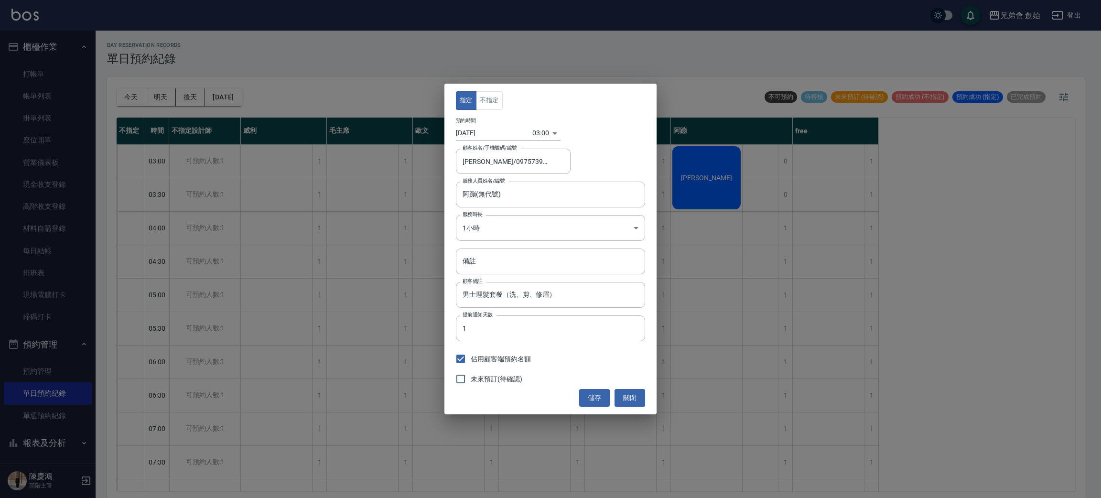
click at [556, 132] on div "03:00 1760122800000" at bounding box center [547, 133] width 28 height 16
click at [549, 133] on div "03:00 1760122800000" at bounding box center [547, 133] width 28 height 16
click at [552, 140] on div "03:00 1760122800000" at bounding box center [547, 133] width 28 height 16
click at [552, 131] on div "03:00 1760122800000" at bounding box center [547, 133] width 28 height 16
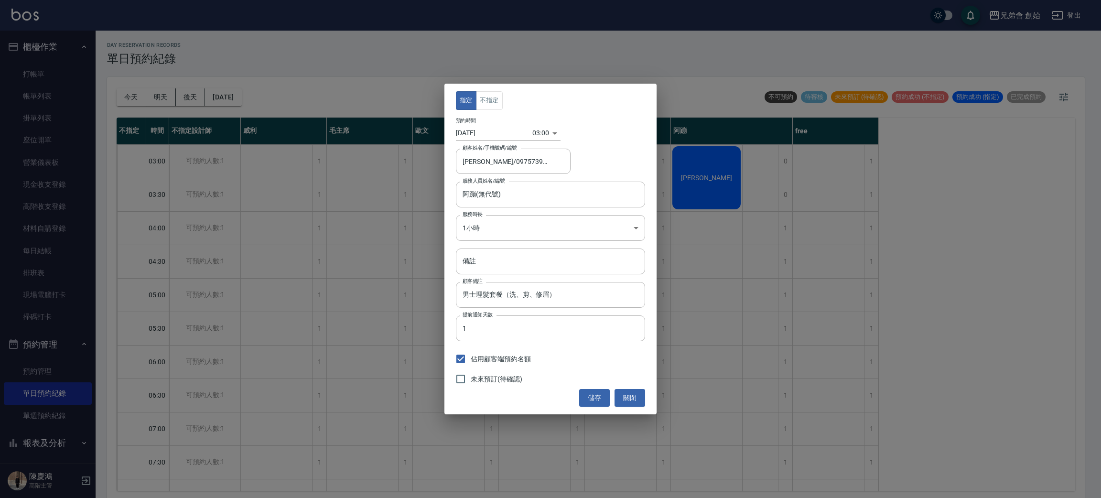
drag, startPoint x: 555, startPoint y: 134, endPoint x: 549, endPoint y: 132, distance: 6.0
click at [555, 134] on div "03:00 1760122800000" at bounding box center [547, 133] width 28 height 16
click at [545, 131] on body "兄弟會 創始 登出 櫃檯作業 打帳單 帳單列表 掛單列表 座位開單 營業儀表板 現金收支登錄 高階收支登錄 材料自購登錄 每日結帳 排班表 現場電腦打卡 掃碼…" at bounding box center [550, 250] width 1101 height 501
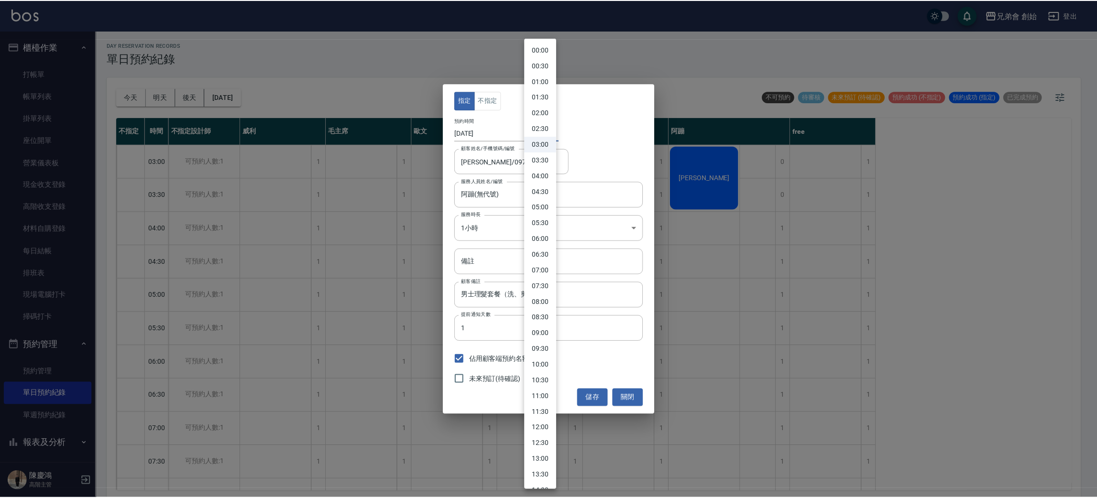
scroll to position [312, 0]
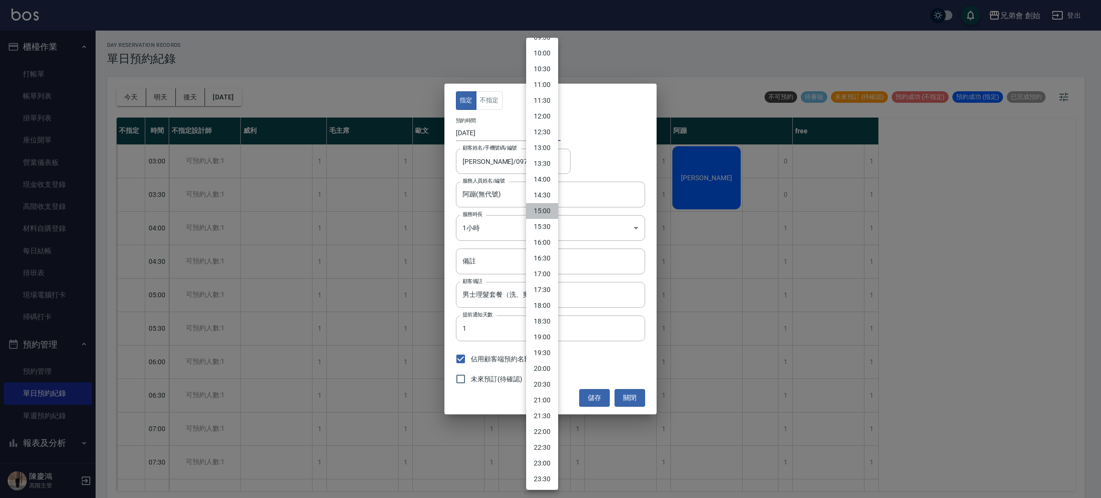
click at [547, 208] on li "15:00" at bounding box center [542, 211] width 32 height 16
type input "1760166000000"
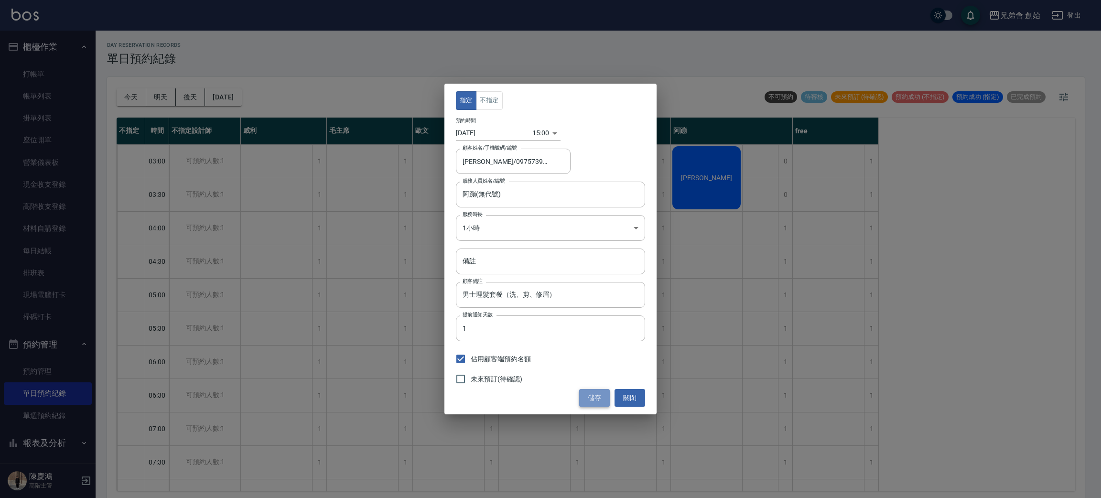
click at [592, 395] on button "儲存" at bounding box center [594, 398] width 31 height 18
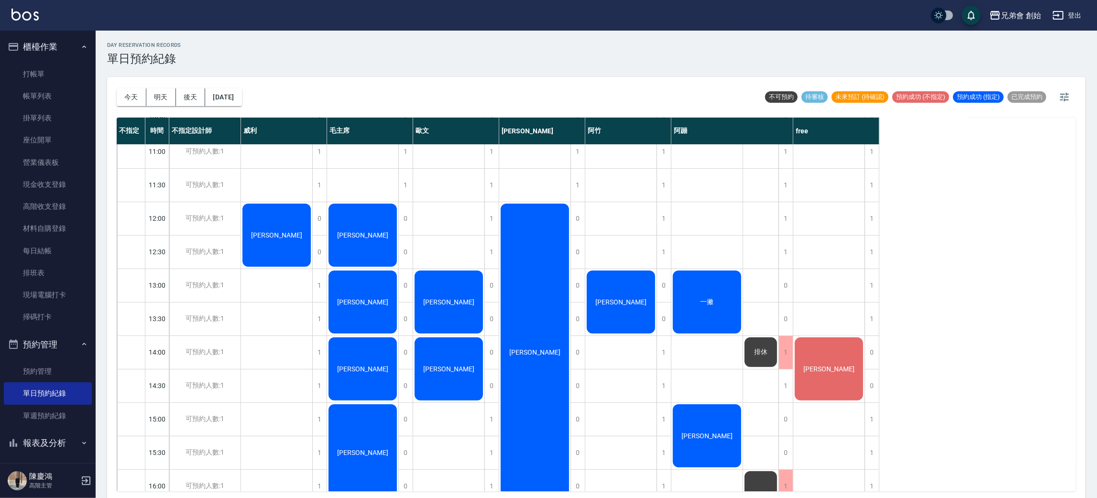
scroll to position [287, 0]
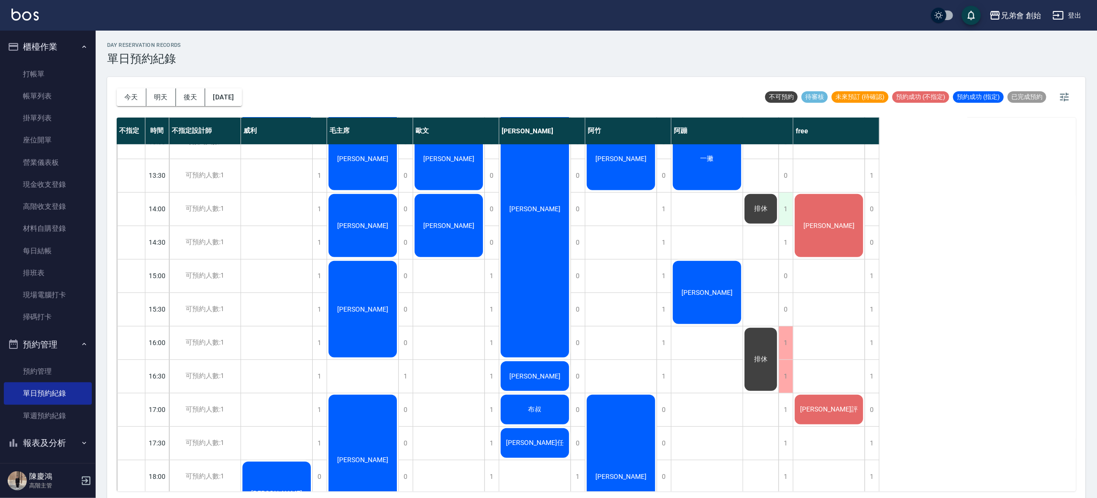
click at [779, 211] on div "1" at bounding box center [785, 209] width 14 height 33
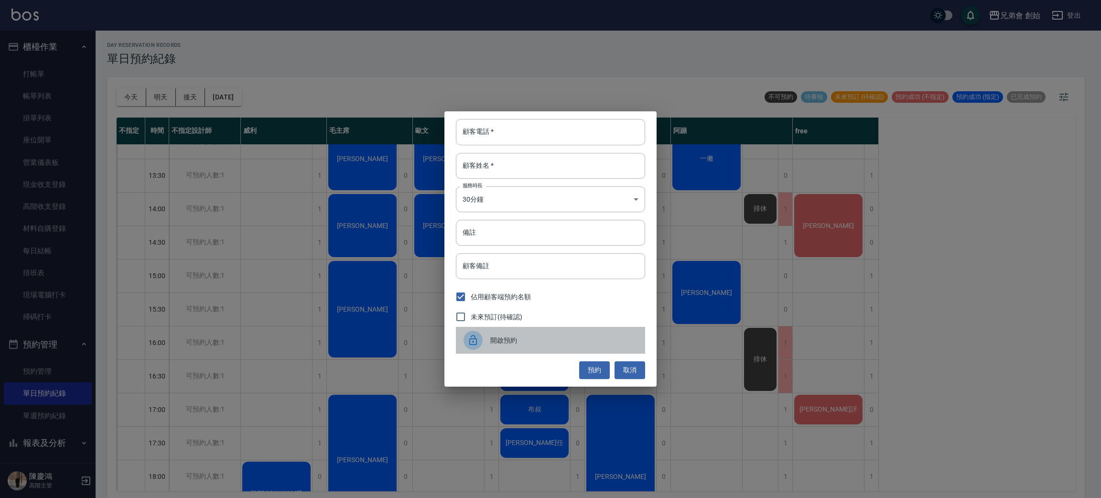
drag, startPoint x: 592, startPoint y: 340, endPoint x: 608, endPoint y: 344, distance: 15.7
click at [593, 340] on span "開啟預約" at bounding box center [564, 341] width 147 height 10
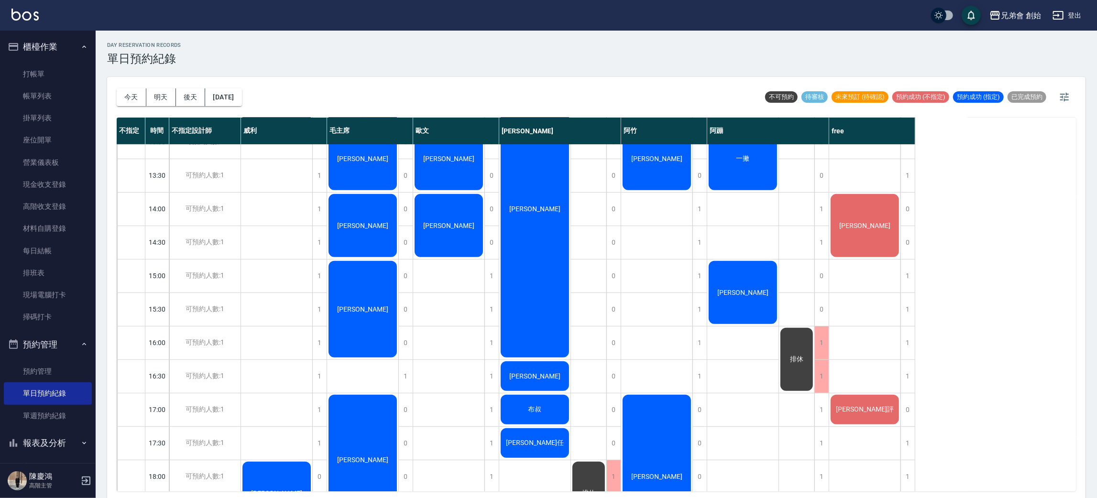
click at [129, 106] on div "今天 明天 後天 2025/10/11" at bounding box center [179, 97] width 125 height 41
click at [132, 100] on button "今天" at bounding box center [132, 97] width 30 height 18
click at [158, 106] on div "今天 明天 後天 2025/10/11" at bounding box center [179, 97] width 125 height 41
click at [162, 93] on button "明天" at bounding box center [161, 97] width 30 height 18
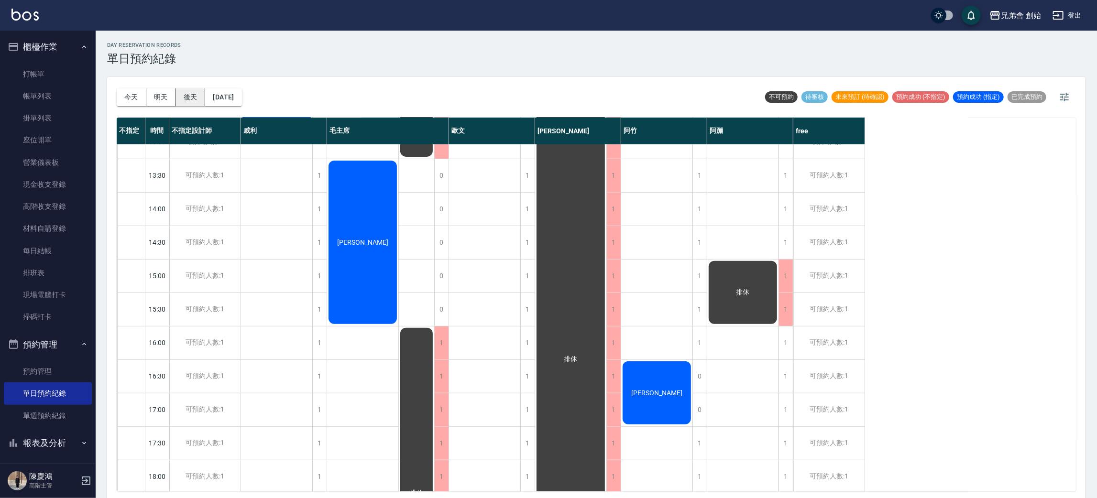
click at [196, 104] on button "後天" at bounding box center [191, 97] width 30 height 18
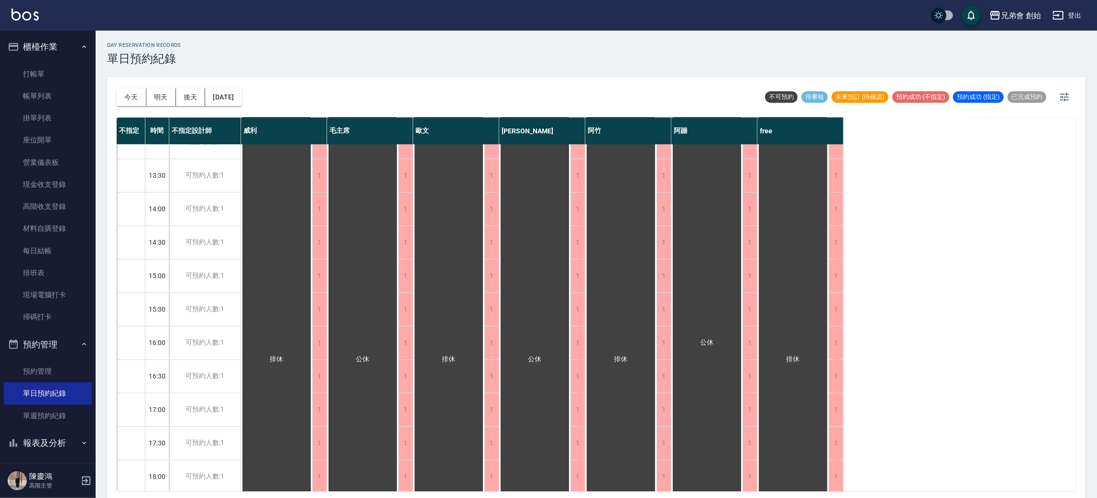
click at [159, 106] on div "今天 明天 後天 2025/10/13" at bounding box center [179, 97] width 125 height 41
click at [122, 98] on button "今天" at bounding box center [132, 97] width 30 height 18
click at [122, 99] on div at bounding box center [548, 249] width 1097 height 498
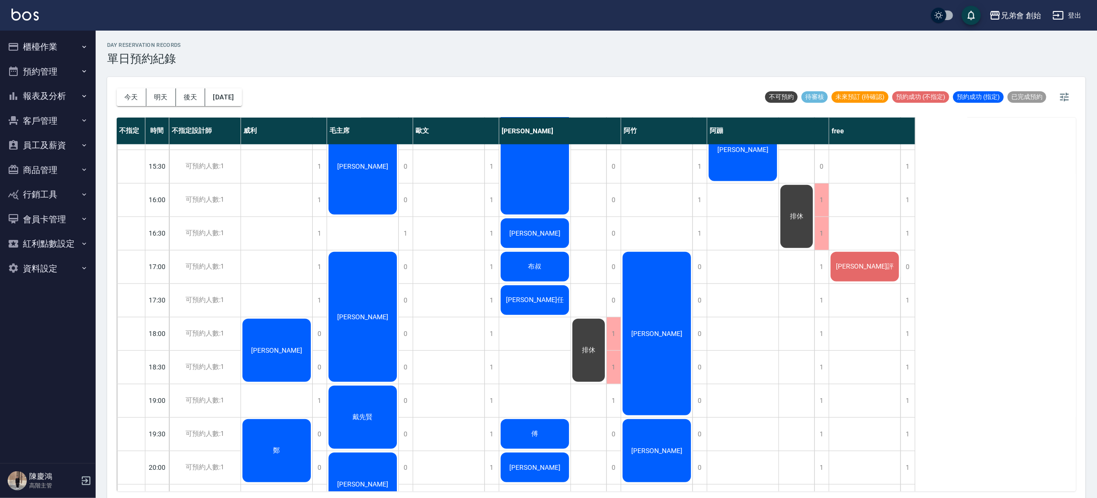
scroll to position [634, 0]
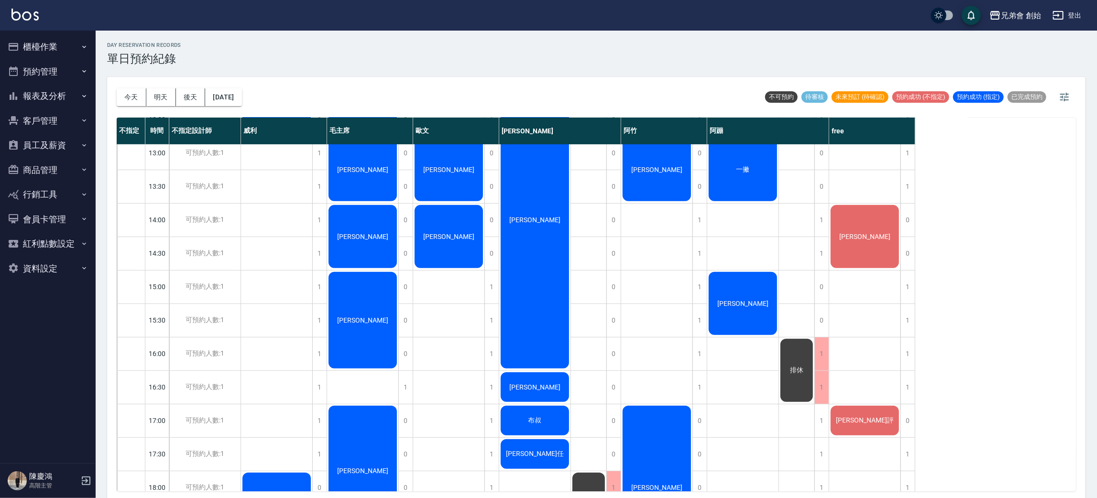
scroll to position [61, 0]
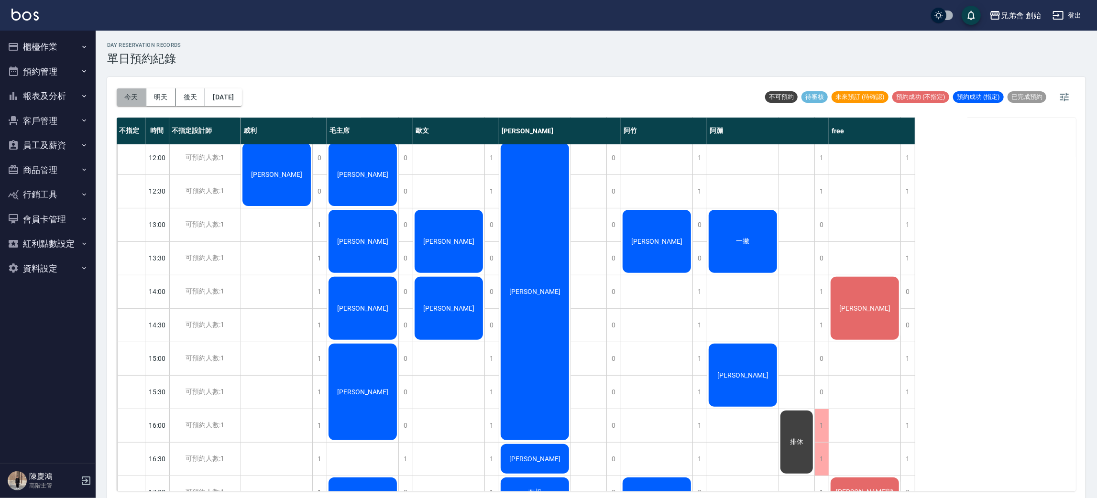
click at [138, 97] on button "今天" at bounding box center [132, 97] width 30 height 18
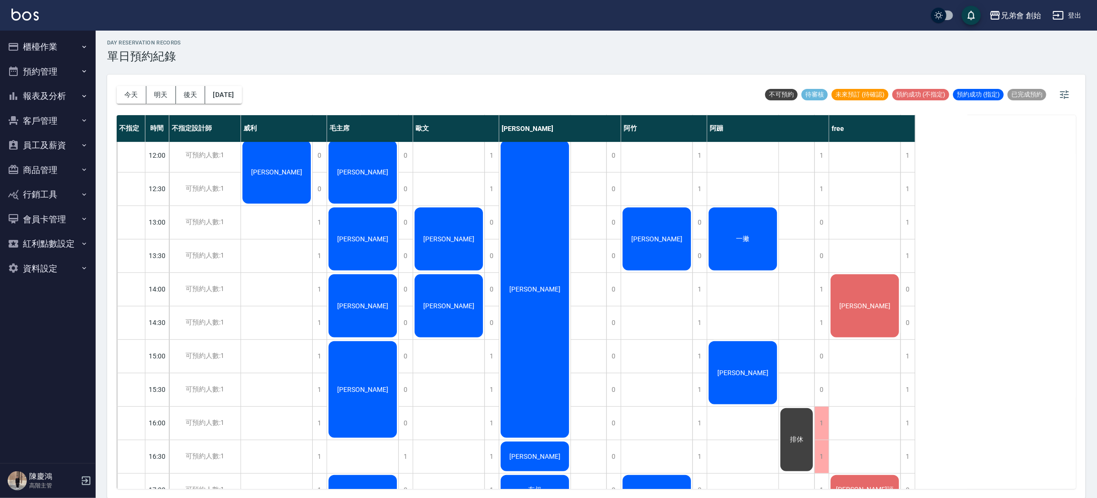
scroll to position [276, 0]
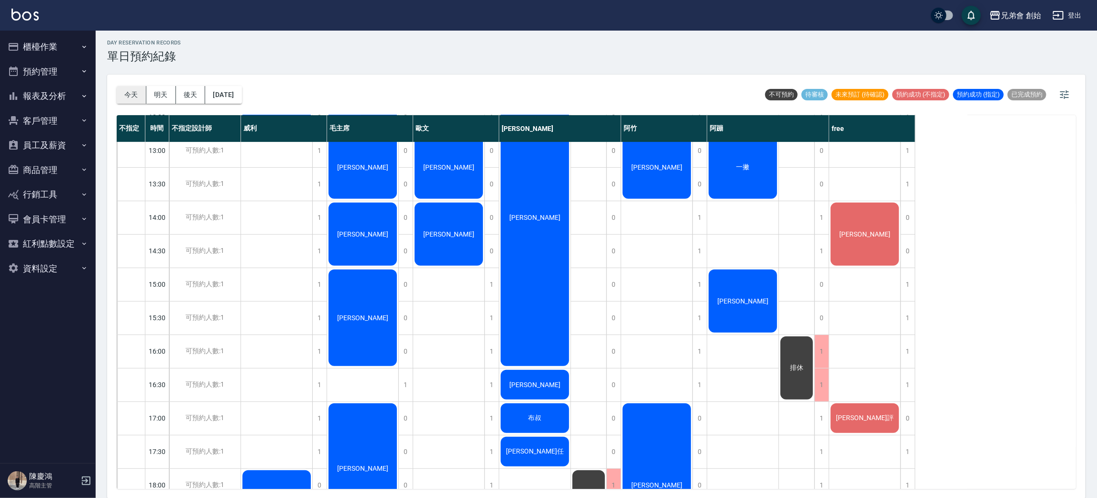
click at [127, 91] on button "今天" at bounding box center [132, 95] width 30 height 18
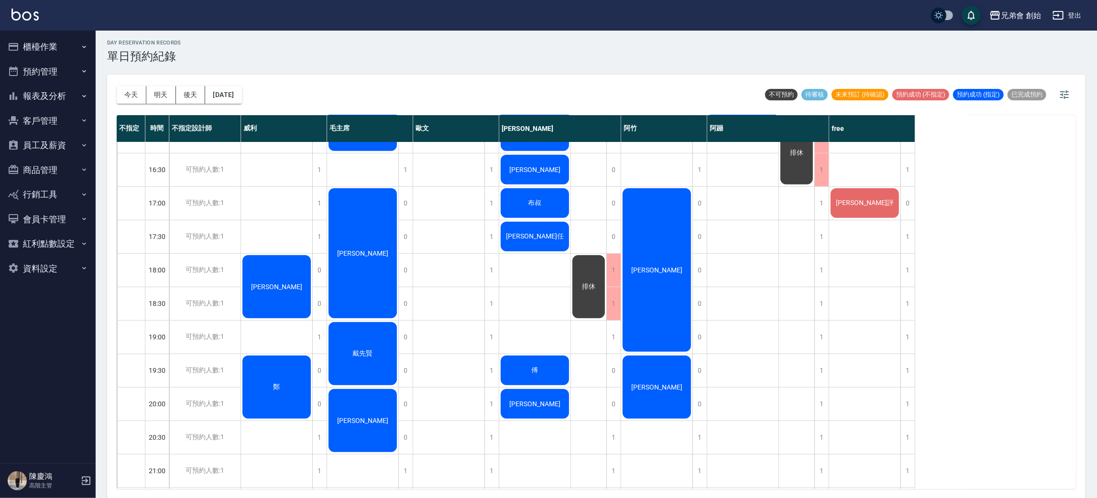
scroll to position [419, 0]
